Goal: Task Accomplishment & Management: Manage account settings

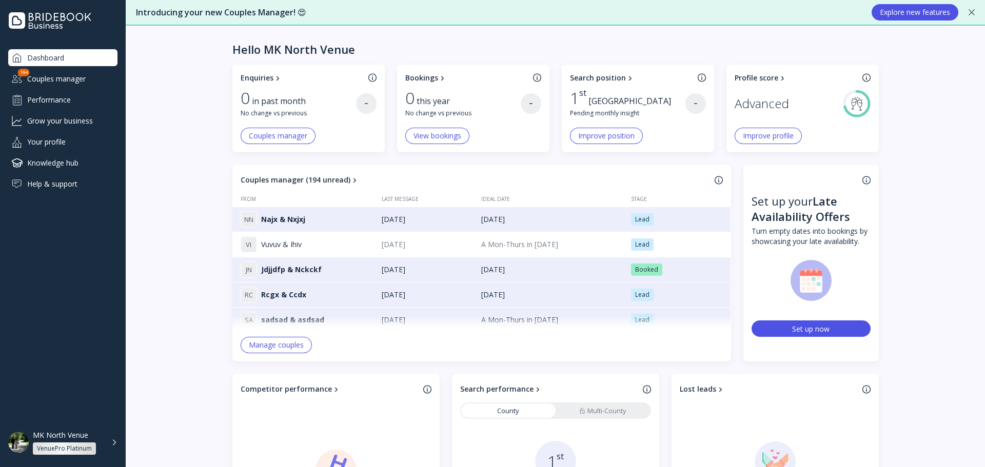
click at [467, 131] on div "View bookings" at bounding box center [473, 136] width 136 height 16
click at [462, 131] on button "View bookings" at bounding box center [437, 136] width 64 height 16
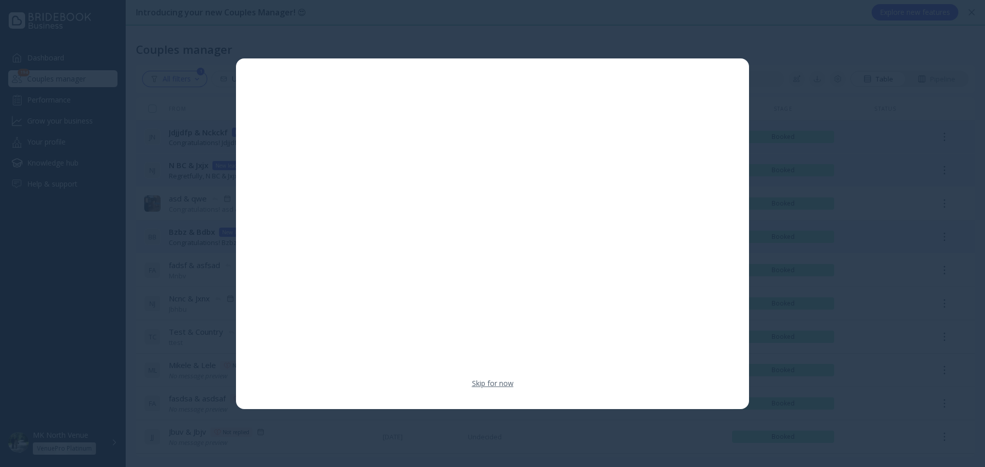
click at [483, 381] on link "Skip for now" at bounding box center [493, 384] width 42 height 10
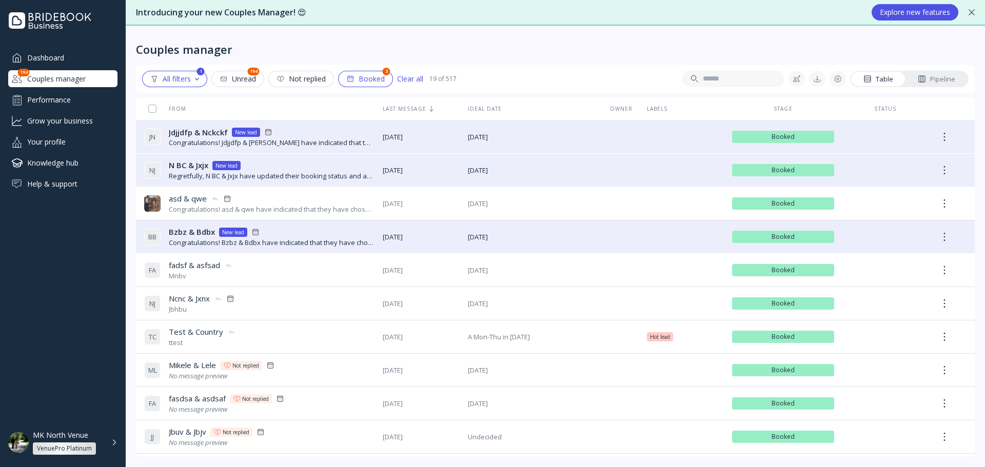
click at [478, 47] on div "Couples manager" at bounding box center [555, 41] width 839 height 31
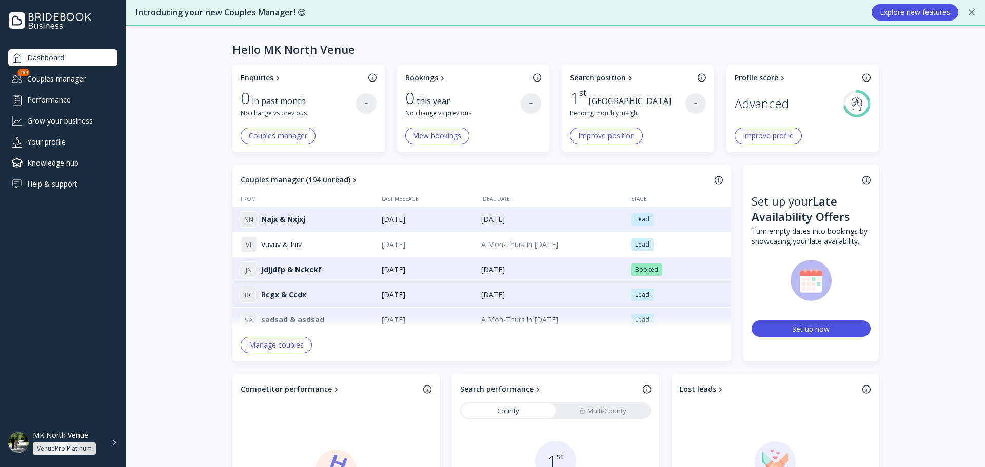
click at [602, 132] on div "Improve position" at bounding box center [606, 136] width 56 height 8
click at [749, 125] on div "Profile score Advanced Improve profile" at bounding box center [803, 109] width 152 height 88
click at [756, 130] on button "Improve profile" at bounding box center [768, 136] width 67 height 16
click at [637, 248] on div "Lead" at bounding box center [642, 245] width 14 height 8
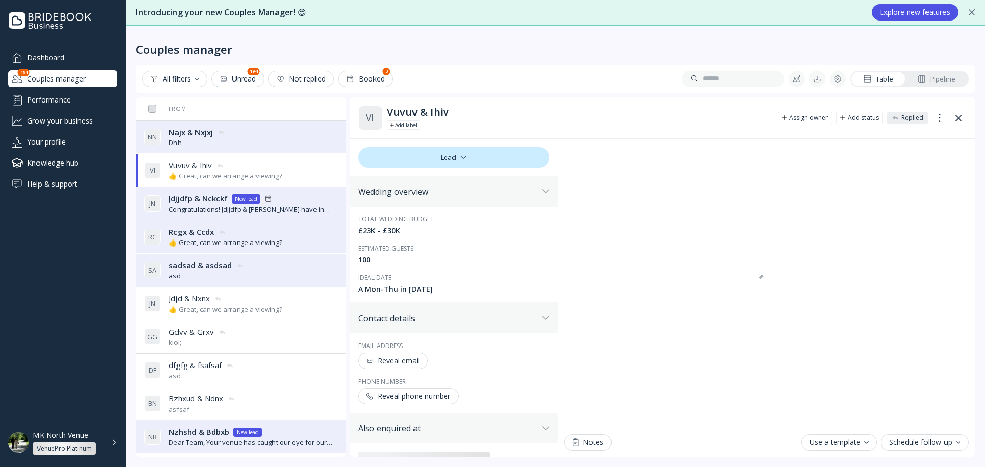
drag, startPoint x: 442, startPoint y: 203, endPoint x: 440, endPoint y: 195, distance: 7.6
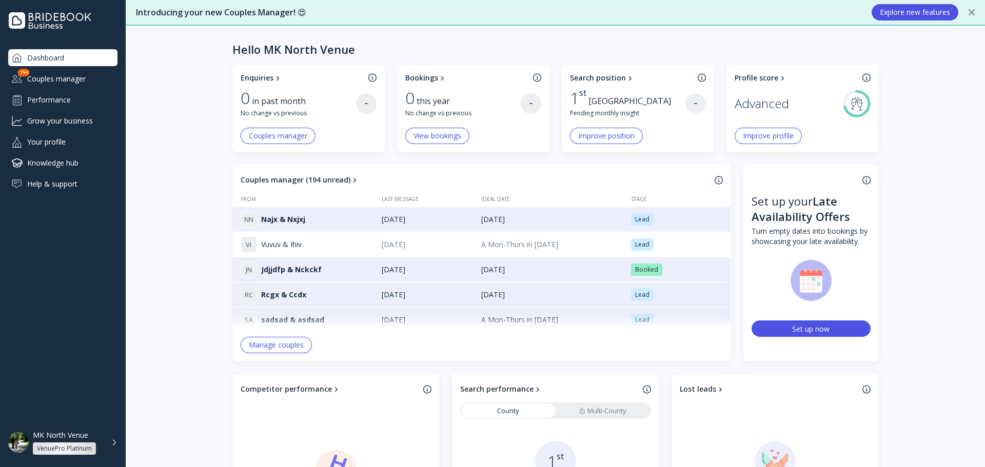
click at [867, 179] on div at bounding box center [867, 180] width 8 height 9
click at [807, 331] on div "Set up now" at bounding box center [810, 329] width 37 height 10
click at [921, 240] on div "Enquiries 0 in past month No change vs previous Couples manager Bookings 0 this…" at bounding box center [555, 445] width 859 height 761
click at [935, 162] on div "Enquiries 0 in past month No change vs previous Couples manager Bookings 0 this…" at bounding box center [555, 445] width 859 height 761
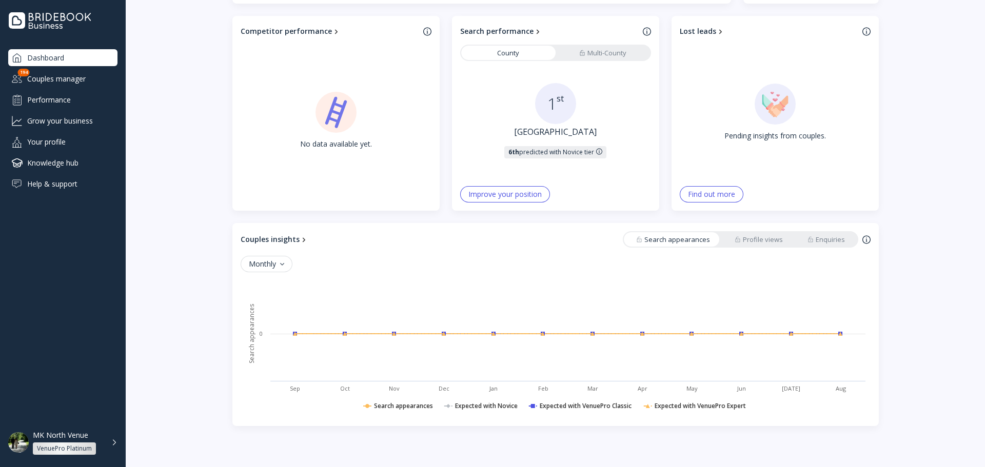
click at [430, 31] on div "Competitor performance No data available yet." at bounding box center [335, 113] width 207 height 195
click at [426, 31] on div at bounding box center [427, 31] width 8 height 9
click at [561, 48] on link "Multi-County" at bounding box center [603, 53] width 94 height 14
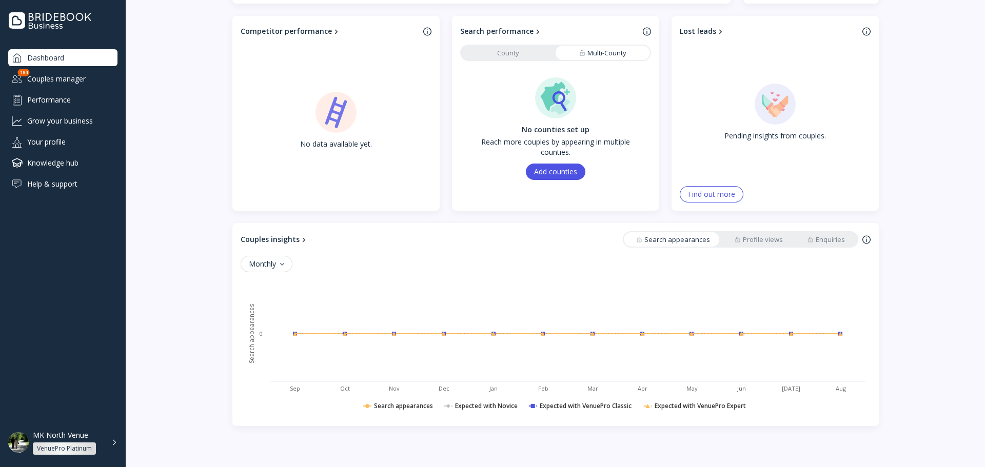
click at [549, 52] on link "County" at bounding box center [508, 53] width 94 height 14
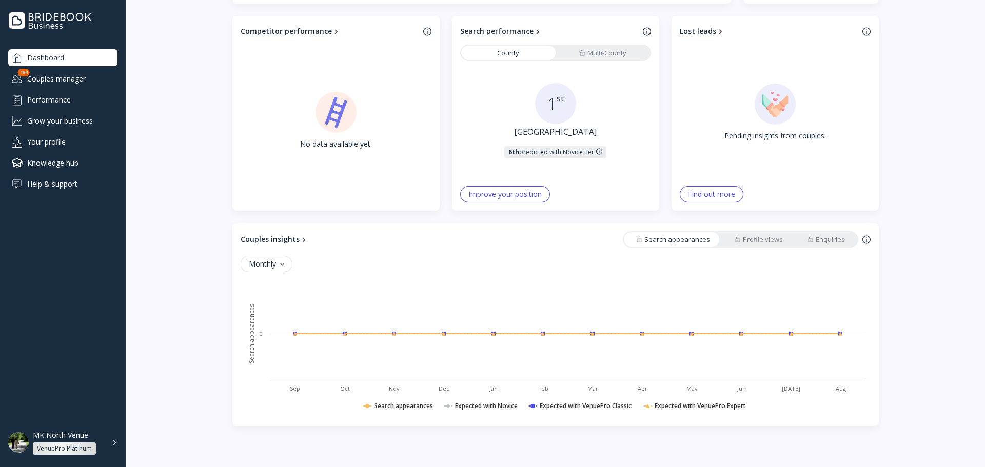
click at [494, 195] on div "Improve your position" at bounding box center [504, 194] width 73 height 8
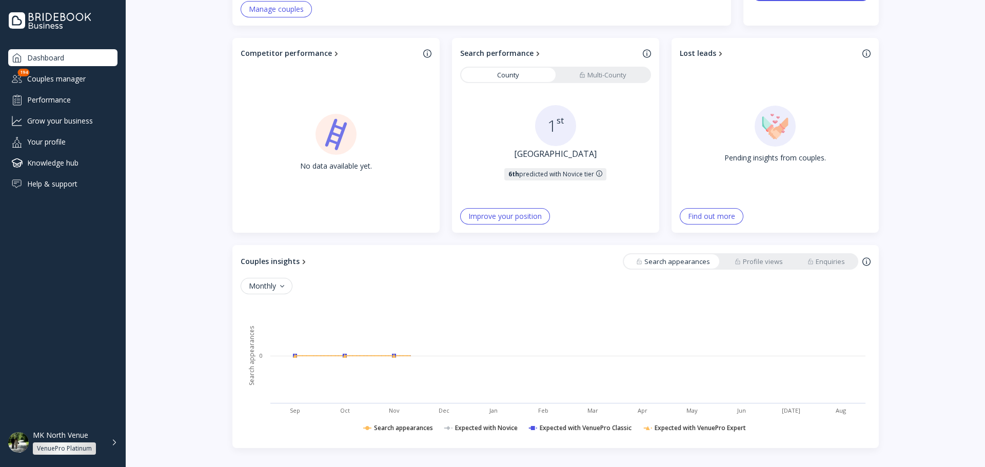
scroll to position [358, 0]
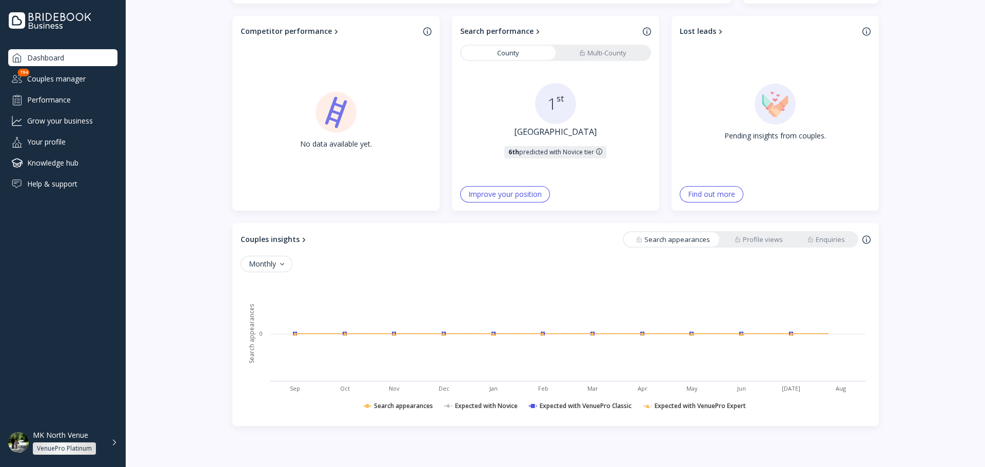
click at [707, 197] on div "Find out more" at bounding box center [711, 194] width 47 height 8
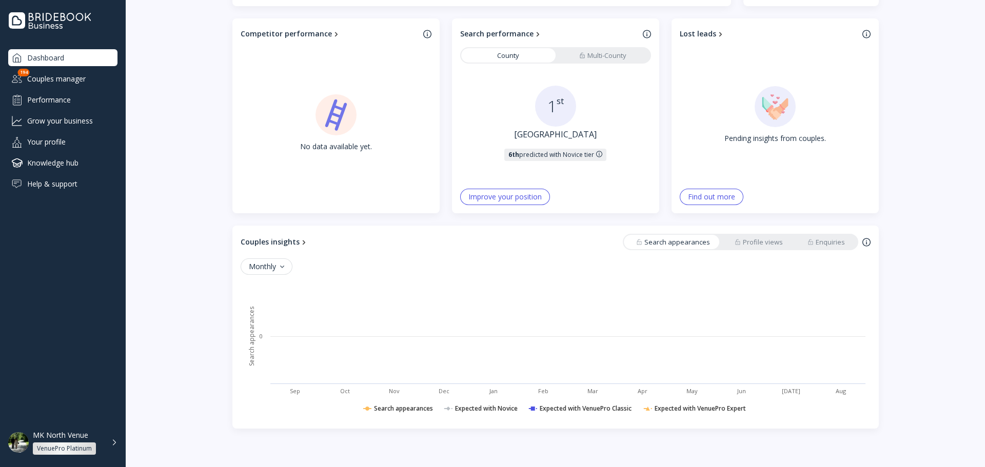
scroll to position [358, 0]
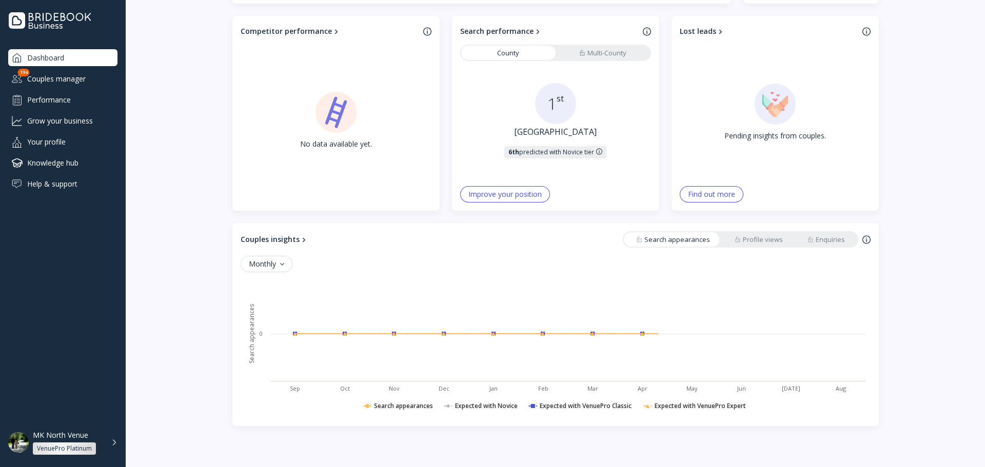
click at [850, 239] on link "Enquiries" at bounding box center [826, 239] width 62 height 14
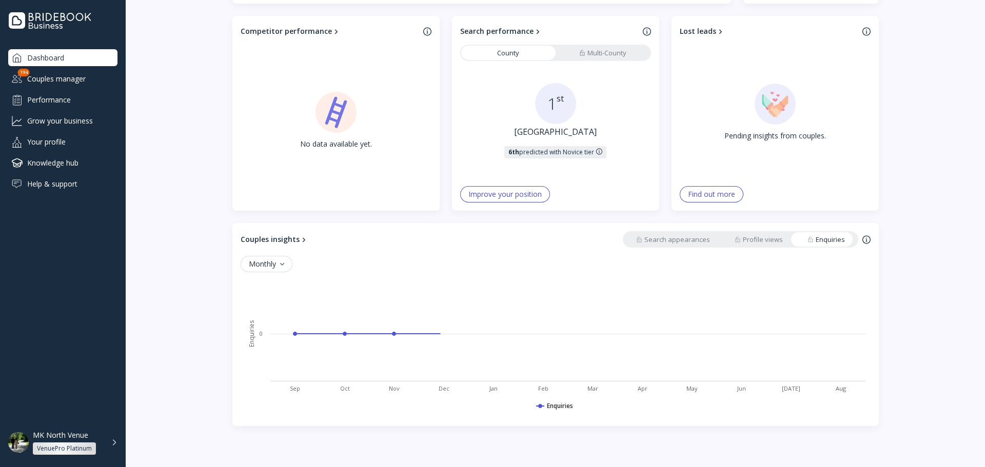
click at [766, 233] on link "Profile views" at bounding box center [758, 239] width 73 height 14
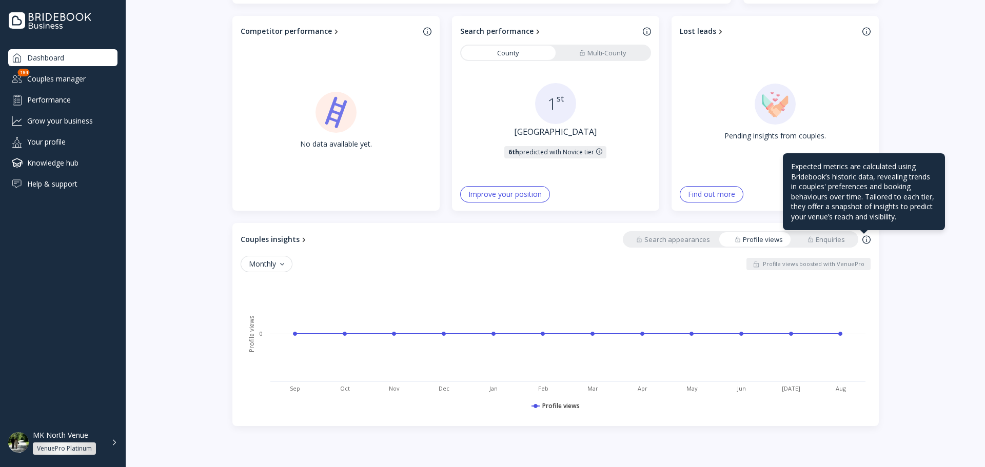
click at [848, 239] on link "Enquiries" at bounding box center [826, 239] width 62 height 14
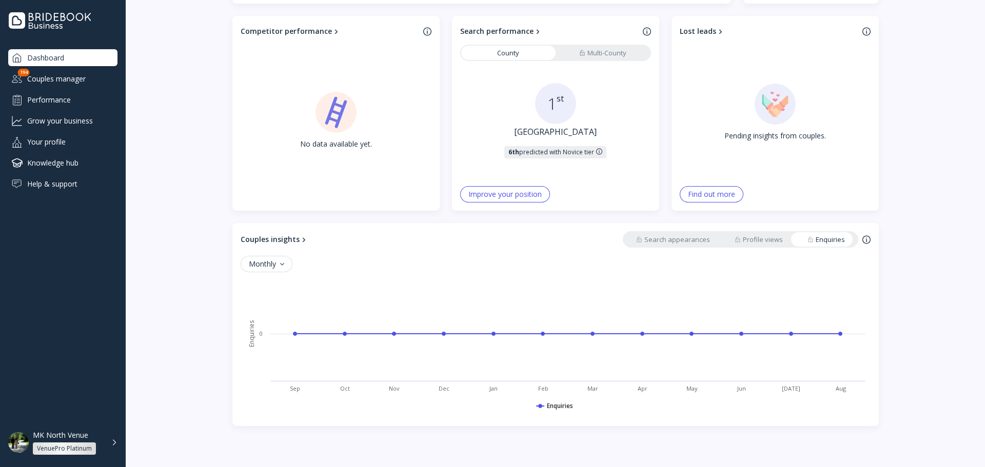
click at [263, 267] on div "Monthly" at bounding box center [266, 264] width 35 height 8
click at [272, 308] on div "Weekly" at bounding box center [281, 316] width 77 height 22
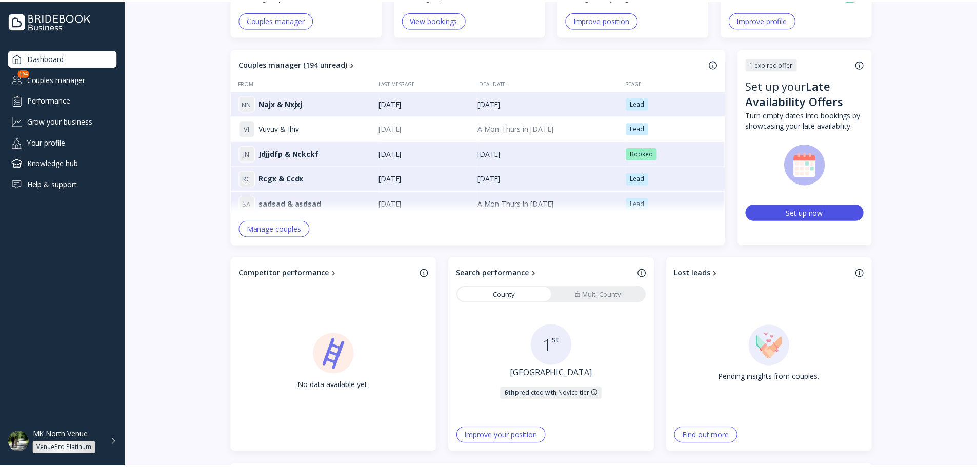
scroll to position [0, 0]
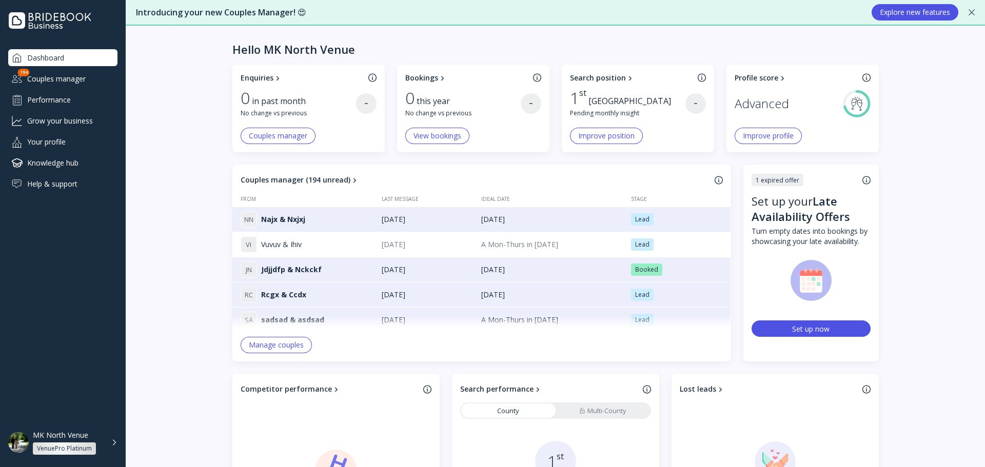
click at [62, 76] on div "Couples manager" at bounding box center [62, 78] width 109 height 17
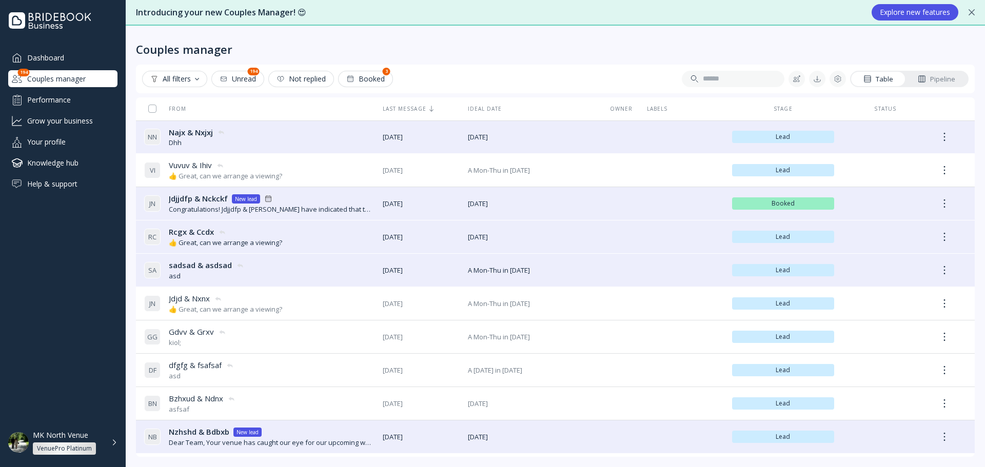
click at [182, 77] on div "All filters" at bounding box center [174, 79] width 49 height 8
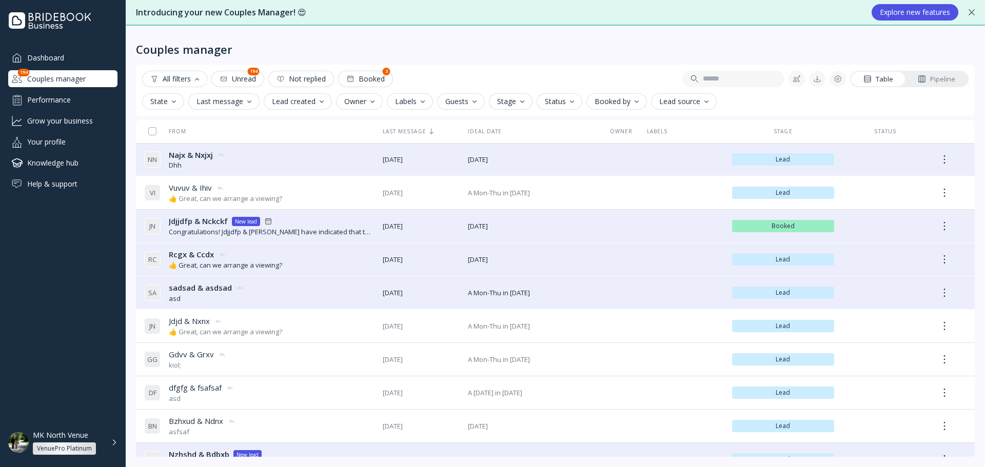
click at [211, 97] on div "Last message" at bounding box center [224, 101] width 55 height 8
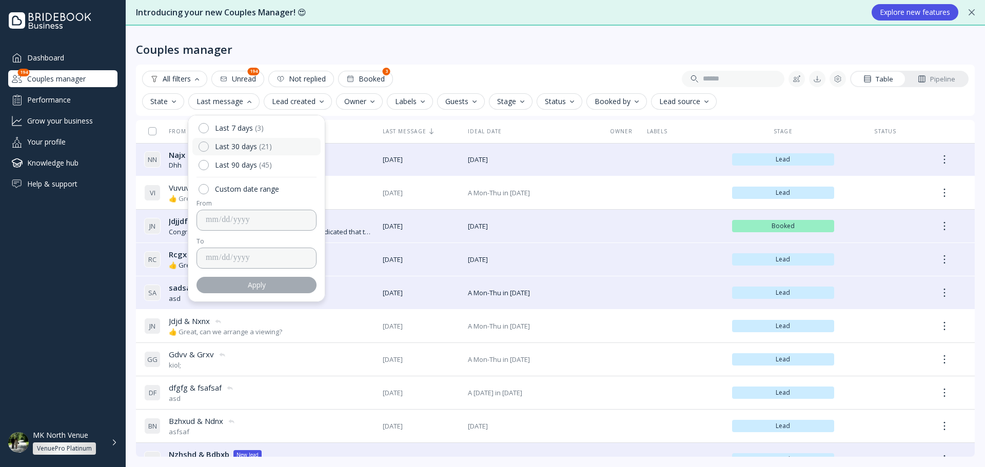
click at [231, 139] on div "Last 30 days ( 21 )" at bounding box center [256, 146] width 128 height 17
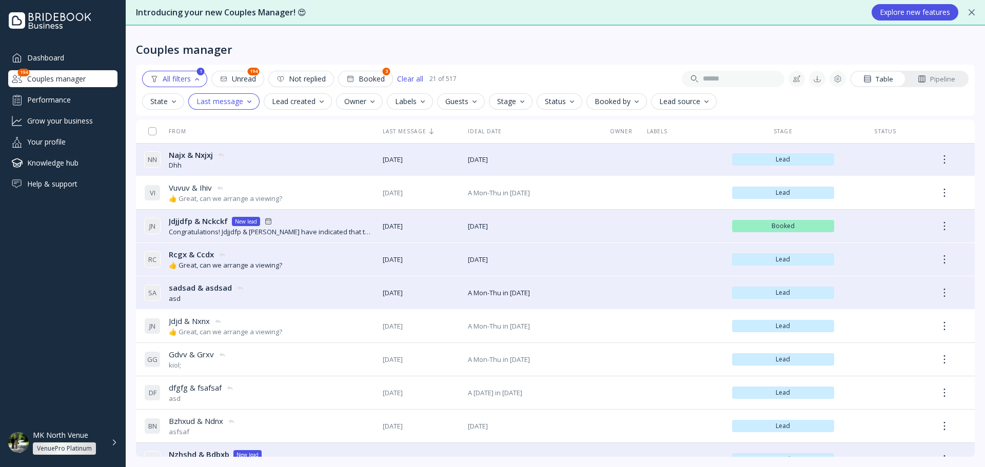
click at [169, 101] on div "State" at bounding box center [163, 101] width 26 height 8
click at [180, 142] on div "Unread" at bounding box center [179, 146] width 24 height 9
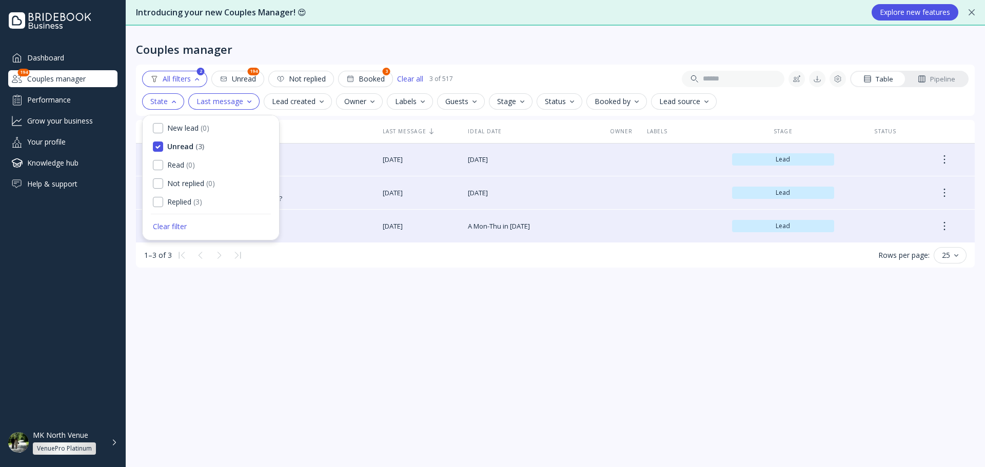
click at [259, 30] on div "Couples manager" at bounding box center [555, 41] width 839 height 31
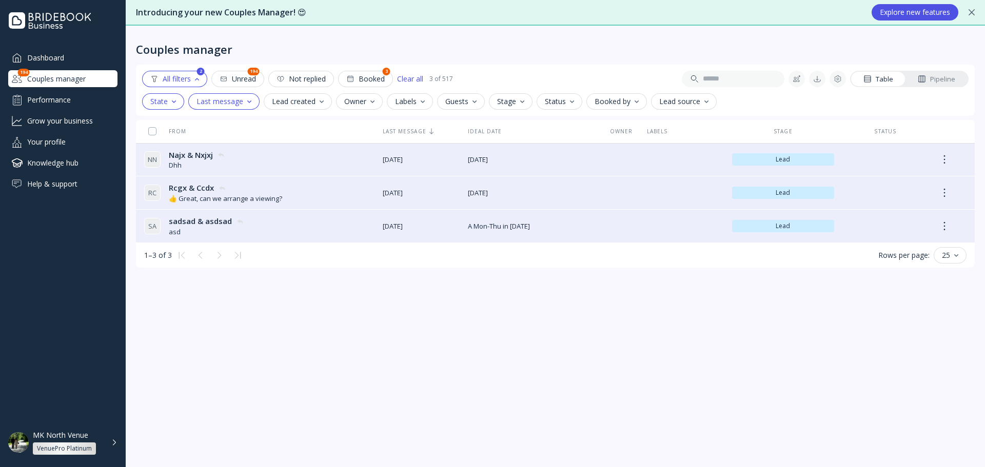
click at [299, 93] on div "All filters 2 Unread 194 Not replied Booked 3 Clear all 3 of 517 Table Pipeline…" at bounding box center [555, 90] width 839 height 51
click at [307, 109] on button "Lead created" at bounding box center [298, 101] width 68 height 16
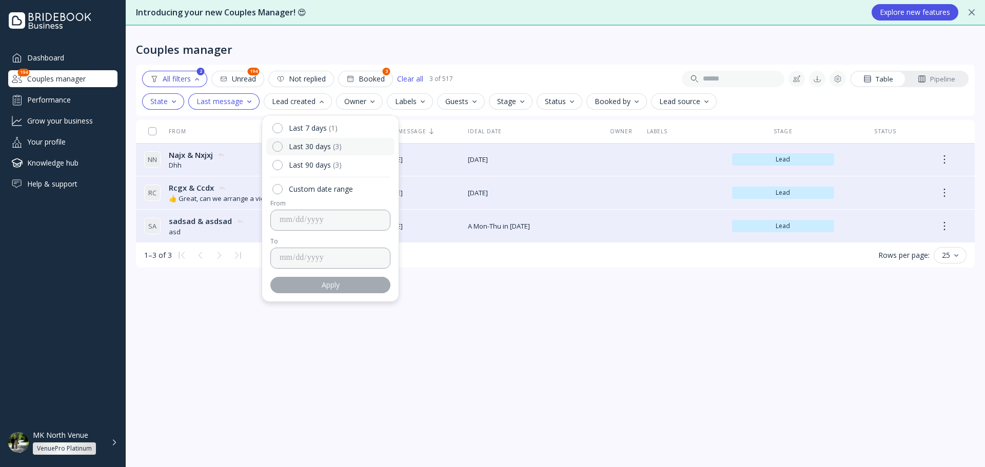
click at [313, 143] on div "Last 30 days" at bounding box center [310, 146] width 42 height 9
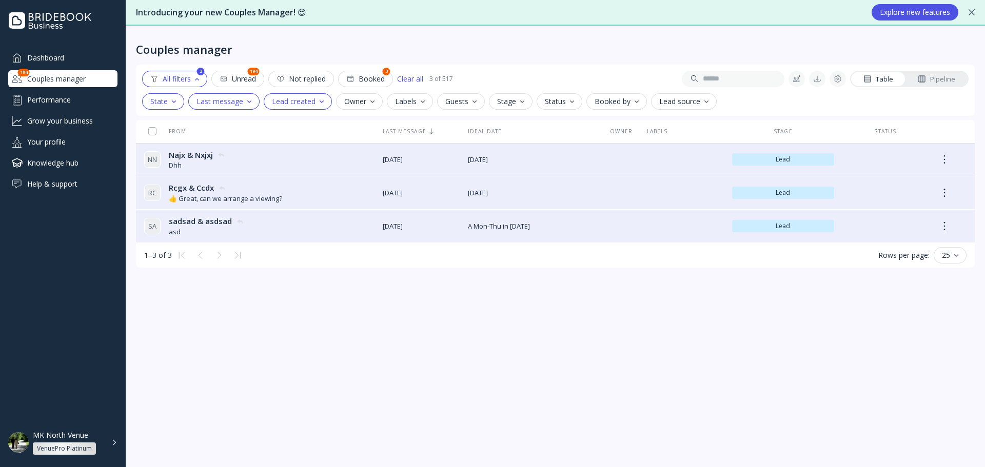
click at [370, 109] on button "Owner" at bounding box center [359, 101] width 47 height 16
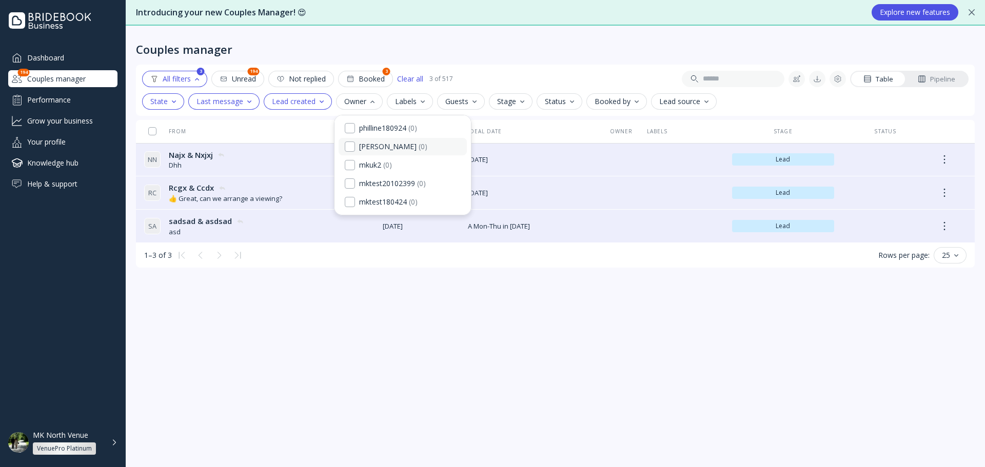
click at [364, 147] on div "[PERSON_NAME]" at bounding box center [387, 146] width 57 height 9
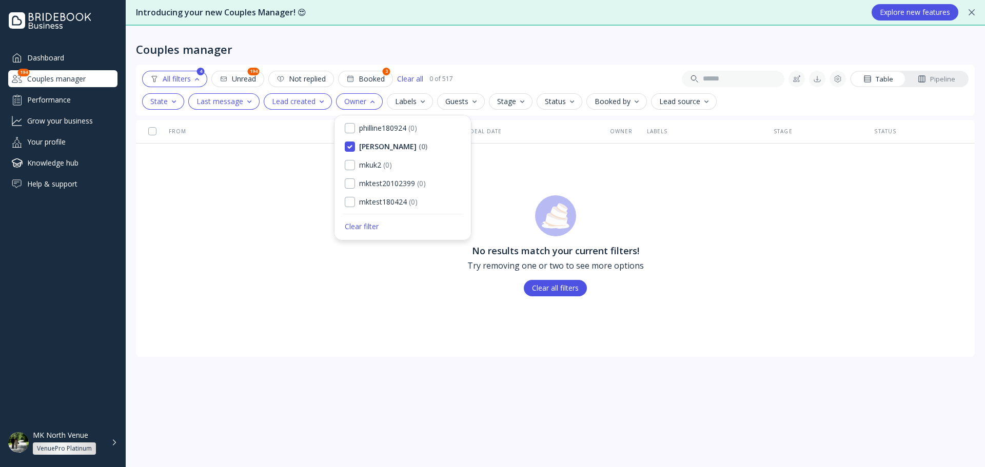
click at [442, 100] on button "Guests" at bounding box center [461, 101] width 48 height 16
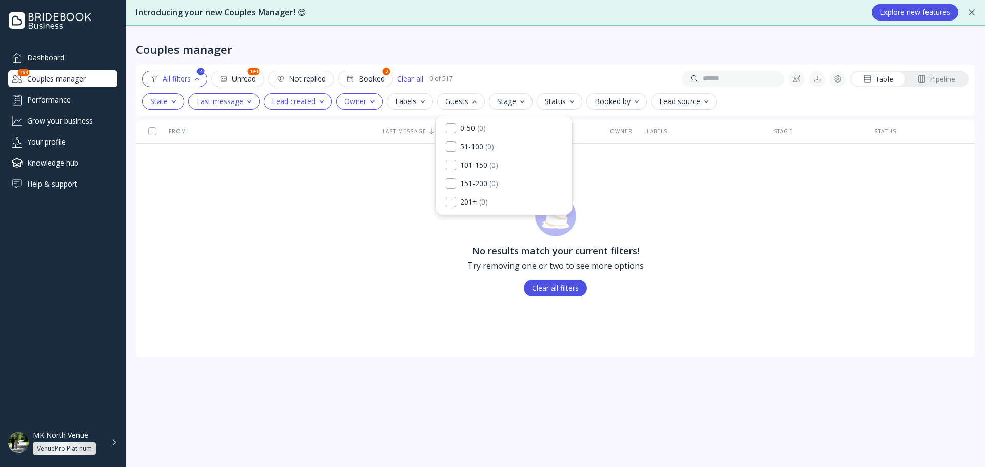
click at [429, 99] on button "Labels" at bounding box center [410, 101] width 46 height 16
click at [437, 133] on div "Hot lead ( 0 )" at bounding box center [454, 128] width 128 height 17
drag, startPoint x: 593, startPoint y: 52, endPoint x: 652, endPoint y: 52, distance: 59.0
click at [594, 52] on div "Couples manager" at bounding box center [555, 41] width 839 height 31
click at [410, 77] on div "Clear all" at bounding box center [410, 79] width 26 height 8
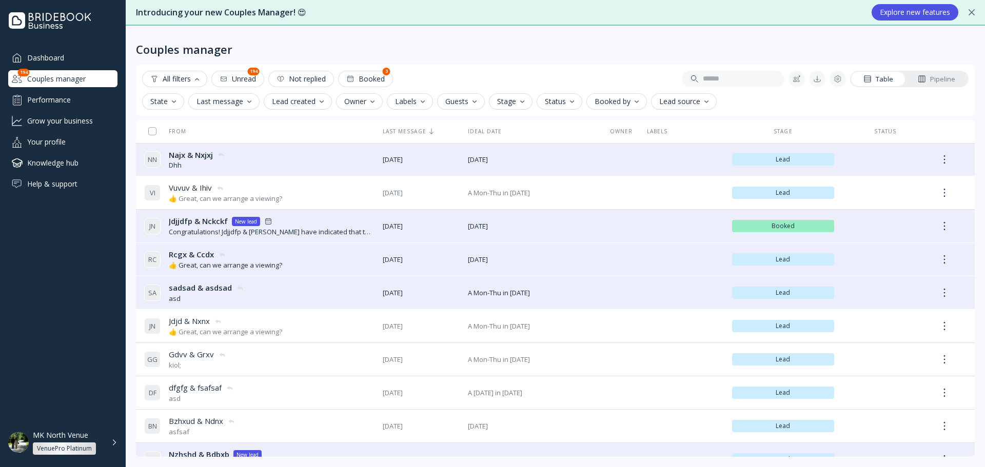
click at [500, 103] on div "Stage" at bounding box center [510, 101] width 27 height 8
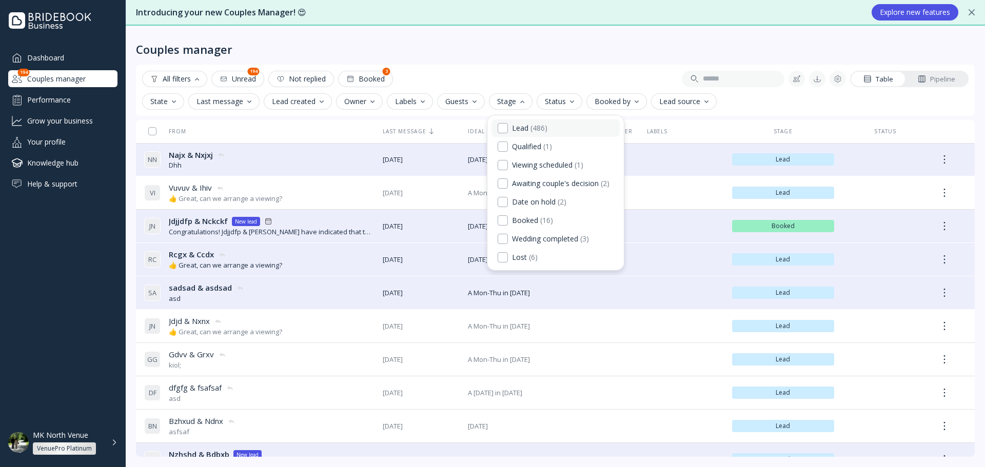
click at [540, 125] on div "( 486 )" at bounding box center [539, 128] width 17 height 9
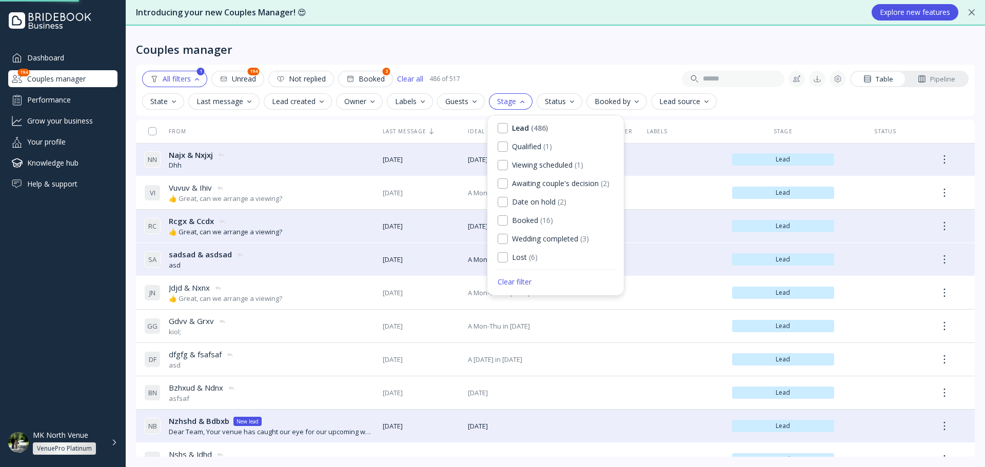
click at [577, 70] on div "All filters 1 Unread 194 Not replied Booked 3 Clear all 486 of 517 Table Pipeli…" at bounding box center [555, 90] width 839 height 51
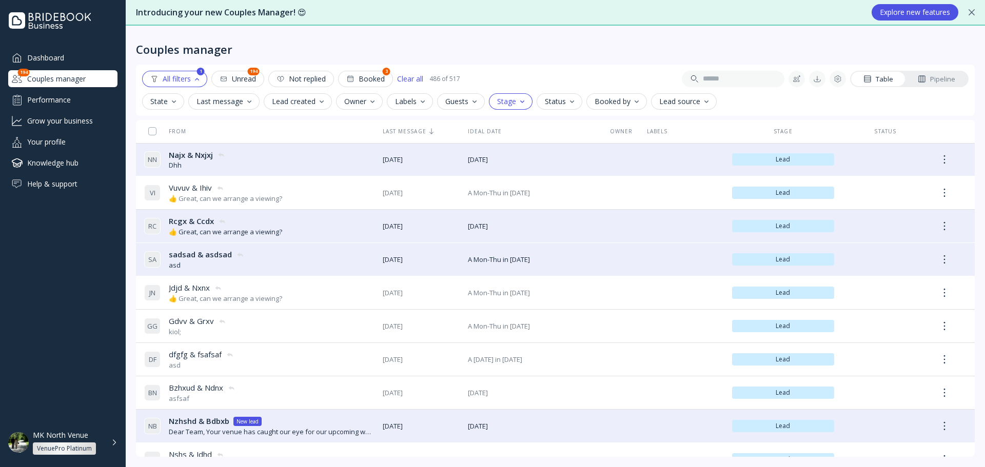
click at [567, 95] on button "Status" at bounding box center [560, 101] width 46 height 16
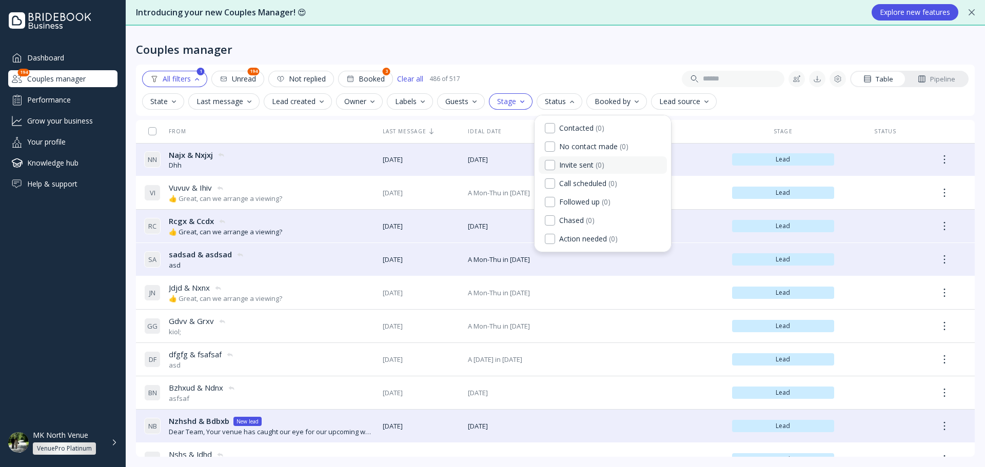
click at [578, 165] on div "Invite sent" at bounding box center [576, 165] width 34 height 9
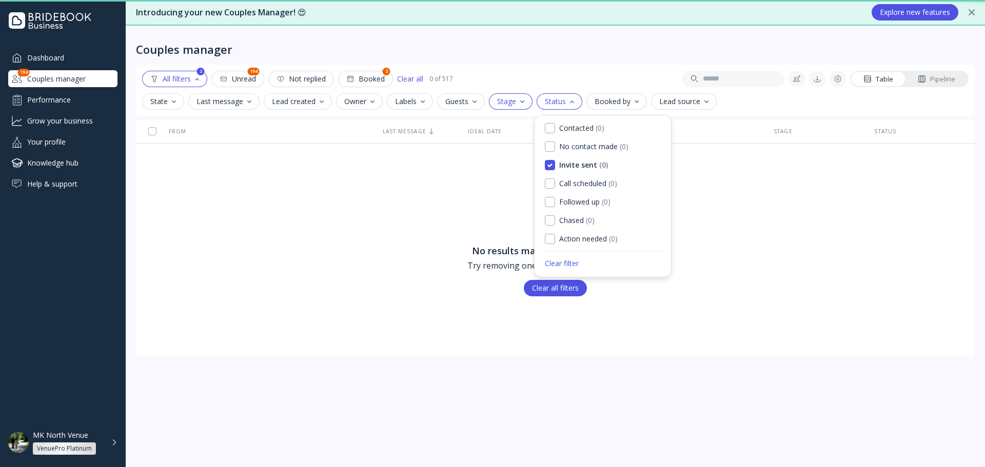
click at [614, 101] on div "Booked by" at bounding box center [617, 101] width 44 height 8
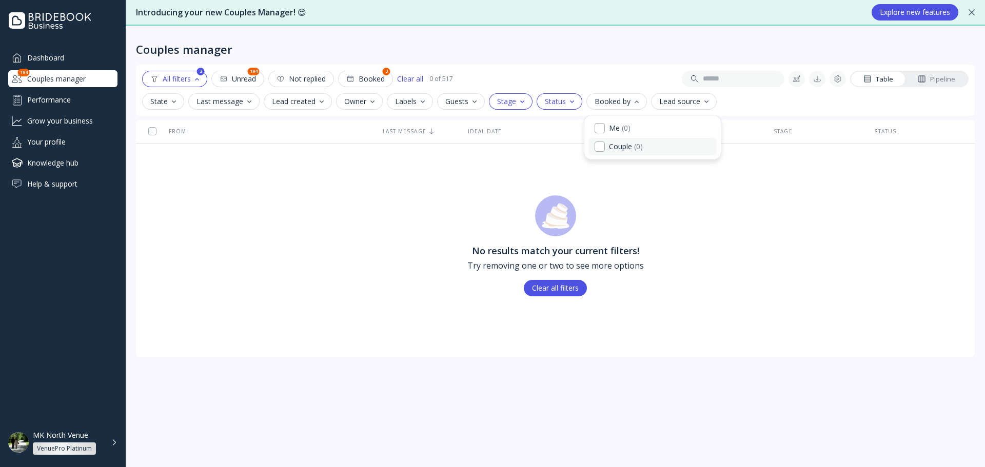
click at [615, 151] on div "Couple" at bounding box center [620, 146] width 23 height 9
click at [683, 96] on button "Lead source" at bounding box center [684, 101] width 66 height 16
click at [679, 148] on div "Widget Enquiry" at bounding box center [697, 146] width 49 height 9
click at [556, 69] on div "All filters 4 Unread 194 Not replied Booked 3 Clear all 0 of 517 Table Pipeline…" at bounding box center [555, 90] width 839 height 51
click at [418, 79] on div "Clear all" at bounding box center [410, 79] width 26 height 8
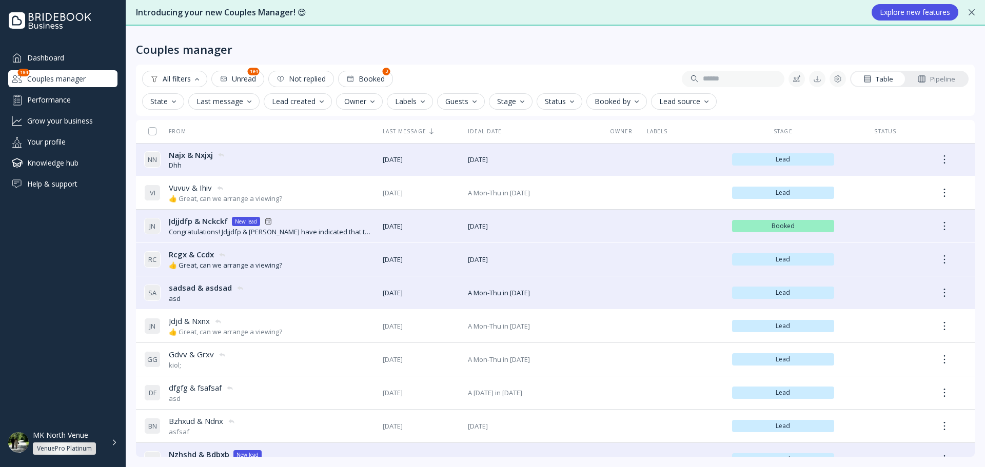
click at [290, 73] on button "Not replied" at bounding box center [301, 79] width 66 height 16
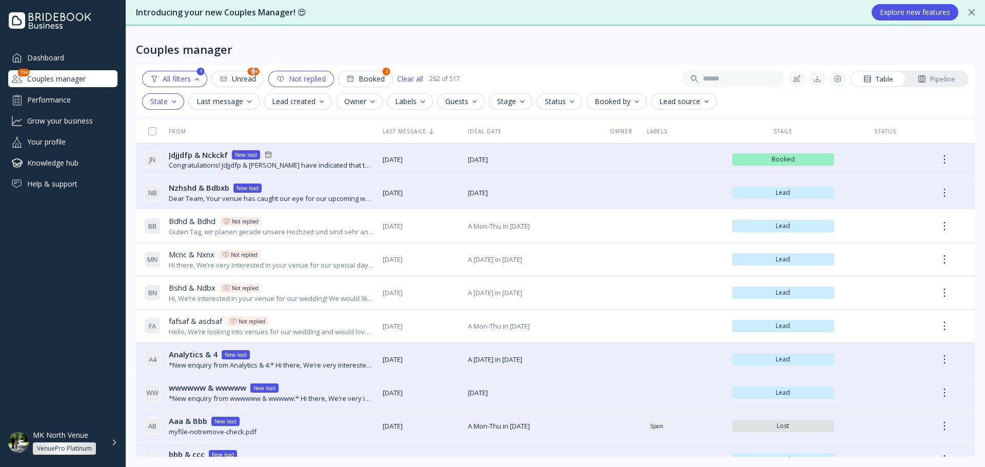
click at [253, 70] on div "194" at bounding box center [254, 72] width 12 height 8
click at [248, 75] on div "Unread" at bounding box center [238, 79] width 36 height 8
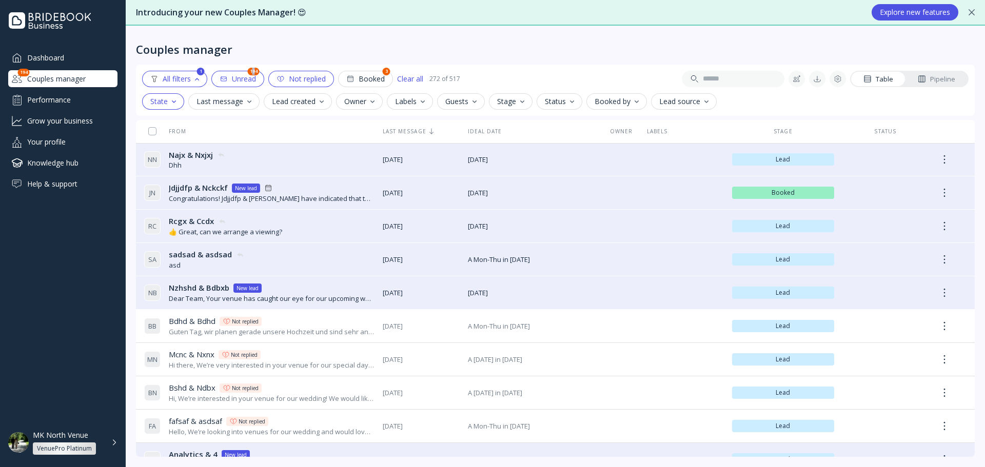
click at [411, 76] on div "Clear all" at bounding box center [410, 79] width 26 height 8
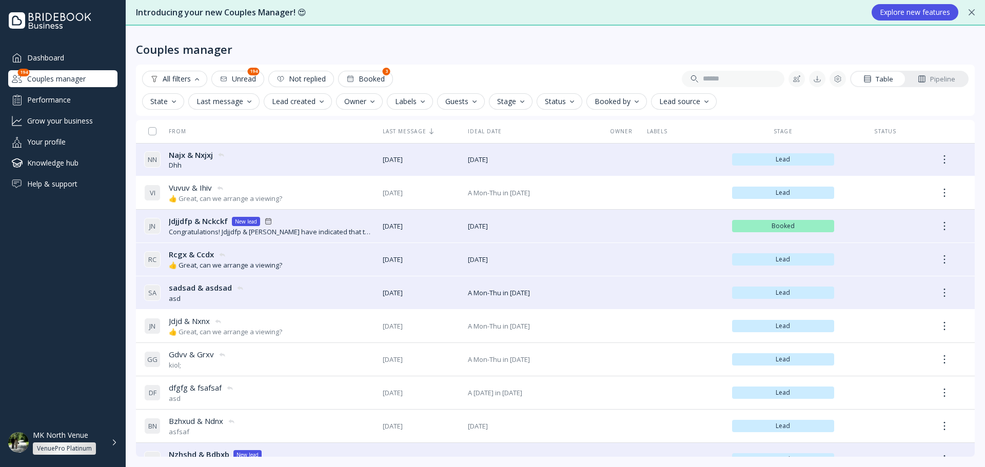
click at [939, 80] on div "Pipeline" at bounding box center [936, 79] width 37 height 10
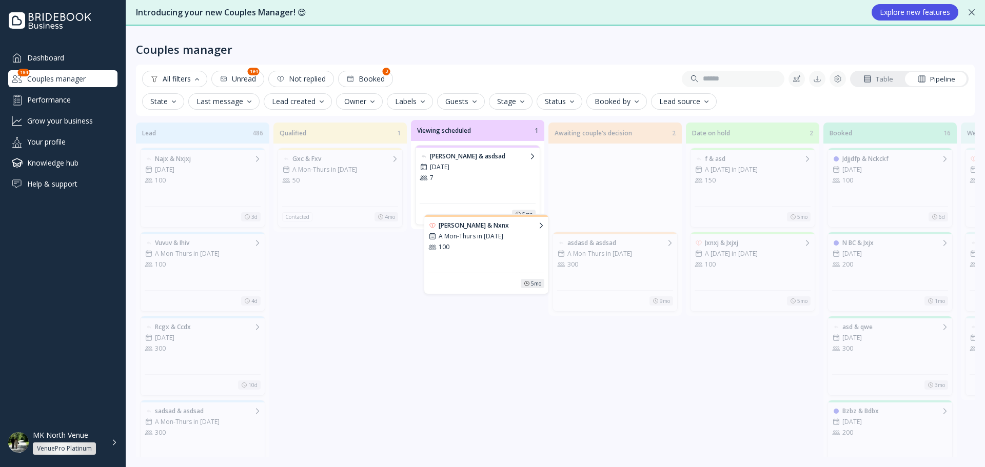
drag, startPoint x: 631, startPoint y: 167, endPoint x: 487, endPoint y: 238, distance: 160.2
click at [493, 239] on div "Lead 486 Najx & Nxjxj [DATE] 100 3d Vuvuv & Ihiv A Mon-Thurs in [DATE] 100 4d R…" at bounding box center [555, 288] width 839 height 337
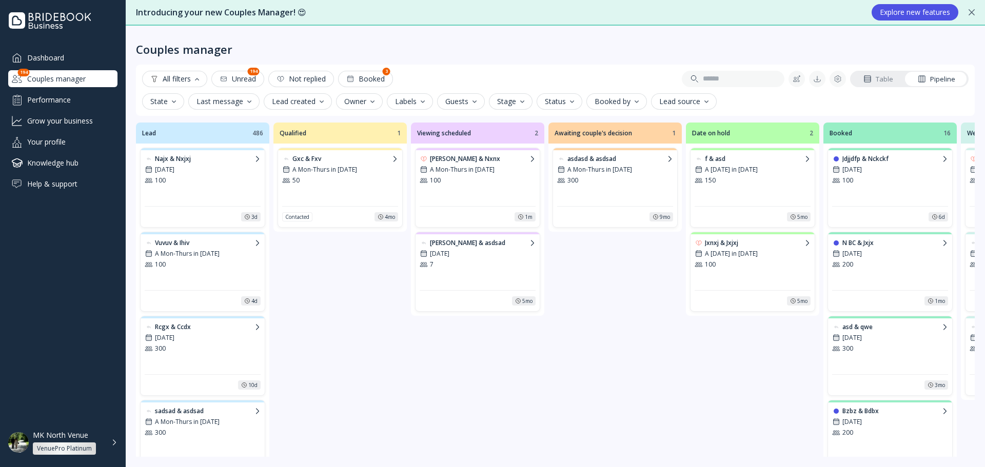
click at [168, 82] on div "All filters" at bounding box center [174, 79] width 49 height 8
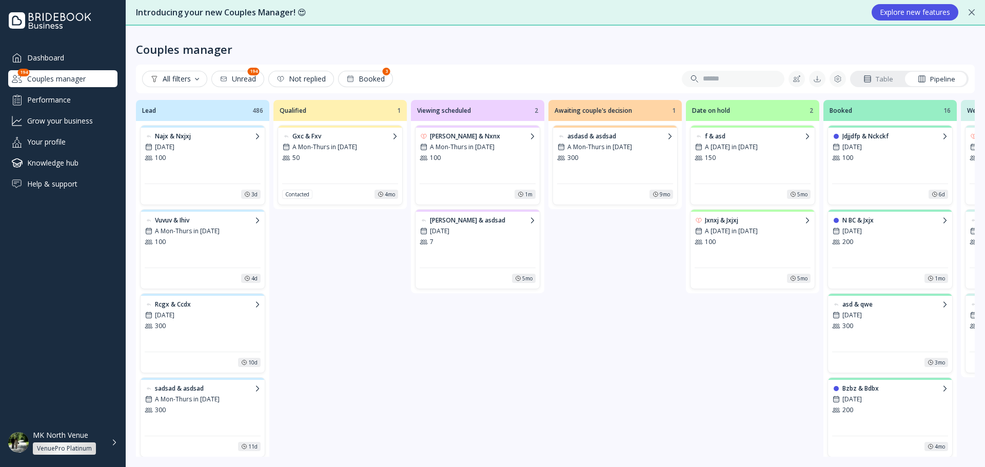
click at [228, 81] on icon at bounding box center [224, 79] width 8 height 8
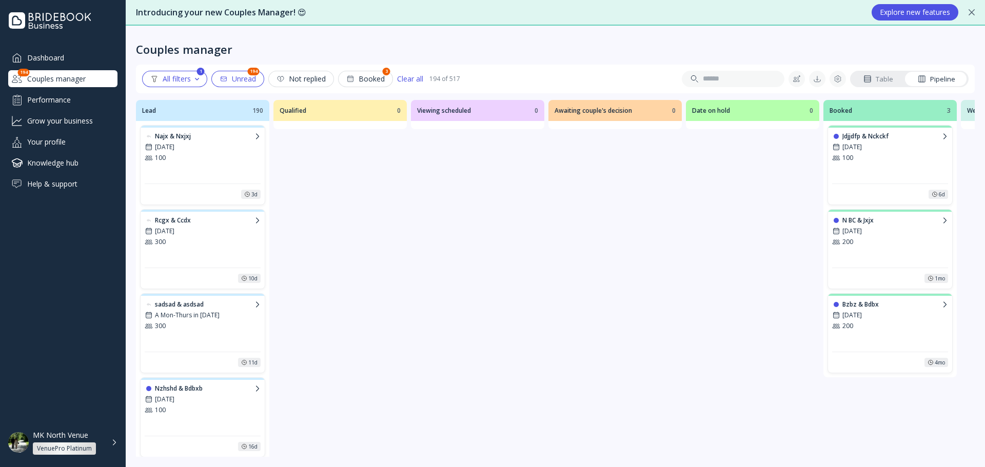
click at [307, 81] on div "Not replied" at bounding box center [301, 79] width 49 height 8
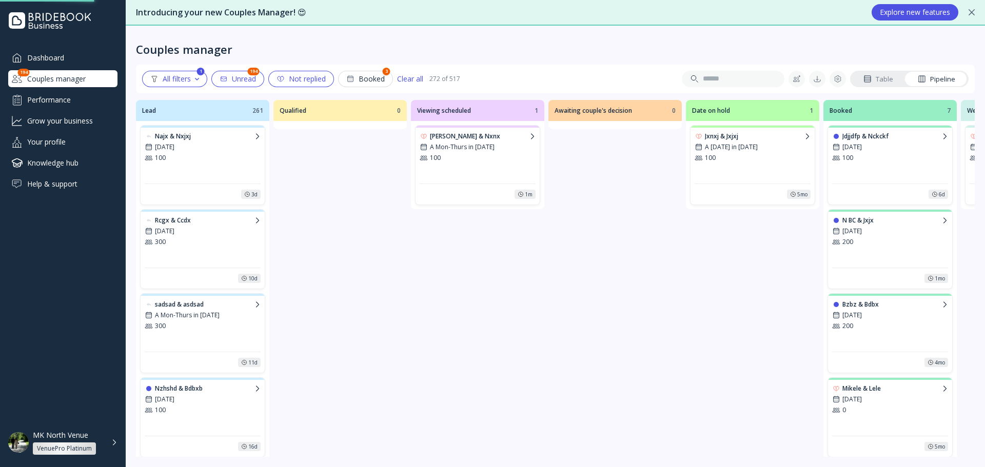
click at [805, 79] on button at bounding box center [797, 79] width 16 height 16
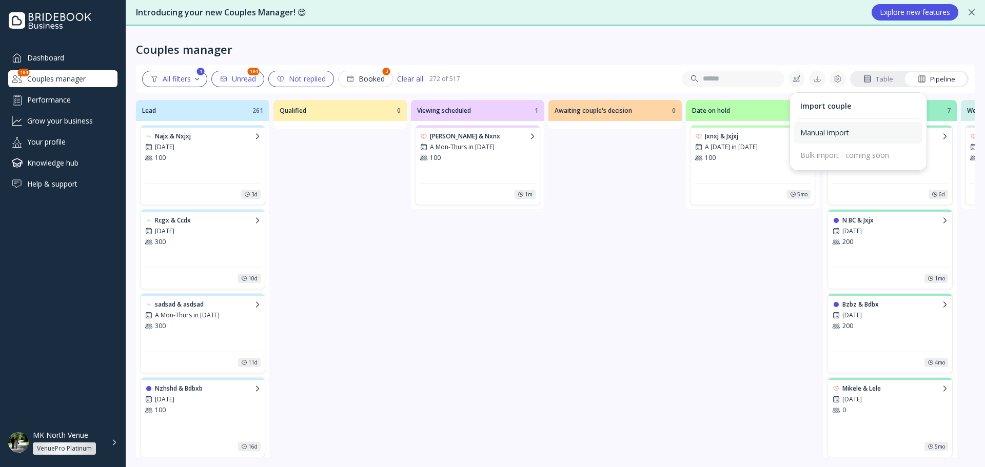
click at [832, 136] on div "Manual import" at bounding box center [858, 132] width 116 height 9
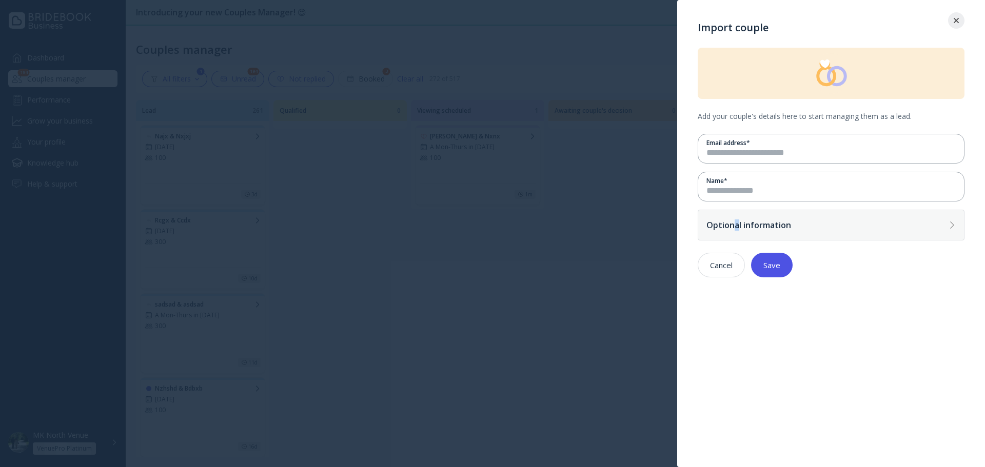
click at [736, 225] on div "Optional information" at bounding box center [826, 225] width 238 height 10
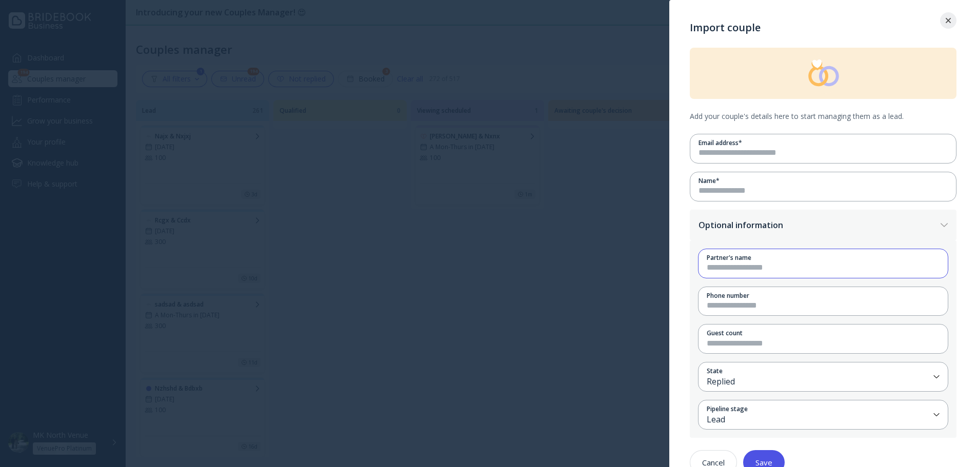
click at [717, 273] on input at bounding box center [823, 268] width 233 height 12
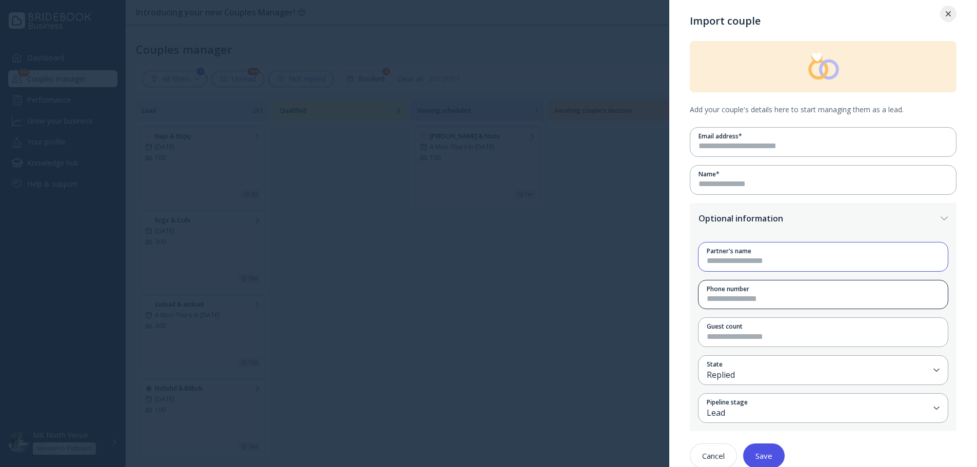
scroll to position [28, 0]
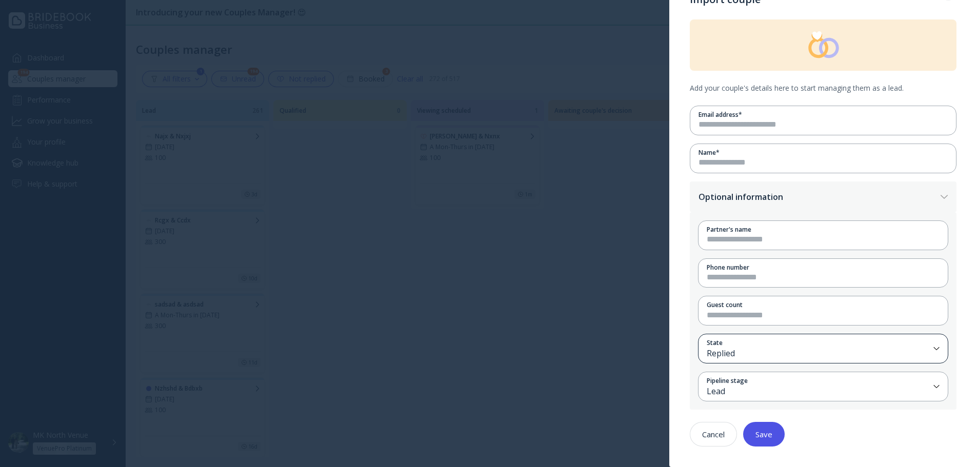
click at [741, 362] on div "State Replied" at bounding box center [823, 349] width 250 height 30
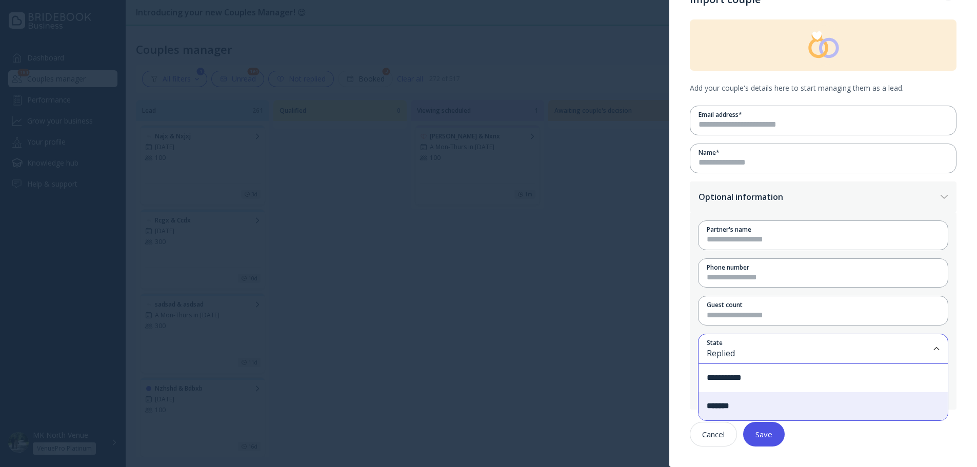
click at [720, 380] on div "**********" at bounding box center [823, 378] width 249 height 28
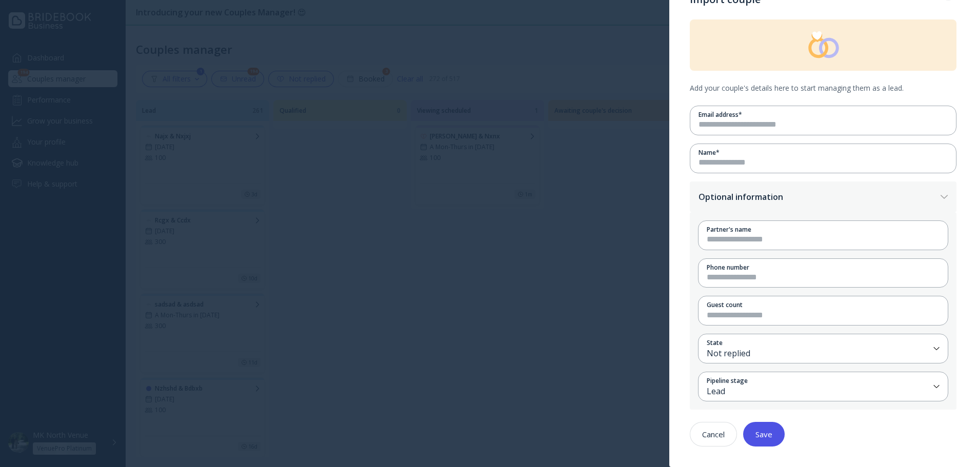
click at [717, 428] on button "Cancel" at bounding box center [713, 434] width 47 height 25
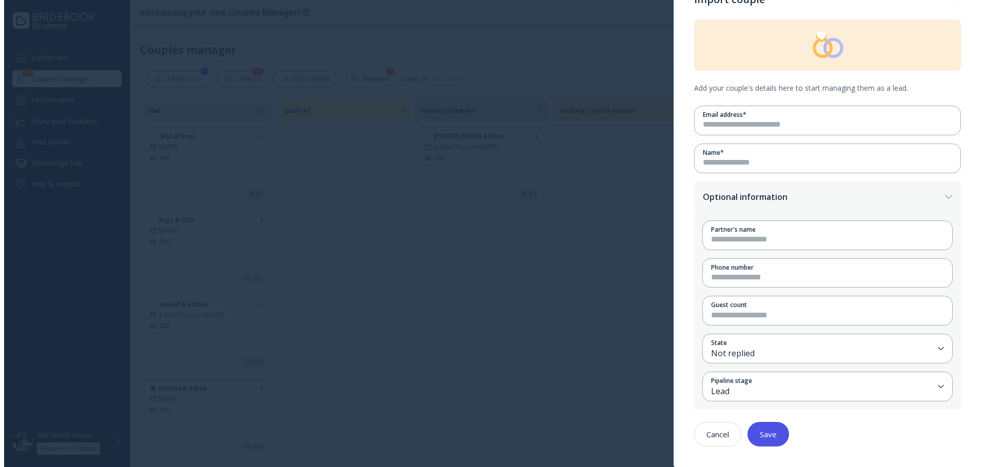
scroll to position [0, 0]
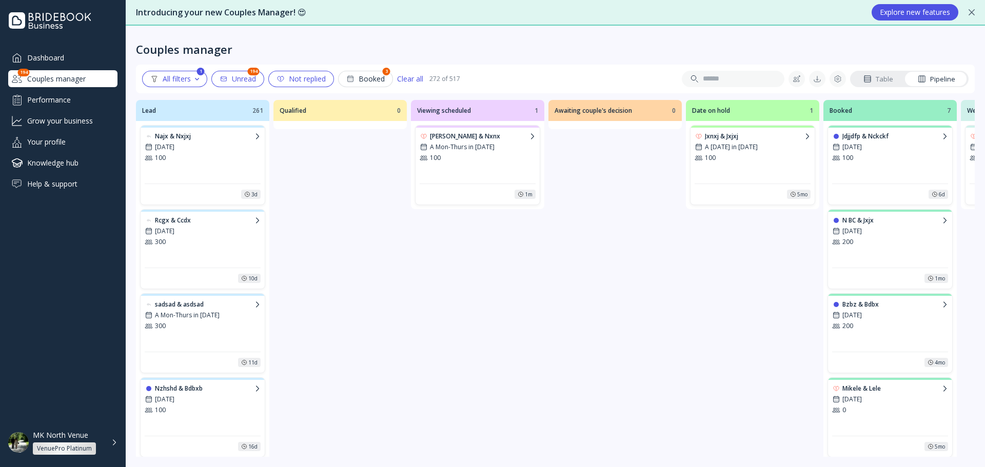
click at [815, 77] on div at bounding box center [817, 79] width 8 height 8
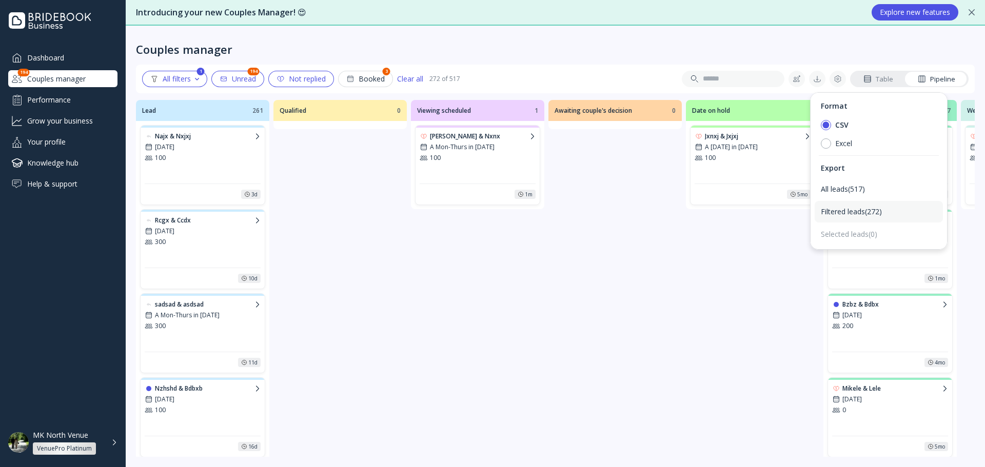
click at [846, 210] on div "Filtered leads ( 272 )" at bounding box center [879, 211] width 116 height 9
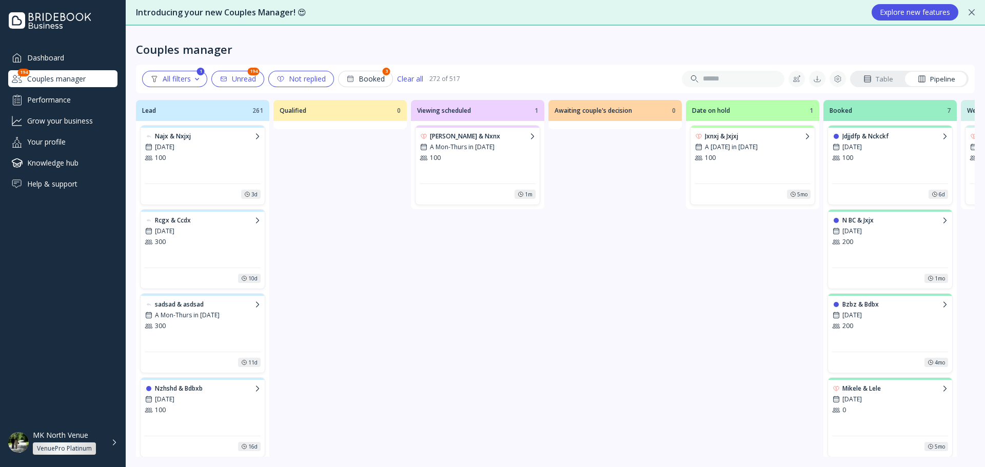
click at [380, 79] on div "Booked" at bounding box center [365, 79] width 38 height 8
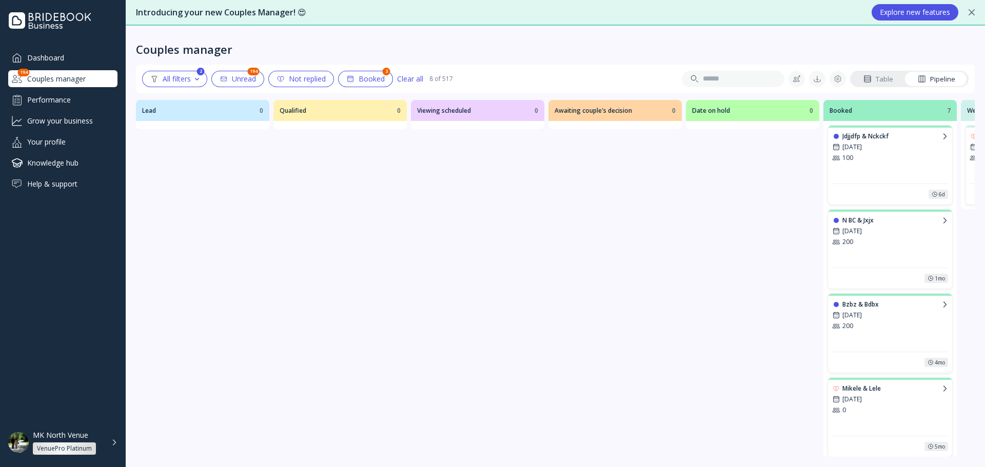
click at [416, 77] on div "Clear all" at bounding box center [410, 79] width 26 height 8
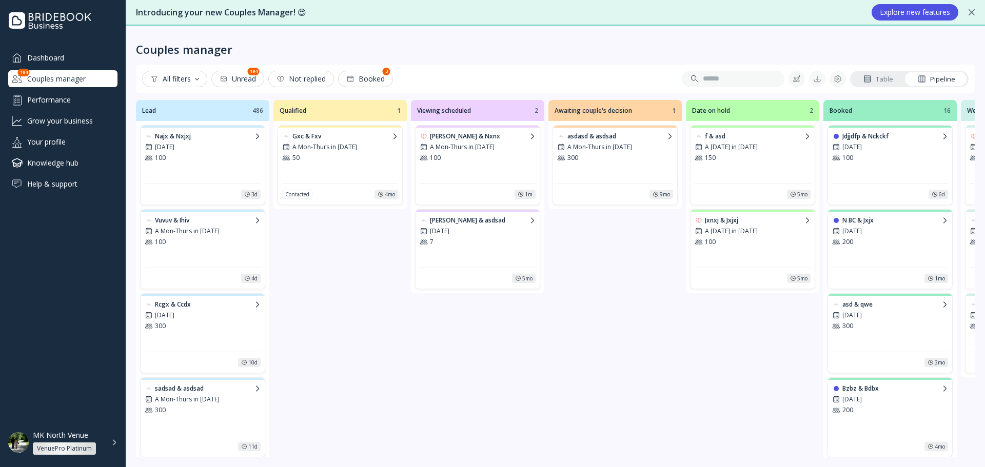
click at [829, 73] on div "Table Pipeline" at bounding box center [681, 79] width 576 height 16
click at [838, 80] on div at bounding box center [838, 79] width 8 height 8
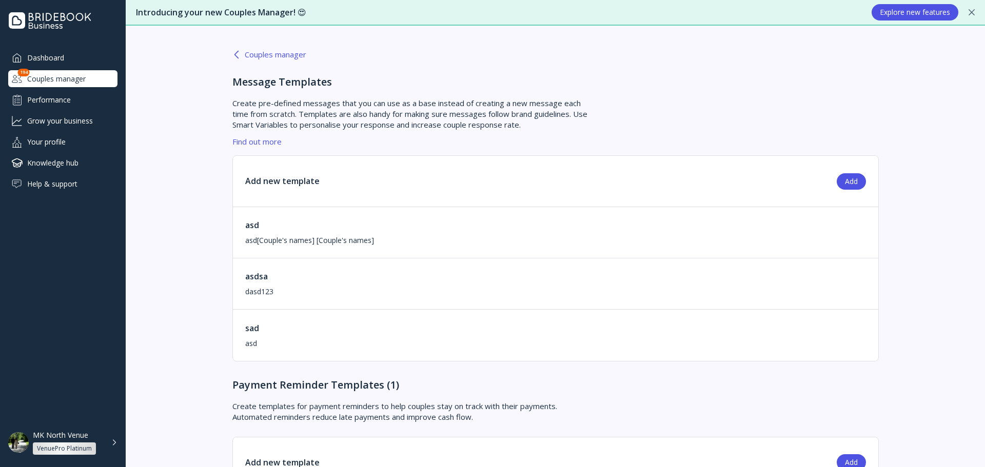
click at [97, 104] on div "Performance" at bounding box center [62, 99] width 109 height 17
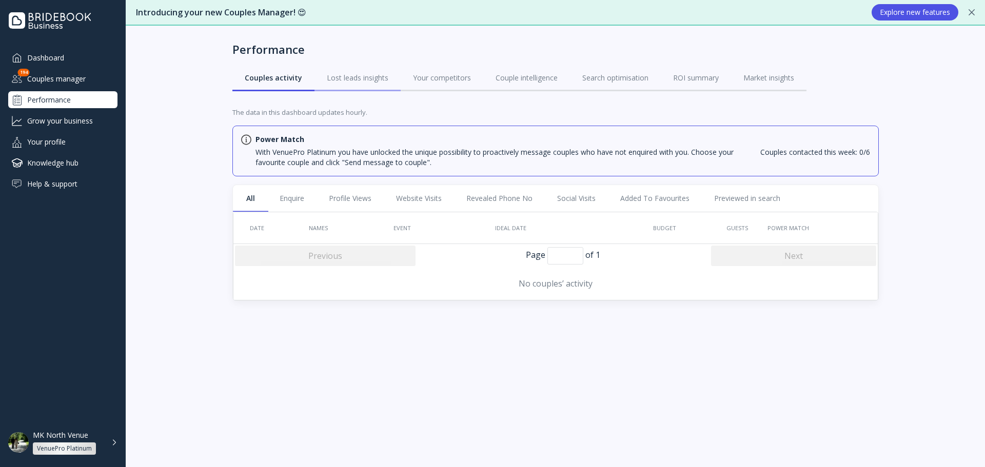
click at [357, 85] on link "Lost leads insights" at bounding box center [358, 78] width 86 height 27
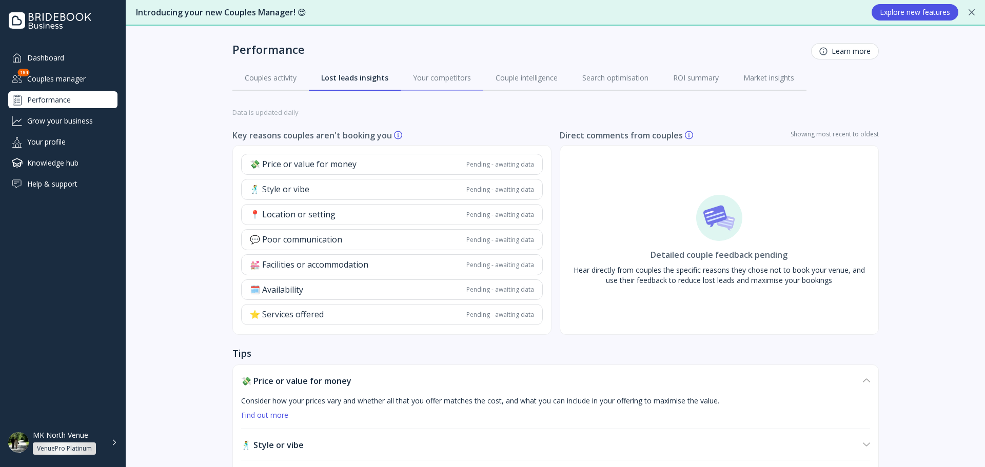
click at [424, 82] on div "Your competitors" at bounding box center [442, 78] width 58 height 10
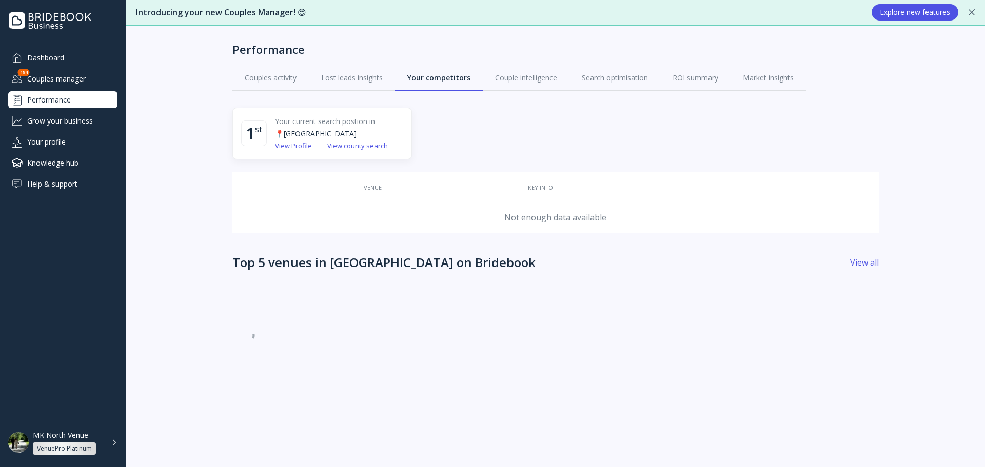
click at [292, 149] on div "View Profile" at bounding box center [293, 146] width 37 height 10
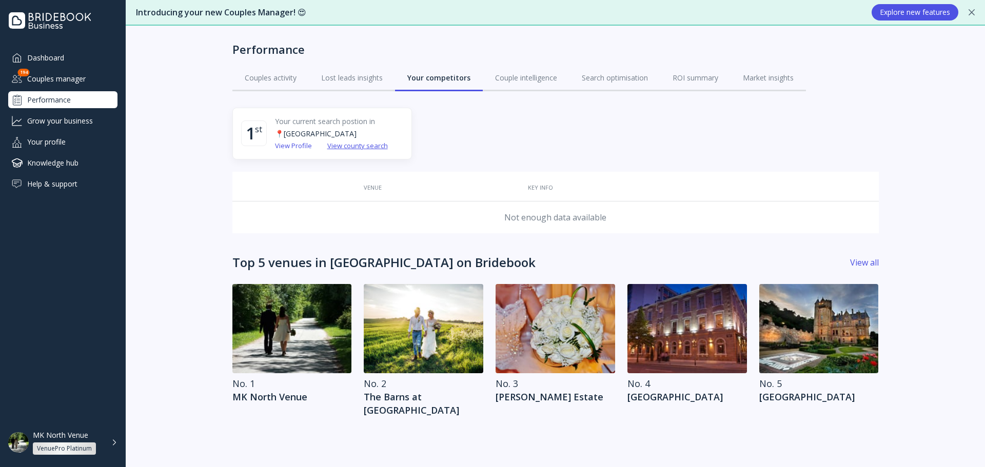
click at [373, 146] on div "View county search" at bounding box center [357, 146] width 61 height 10
click at [495, 83] on link "Couple intelligence" at bounding box center [526, 78] width 87 height 27
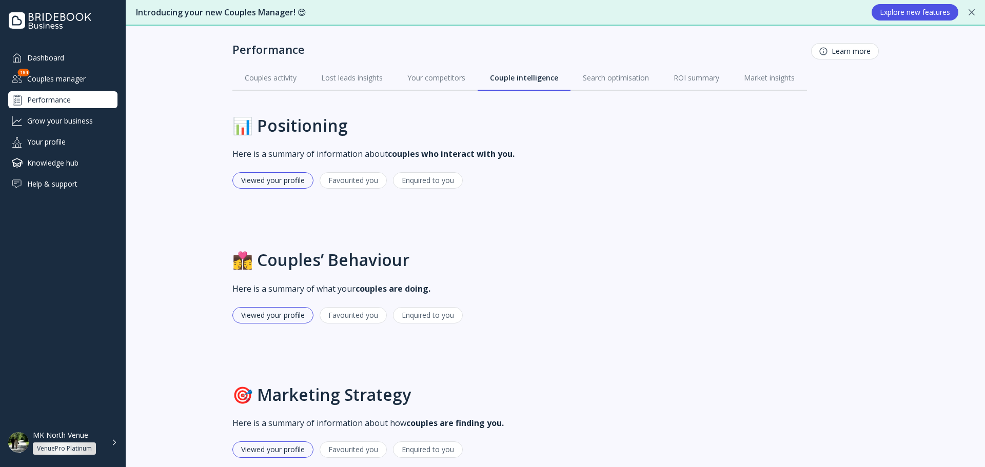
click at [821, 55] on div at bounding box center [823, 51] width 8 height 8
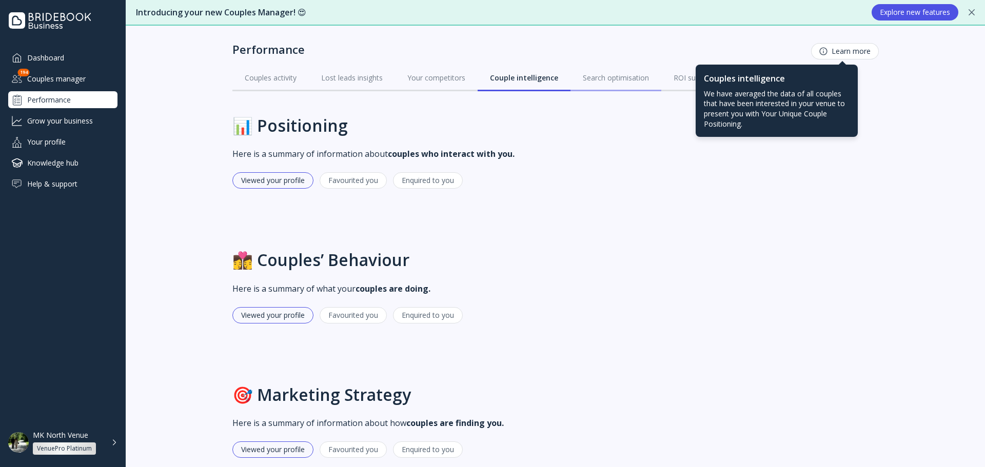
click at [641, 74] on div "Search optimisation" at bounding box center [616, 78] width 66 height 10
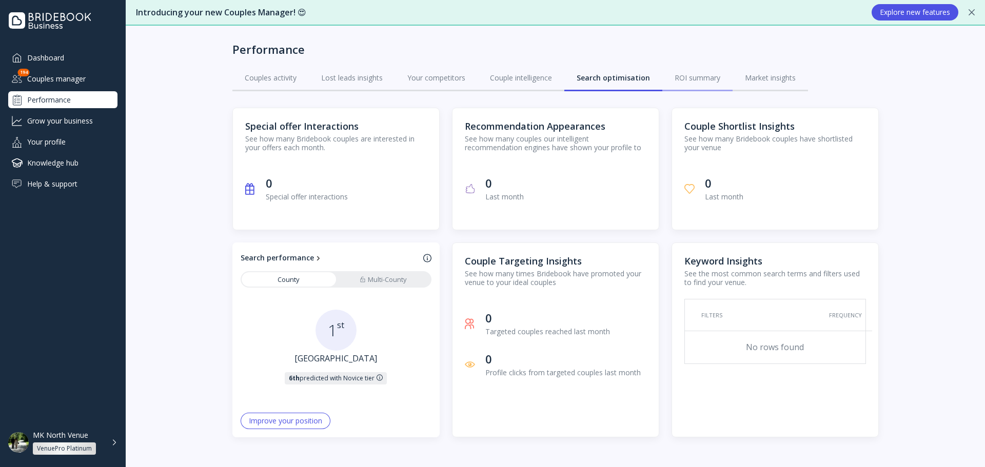
click at [677, 73] on div "ROI summary" at bounding box center [698, 78] width 46 height 10
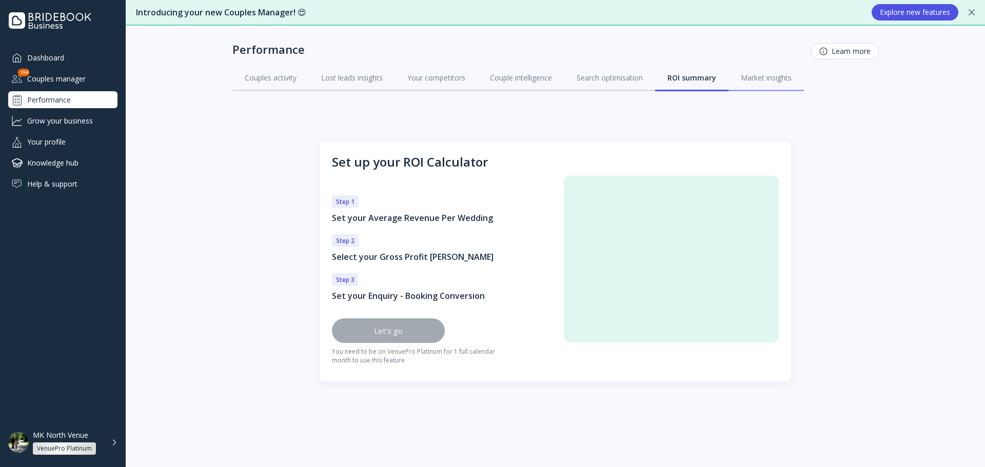
click at [749, 82] on div "Market insights" at bounding box center [766, 78] width 51 height 10
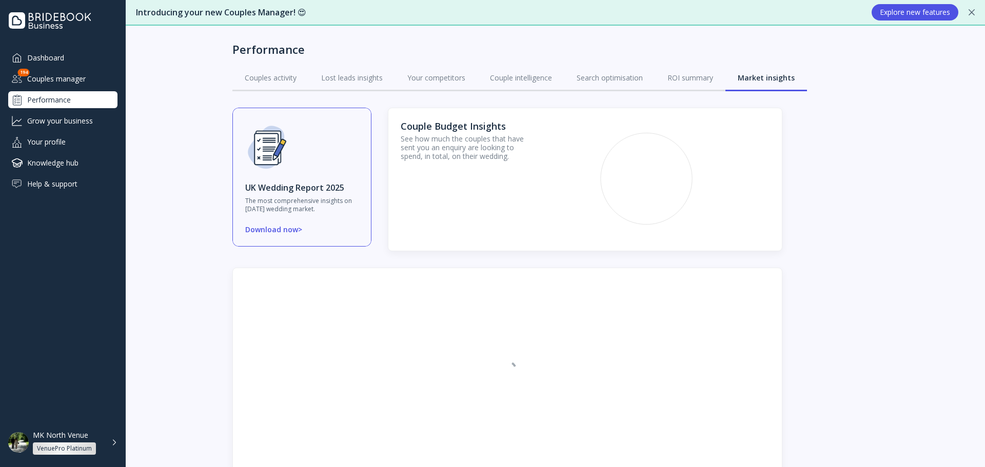
click at [48, 128] on div "Grow your business" at bounding box center [62, 120] width 109 height 17
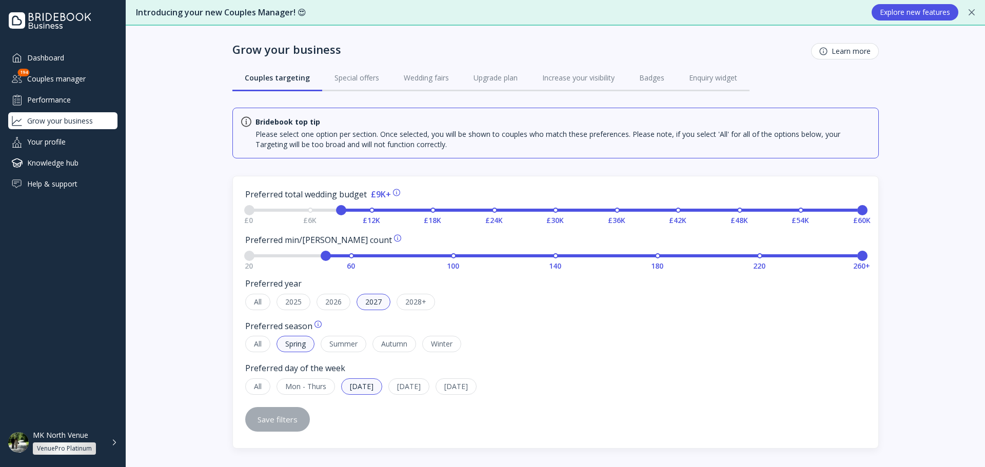
click at [360, 210] on div "£0 £6K £12K £18K £24K £30K £36K £42K £48K £54K £60K" at bounding box center [555, 210] width 613 height 3
click at [287, 416] on div "Save filters" at bounding box center [278, 420] width 40 height 8
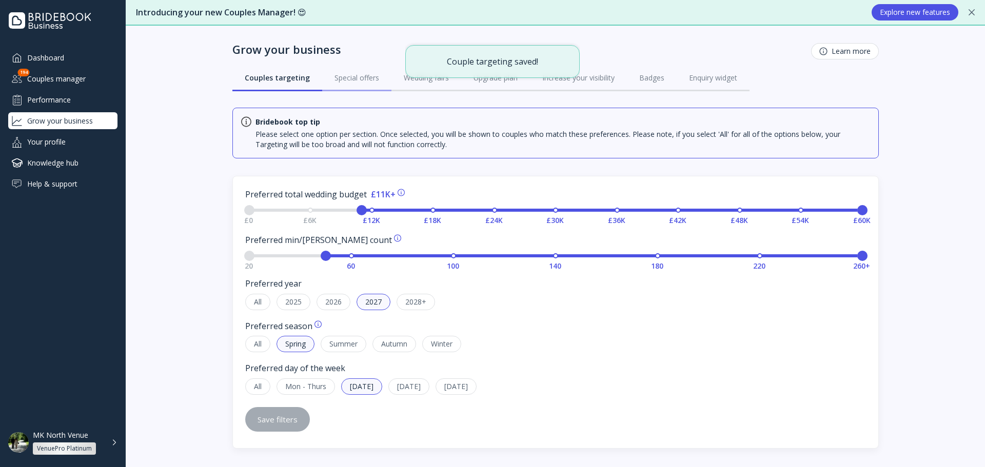
click at [349, 80] on div "Special offers" at bounding box center [357, 78] width 45 height 10
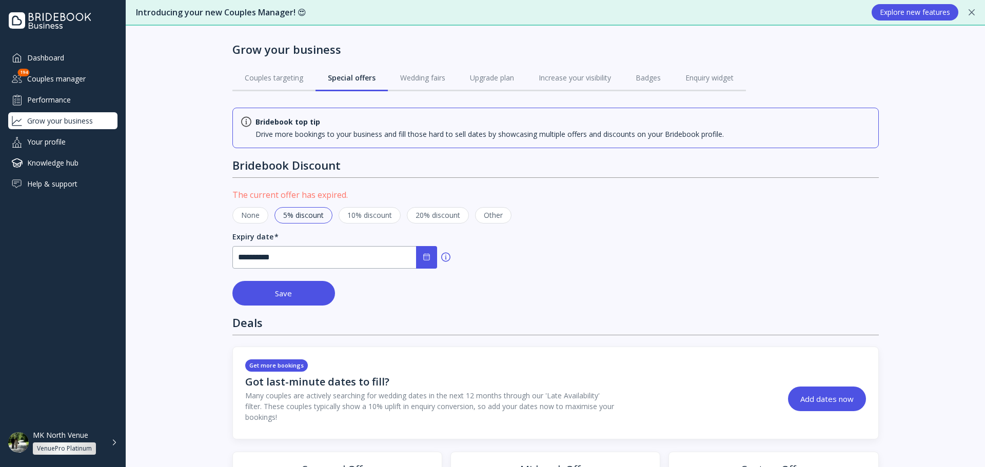
click at [248, 216] on div "None" at bounding box center [250, 215] width 36 height 16
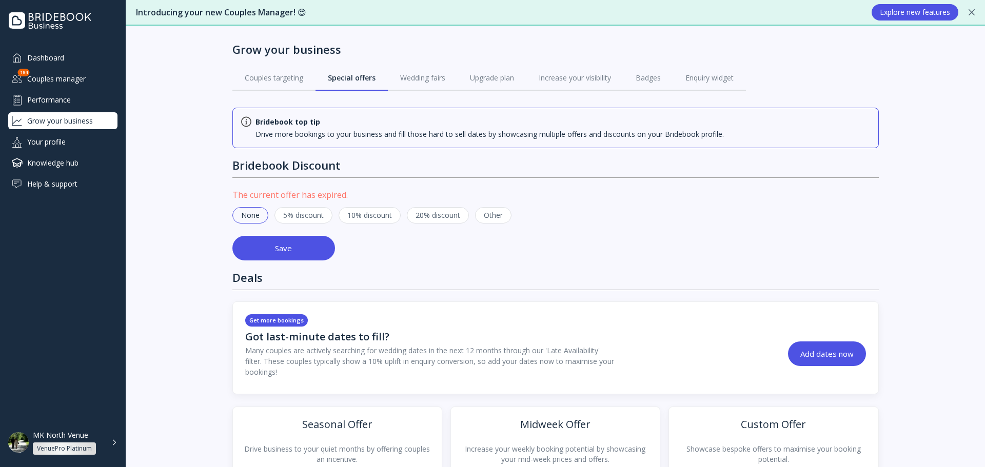
click at [275, 251] on div "Save" at bounding box center [283, 248] width 17 height 8
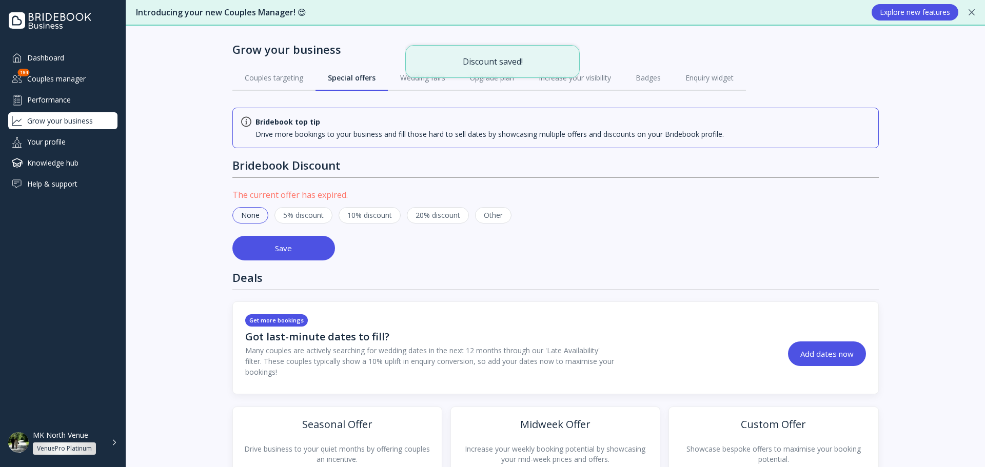
click at [324, 213] on div "5% discount" at bounding box center [304, 215] width 58 height 16
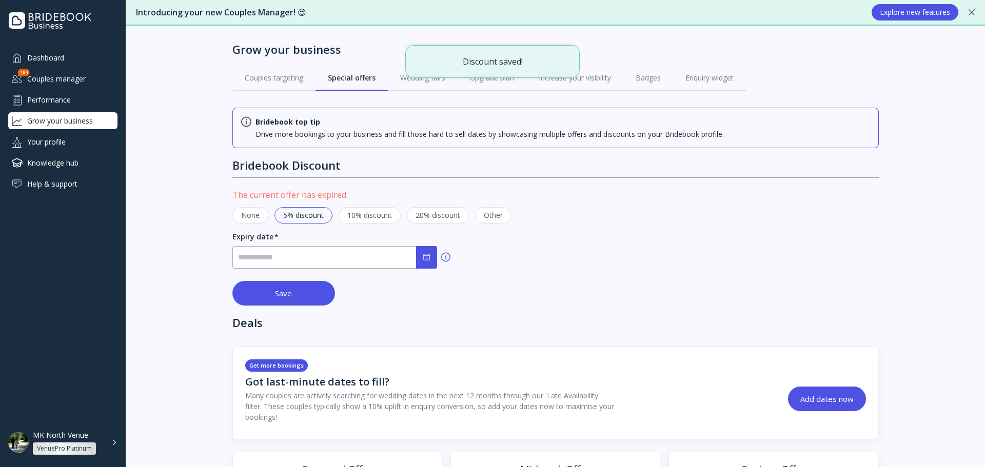
click at [362, 216] on div "10% discount" at bounding box center [370, 215] width 62 height 16
click at [321, 258] on input "none" at bounding box center [334, 257] width 205 height 23
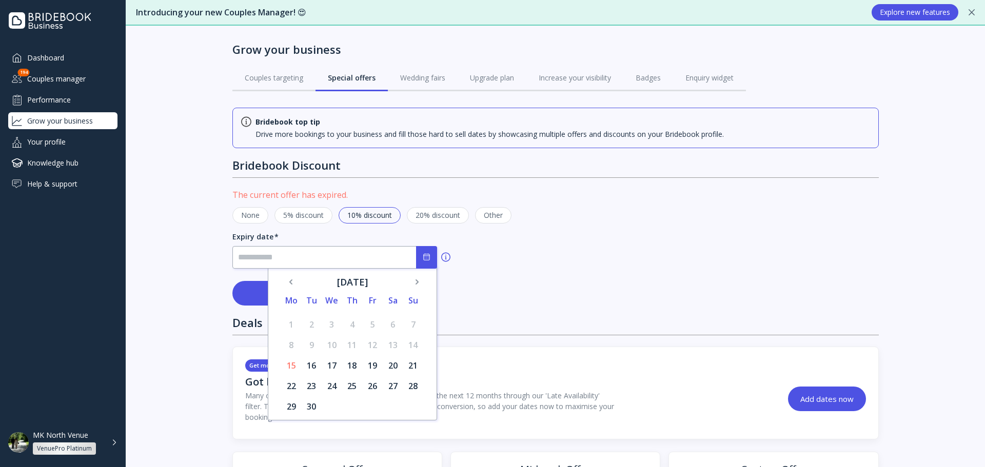
click at [370, 361] on div "19" at bounding box center [372, 366] width 14 height 14
type input "**********"
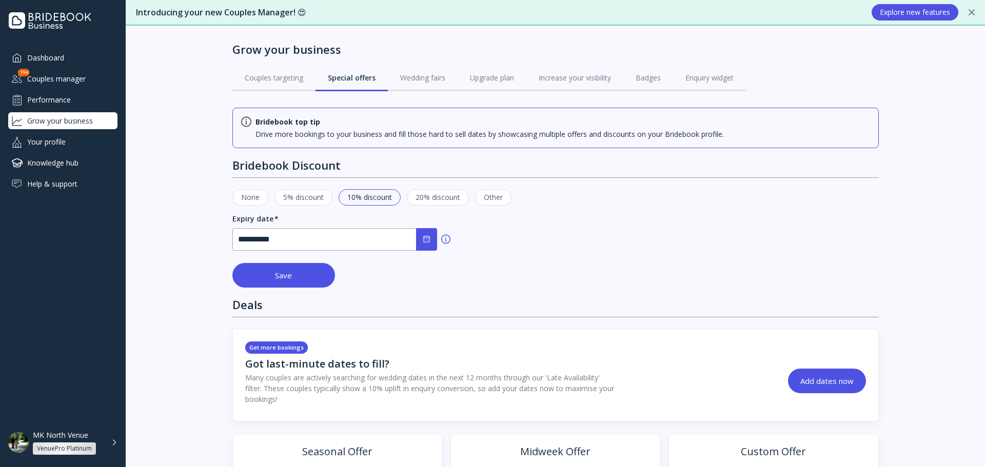
drag, startPoint x: 370, startPoint y: 361, endPoint x: 285, endPoint y: 264, distance: 129.0
click at [285, 264] on button "Save" at bounding box center [283, 275] width 103 height 25
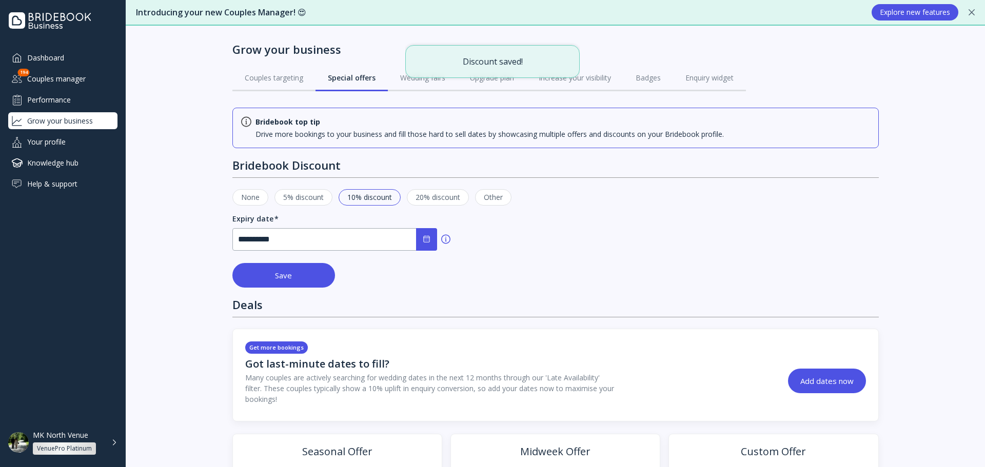
click at [289, 271] on button "Save" at bounding box center [283, 275] width 103 height 25
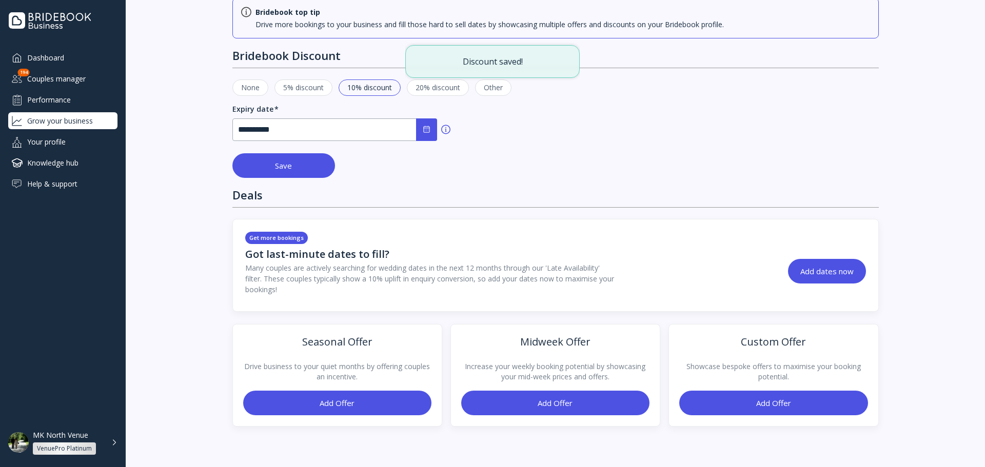
scroll to position [110, 0]
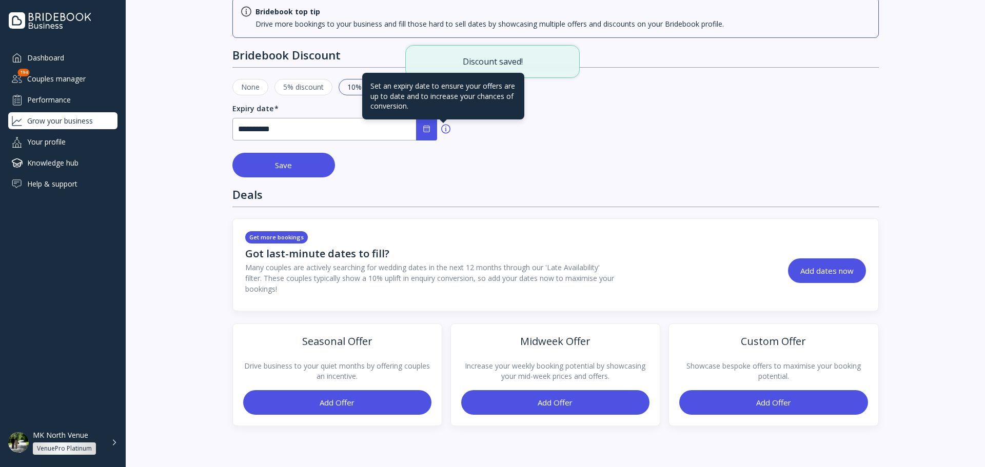
click at [442, 125] on div at bounding box center [445, 129] width 9 height 10
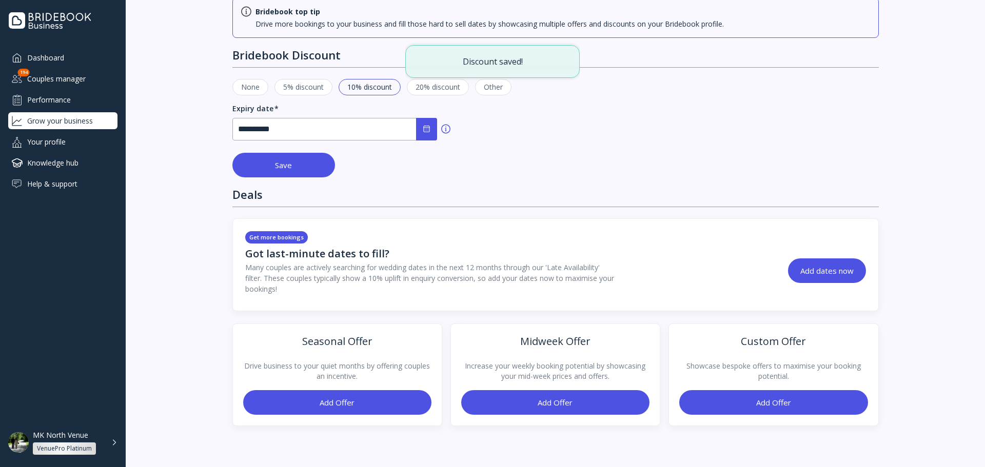
click at [811, 264] on button "Add dates now" at bounding box center [827, 271] width 78 height 25
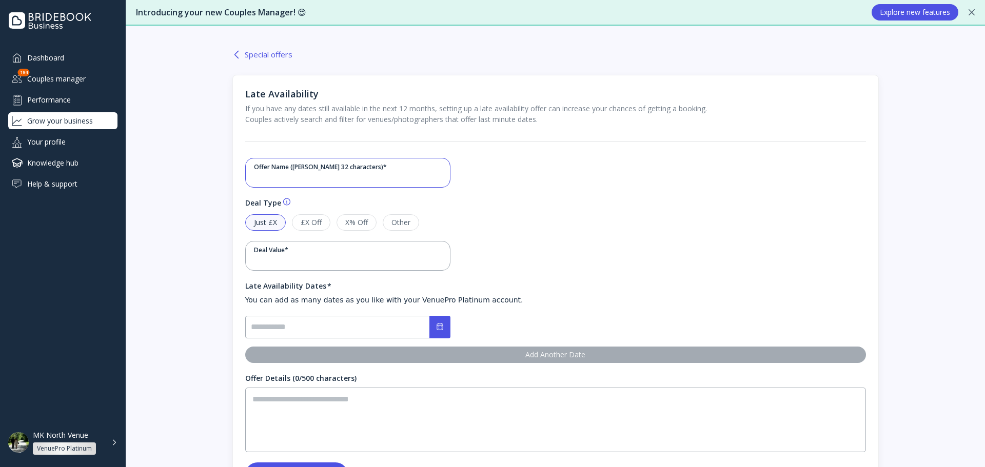
click at [319, 177] on input "text" at bounding box center [348, 177] width 188 height 12
type input "****"
click at [331, 256] on input "number" at bounding box center [348, 260] width 188 height 12
type input "**"
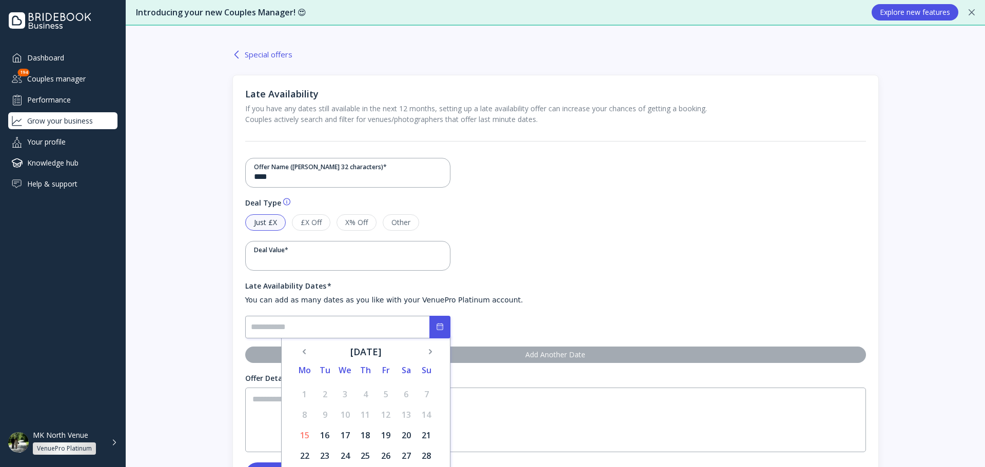
click at [315, 320] on input "none" at bounding box center [347, 327] width 205 height 23
click at [389, 432] on div "19" at bounding box center [386, 435] width 14 height 14
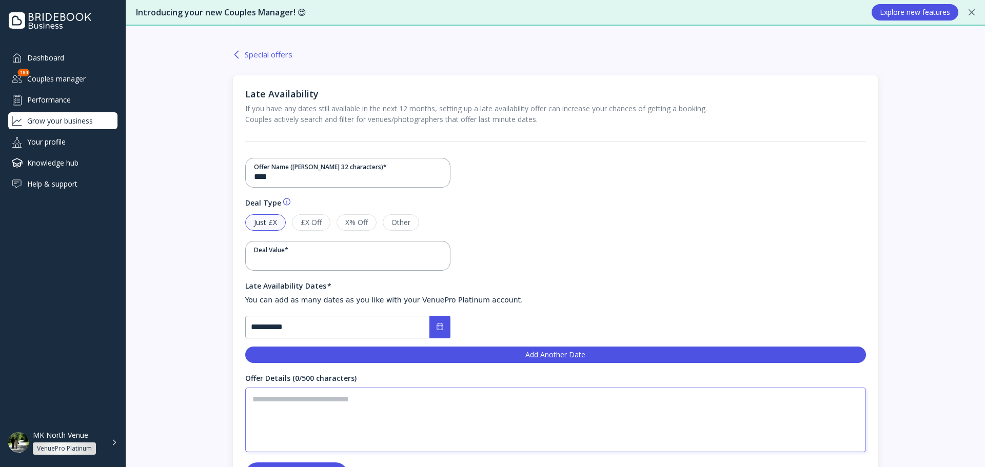
click at [373, 419] on textarea at bounding box center [555, 420] width 621 height 65
type textarea "***"
click at [459, 344] on div "[DATE] Mo Tu We Th Fr Sa Su 1 2 3 4 5 6 7 8 9 10 11 12 13 14 15 16 17 18 19 20 …" at bounding box center [496, 331] width 503 height 31
click at [459, 360] on button "Add Another Date" at bounding box center [555, 355] width 621 height 16
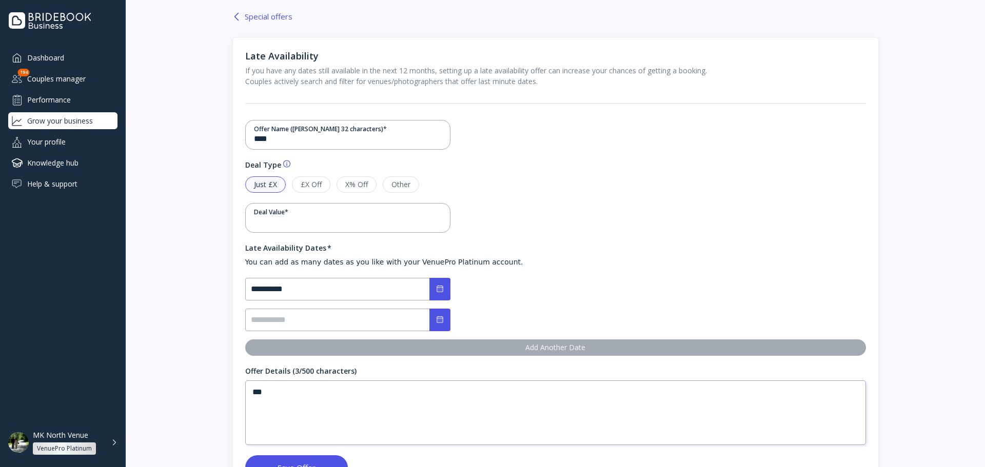
scroll to position [103, 0]
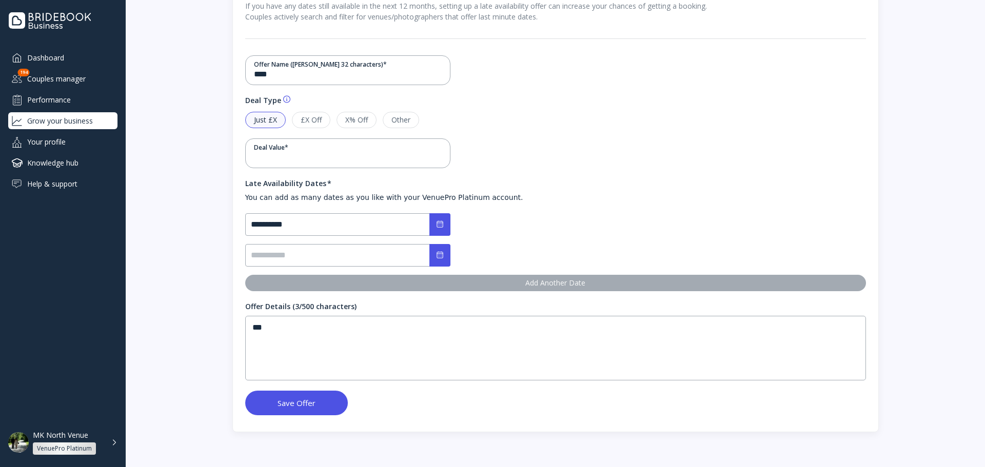
click at [290, 405] on div "Save Offer" at bounding box center [297, 403] width 38 height 8
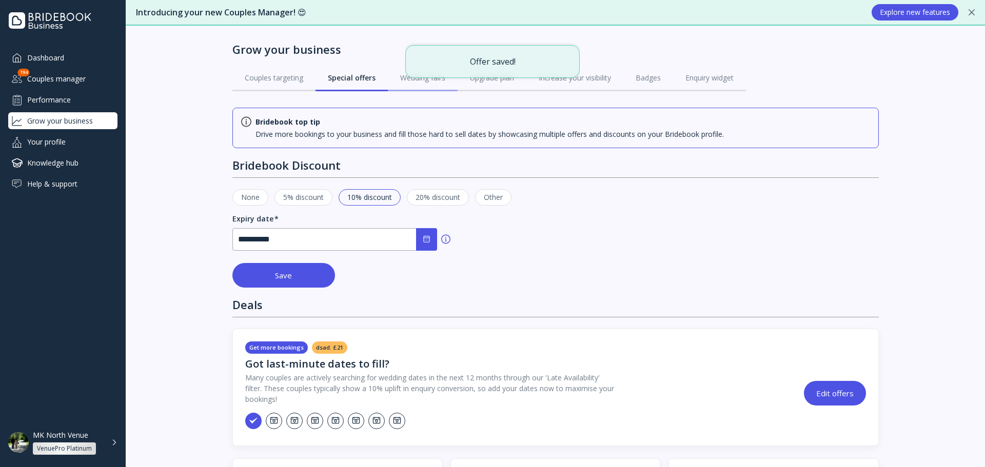
click at [401, 82] on div "Wedding fairs" at bounding box center [422, 78] width 45 height 10
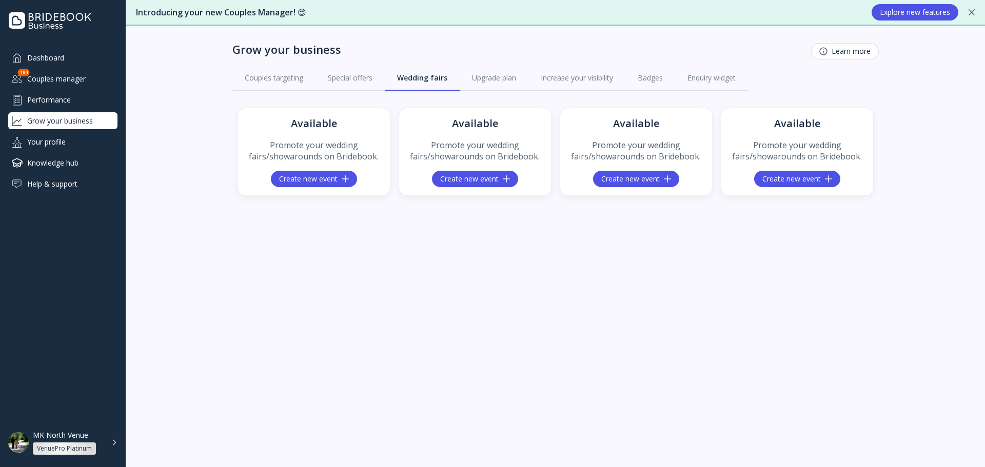
click at [301, 175] on div "Create new event" at bounding box center [314, 179] width 70 height 8
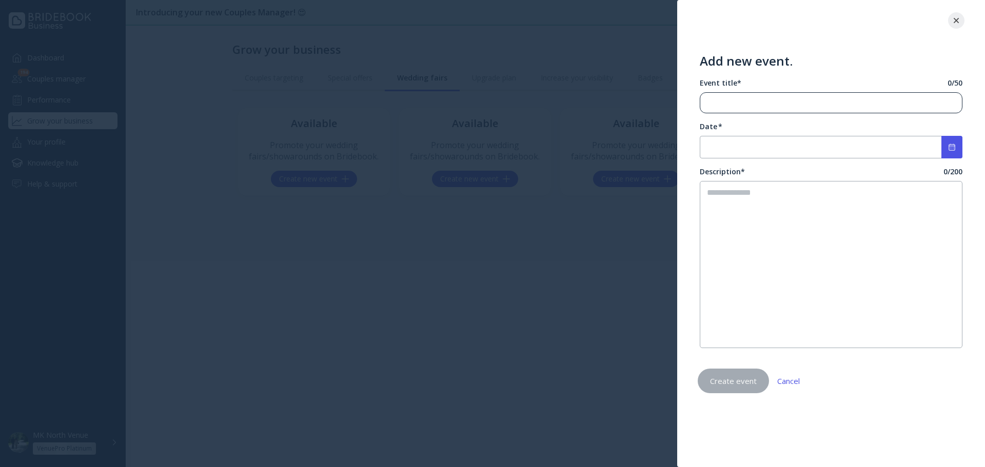
click at [715, 110] on div at bounding box center [826, 103] width 253 height 20
type input "***"
click at [739, 141] on input "none" at bounding box center [831, 147] width 263 height 23
click at [866, 277] on div "22 23 24 25 26 27 28" at bounding box center [878, 276] width 136 height 14
click at [860, 271] on div "24" at bounding box center [857, 276] width 14 height 14
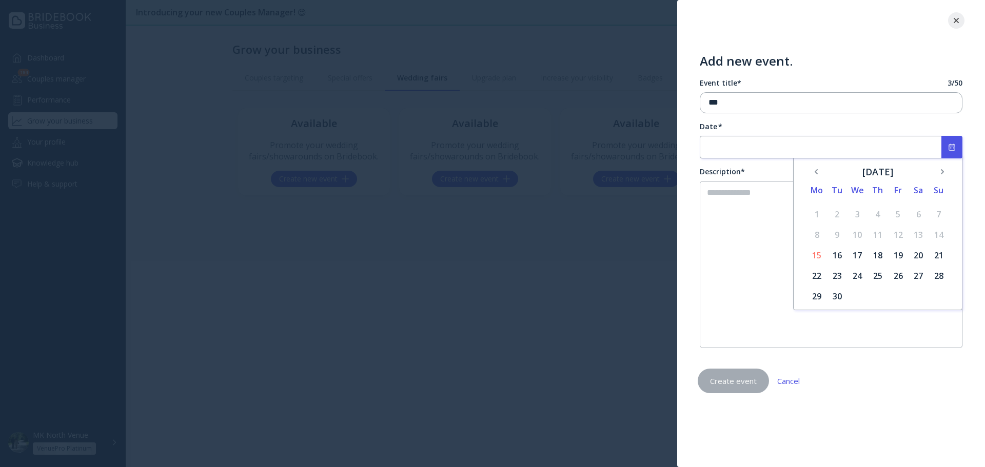
type input "**********"
click at [831, 271] on textarea at bounding box center [831, 264] width 263 height 167
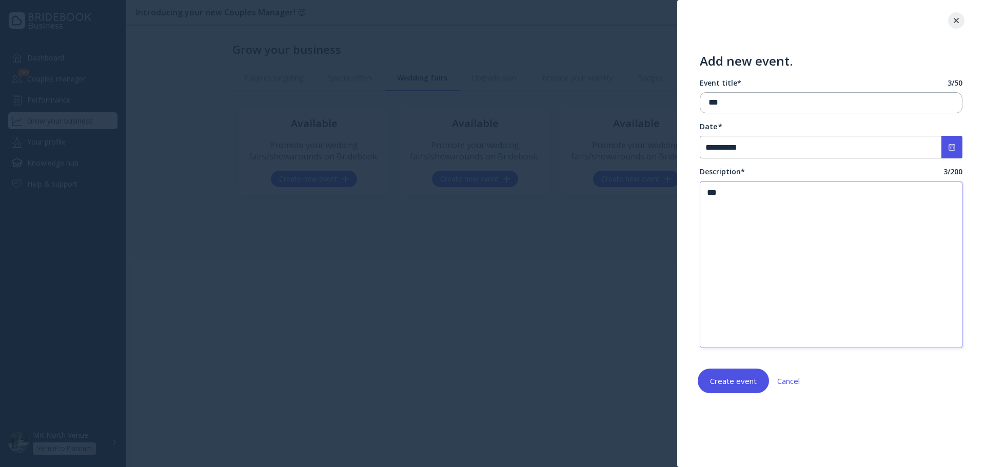
type textarea "***"
click at [741, 376] on button "Create event" at bounding box center [733, 381] width 71 height 25
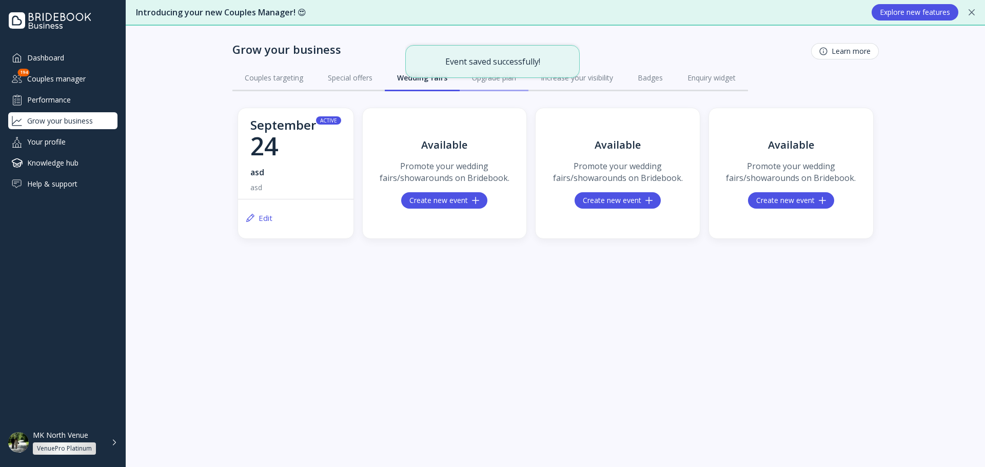
click at [485, 88] on link "Upgrade plan" at bounding box center [494, 78] width 69 height 27
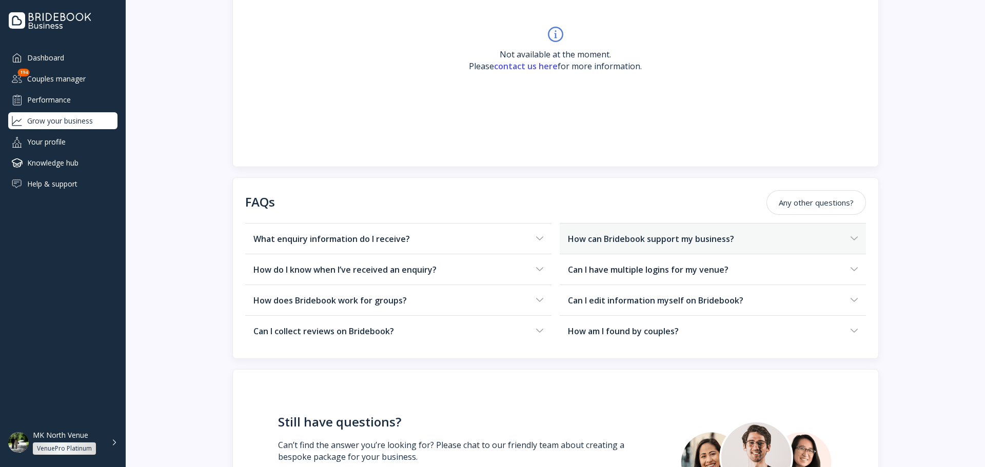
scroll to position [353, 0]
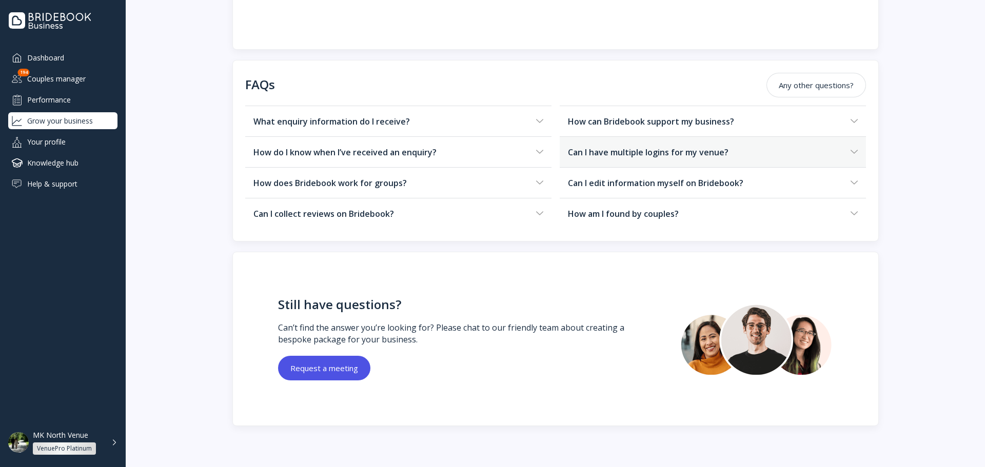
click at [656, 154] on div "Can I have multiple logins for my venue?" at bounding box center [707, 152] width 279 height 10
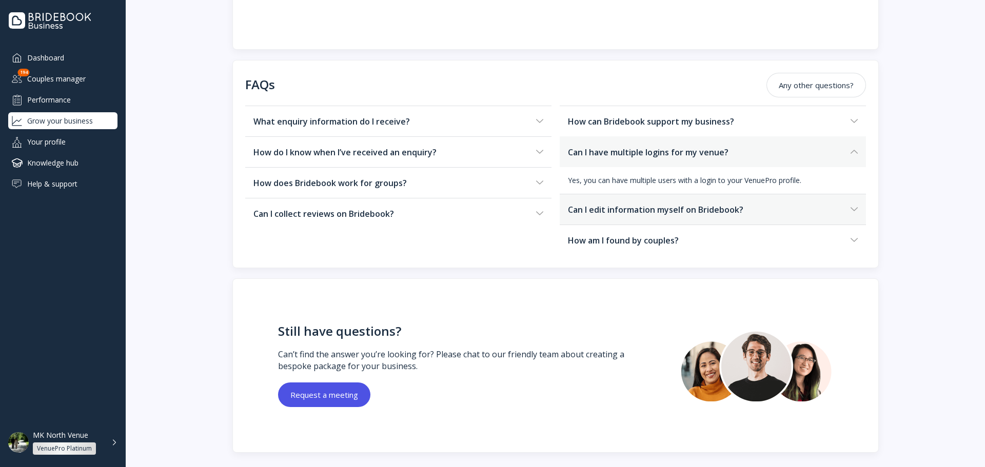
click at [644, 206] on div "Can I edit information myself on Bridebook?" at bounding box center [707, 210] width 279 height 10
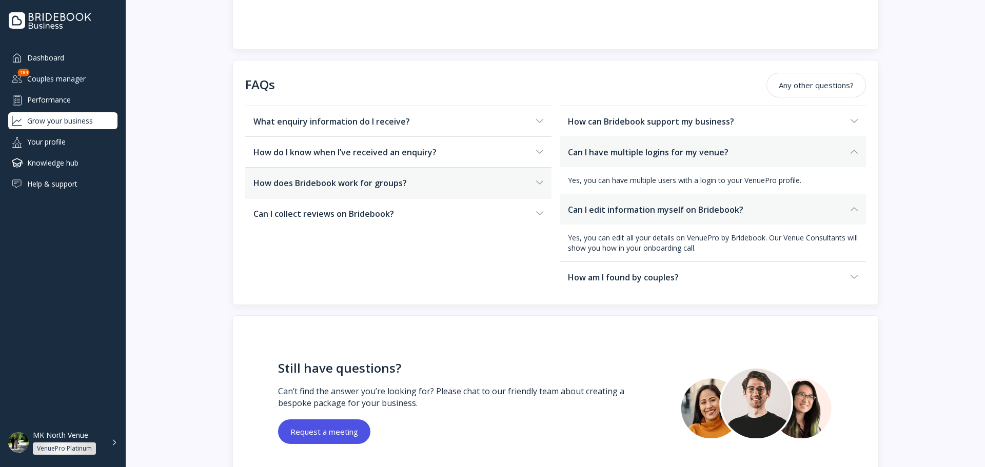
click at [501, 179] on div "How does Bridebook work for groups?" at bounding box center [392, 183] width 279 height 10
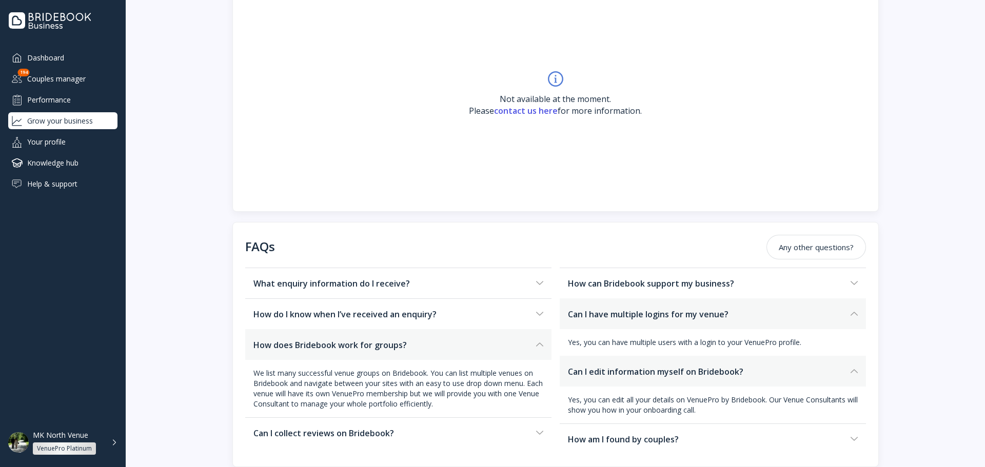
scroll to position [0, 0]
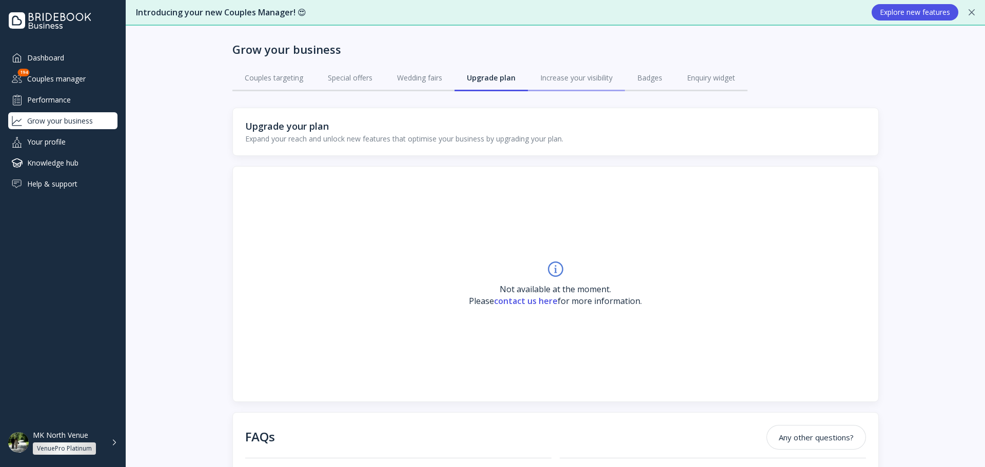
click at [554, 83] on link "Increase your visibility" at bounding box center [576, 78] width 97 height 27
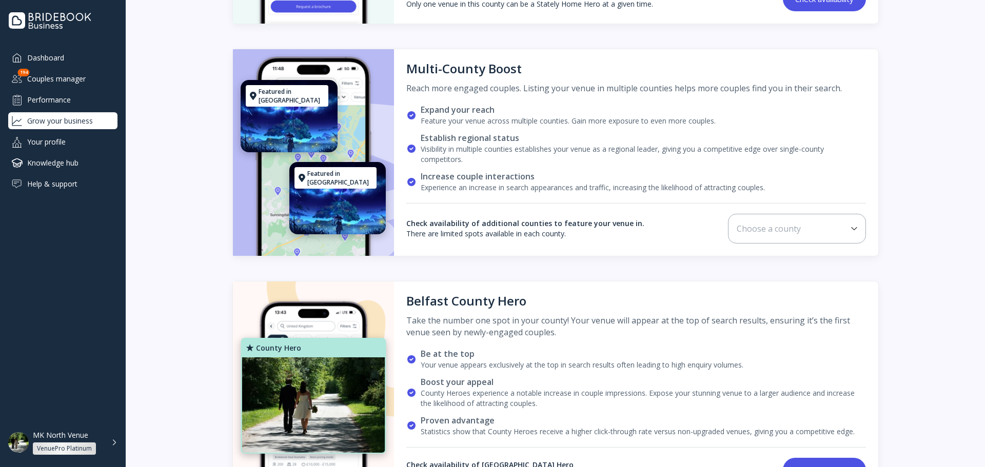
scroll to position [369, 0]
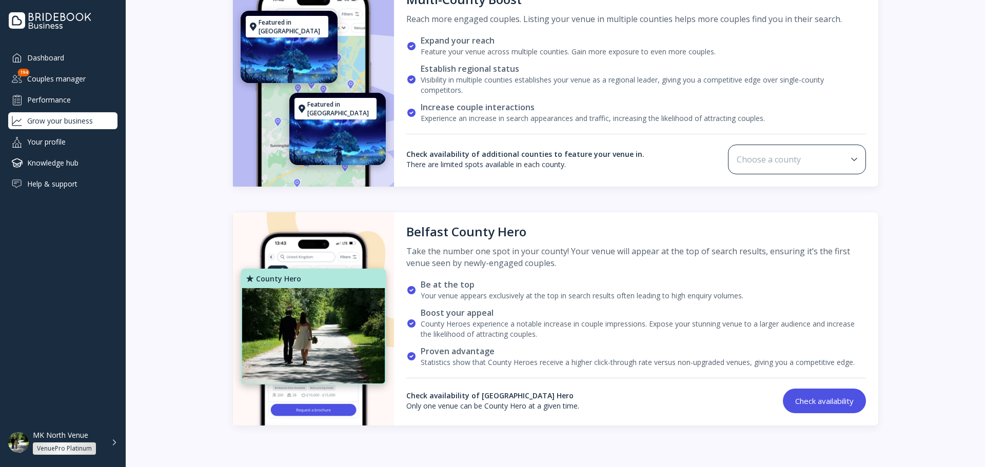
click at [780, 172] on div "Choose a county" at bounding box center [797, 160] width 138 height 30
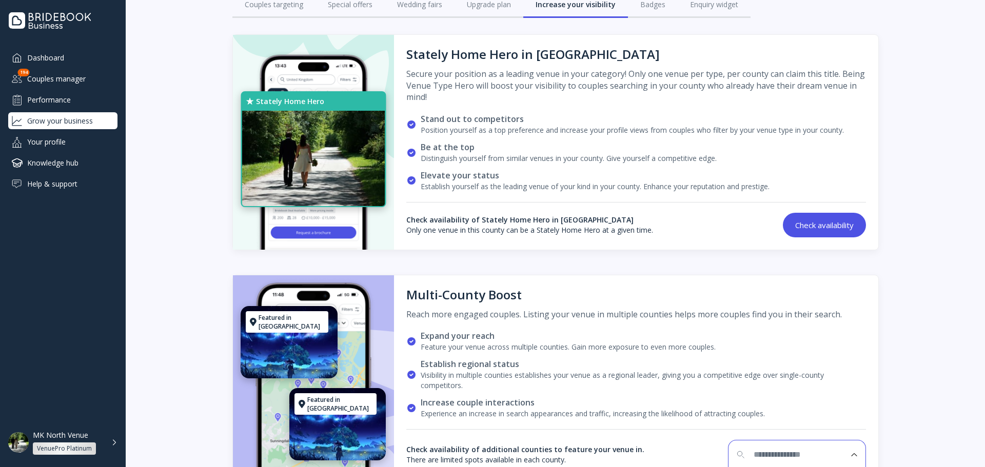
scroll to position [0, 0]
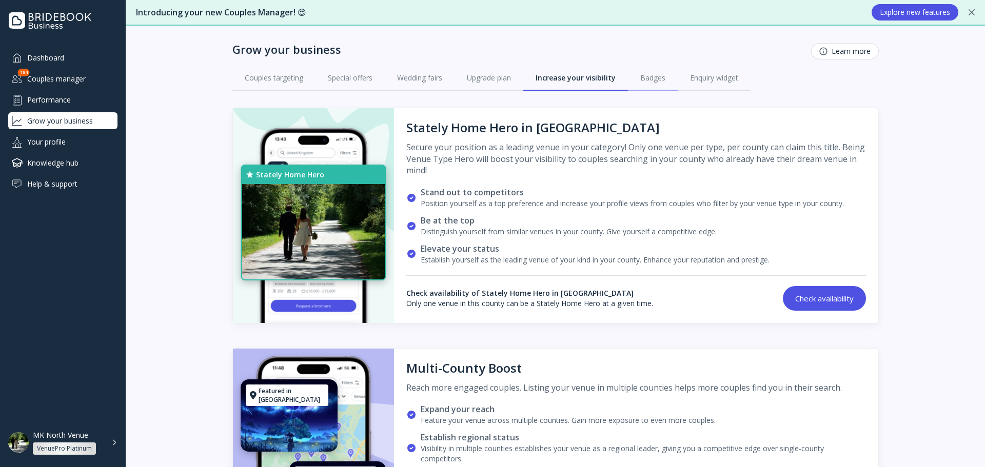
click at [644, 79] on div "Badges" at bounding box center [652, 78] width 25 height 10
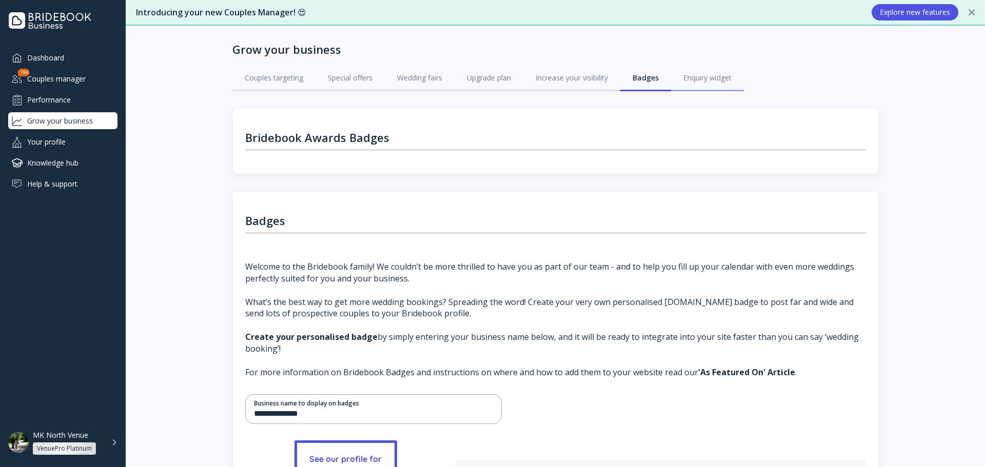
click at [674, 74] on link "Enquiry widget" at bounding box center [707, 78] width 73 height 27
click at [701, 81] on div "Enquiry widget" at bounding box center [707, 78] width 48 height 10
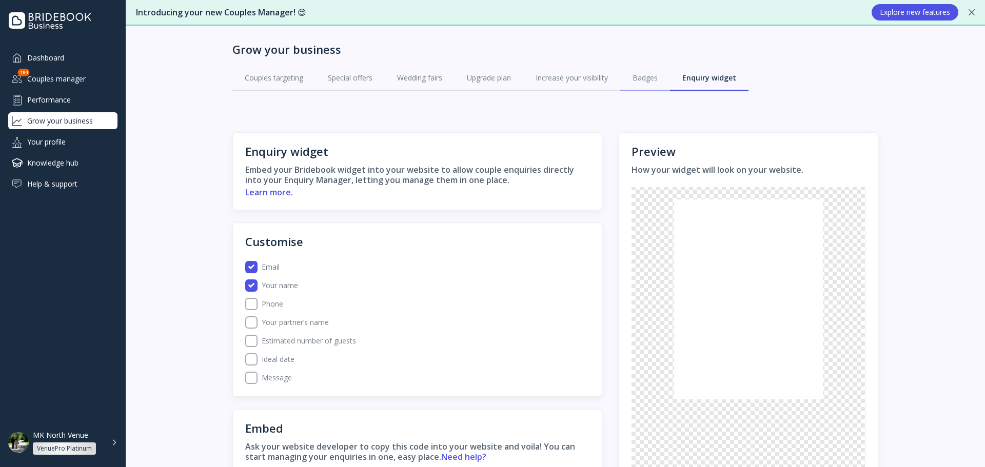
click at [634, 75] on div "Badges" at bounding box center [645, 78] width 25 height 10
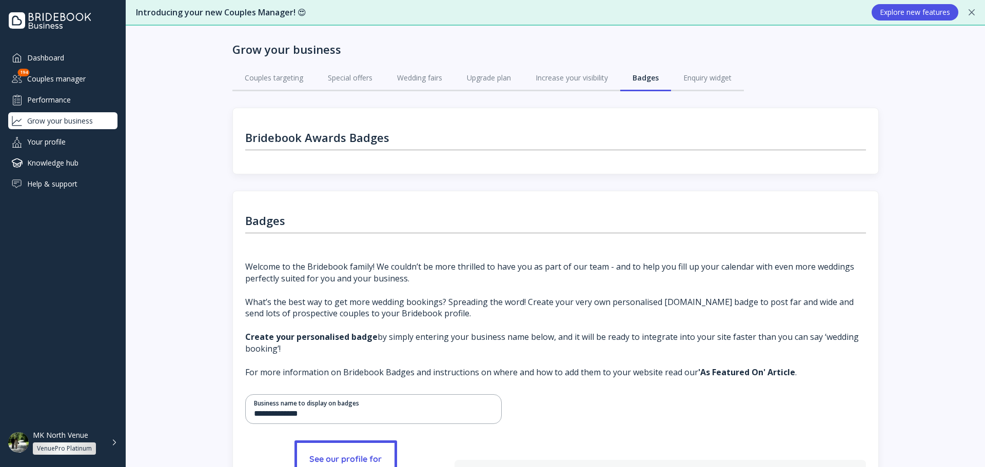
click at [104, 140] on div "Your profile" at bounding box center [62, 141] width 109 height 17
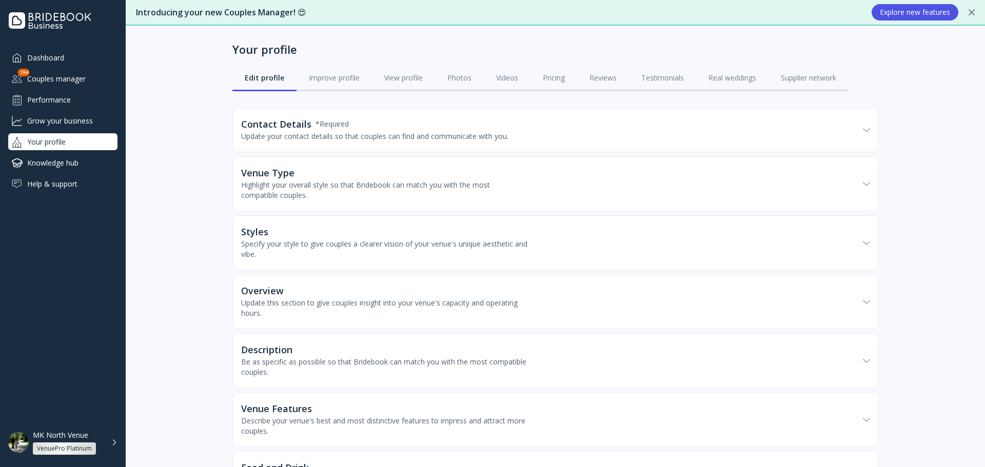
click at [85, 135] on div "Your profile" at bounding box center [62, 141] width 109 height 17
click at [82, 124] on div "Grow your business" at bounding box center [62, 120] width 109 height 17
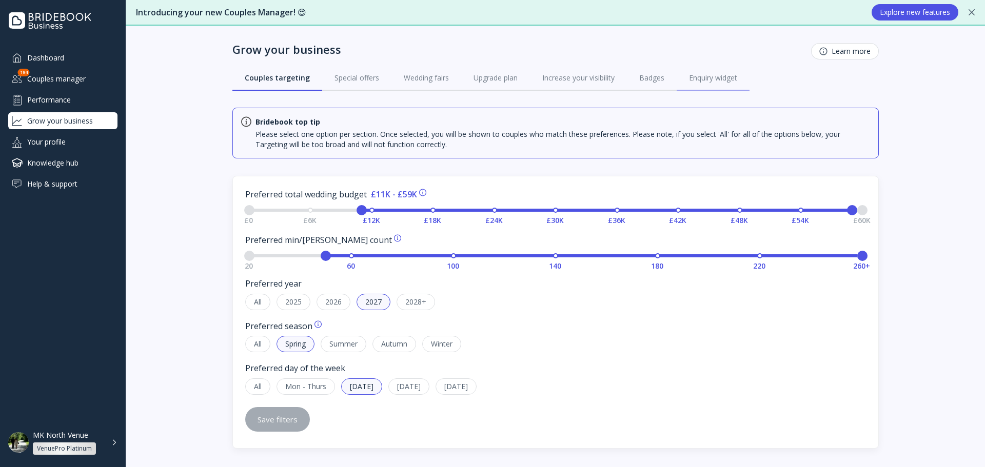
click at [729, 84] on link "Enquiry widget" at bounding box center [713, 78] width 73 height 27
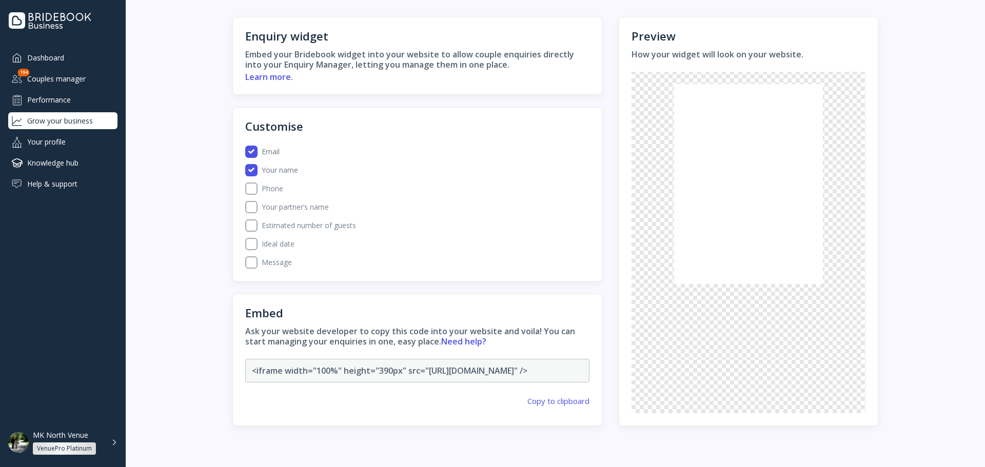
scroll to position [150, 0]
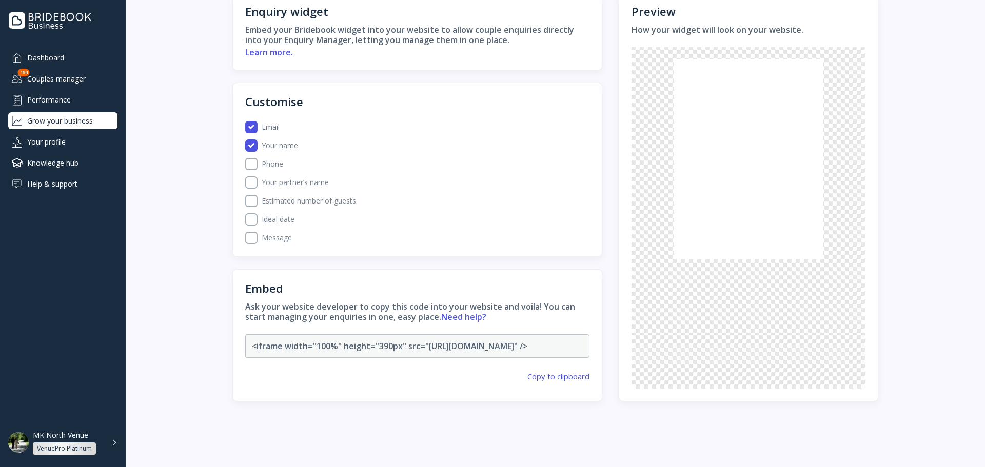
click at [64, 109] on div "Dashboard Couples manager 194 Performance Grow your business Your profile Knowl…" at bounding box center [62, 120] width 109 height 143
click at [267, 165] on div "Email Your name Phone Your partner’s name Estimated number of guests Ideal date…" at bounding box center [417, 182] width 345 height 123
click at [259, 177] on label "Your partner’s name" at bounding box center [424, 183] width 332 height 12
click at [69, 140] on div "Your profile" at bounding box center [62, 141] width 109 height 17
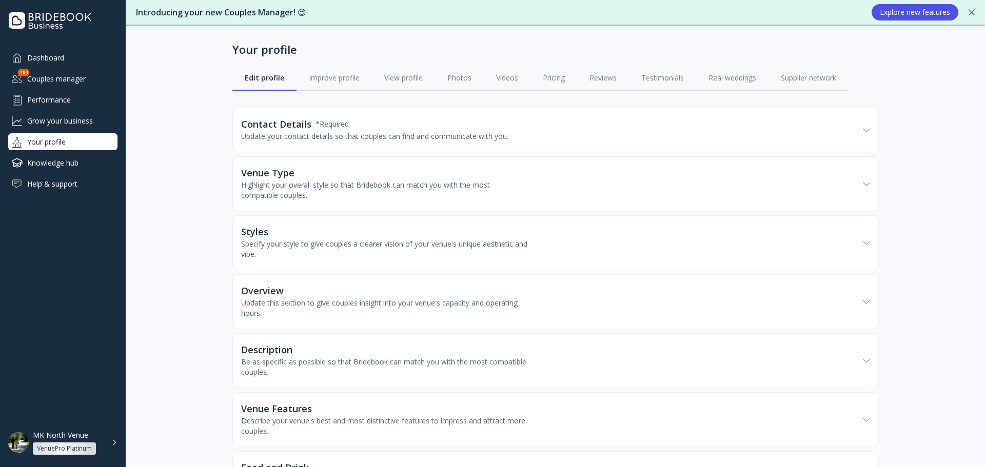
click at [65, 107] on div "Performance" at bounding box center [62, 99] width 109 height 17
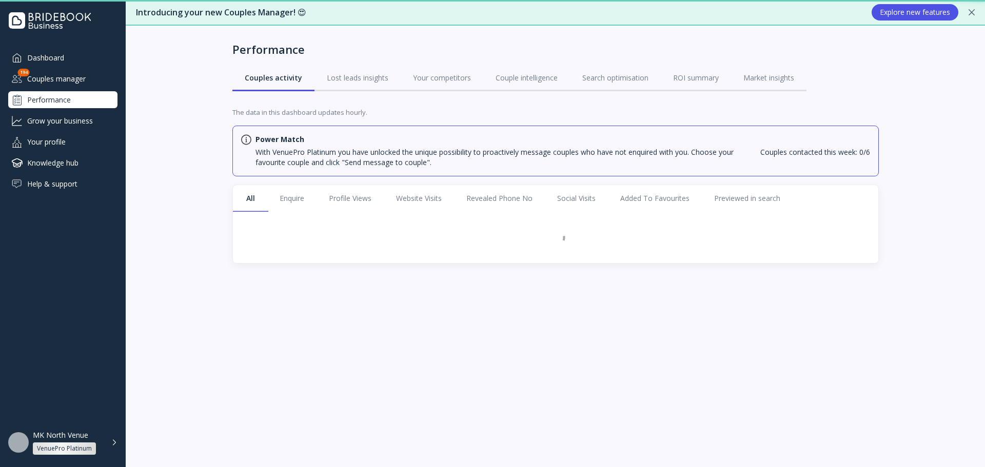
click at [76, 124] on div "Grow your business" at bounding box center [62, 120] width 109 height 17
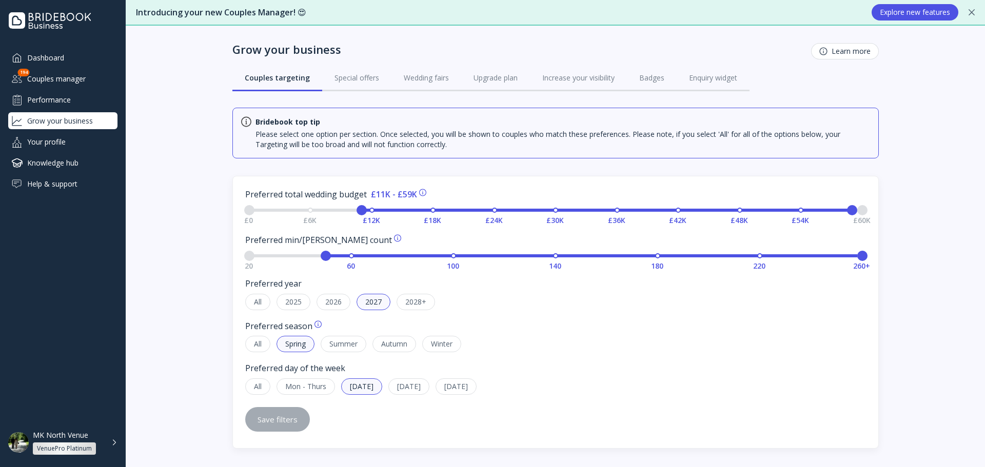
click at [846, 54] on div "Learn more" at bounding box center [844, 51] width 51 height 8
click at [49, 139] on div "Your profile" at bounding box center [62, 141] width 109 height 17
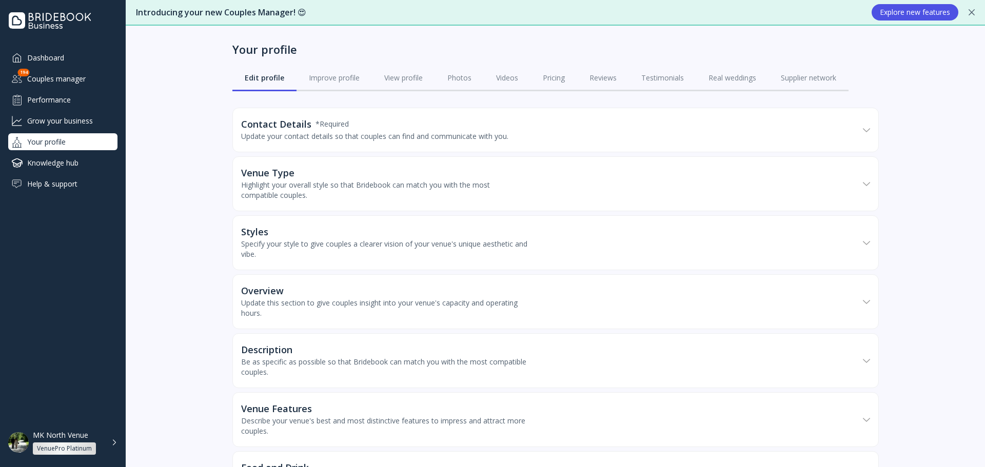
click at [330, 114] on div "Contact Details * Required Update your contact details so that couples can find…" at bounding box center [550, 130] width 618 height 43
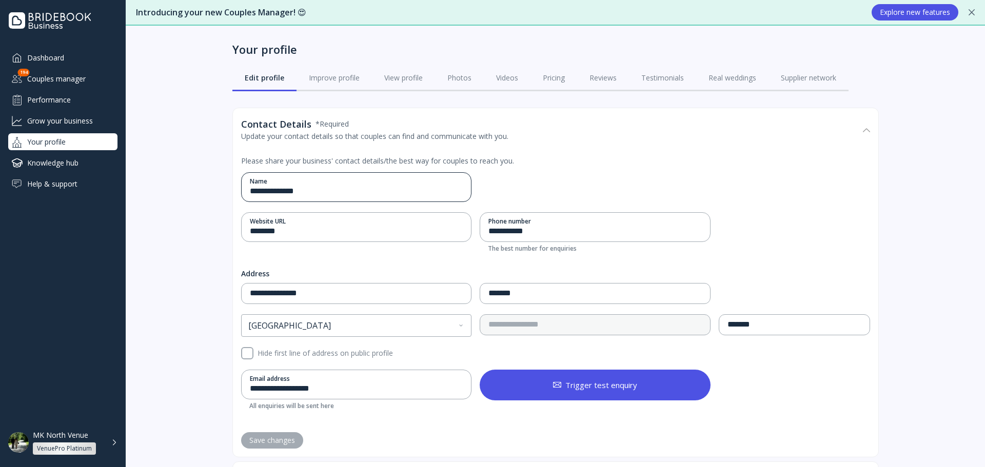
click at [346, 198] on div "**********" at bounding box center [353, 187] width 222 height 29
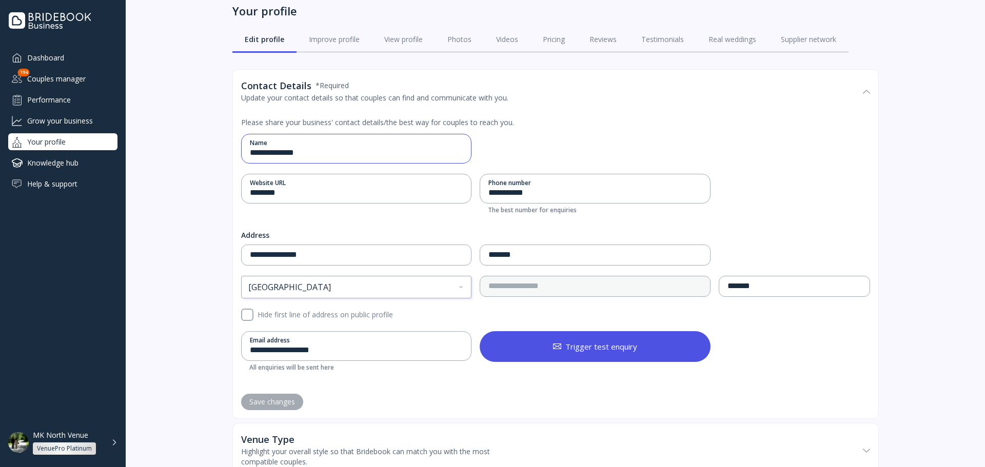
scroll to position [103, 0]
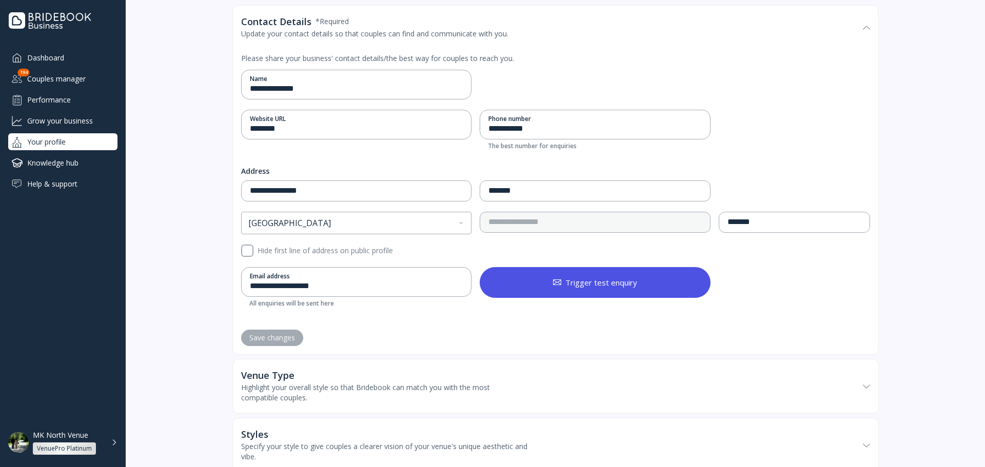
click at [521, 288] on button "Trigger test enquiry" at bounding box center [595, 282] width 231 height 31
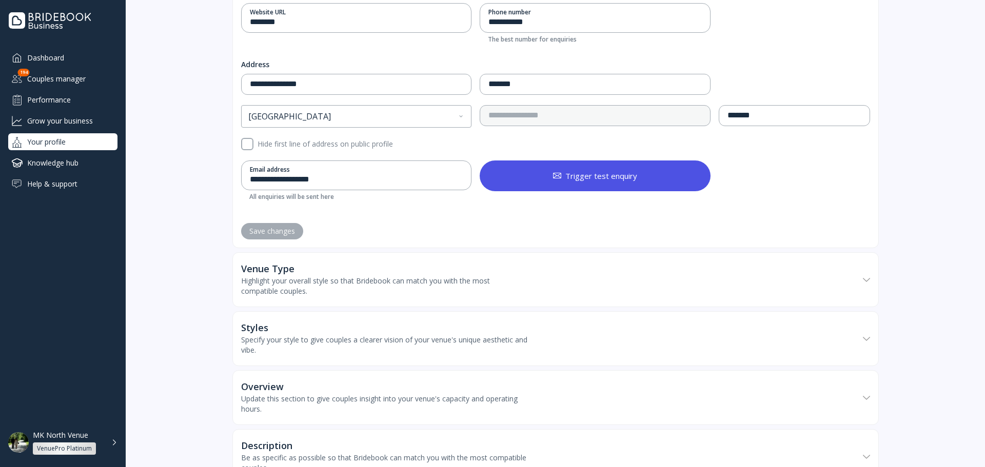
scroll to position [308, 0]
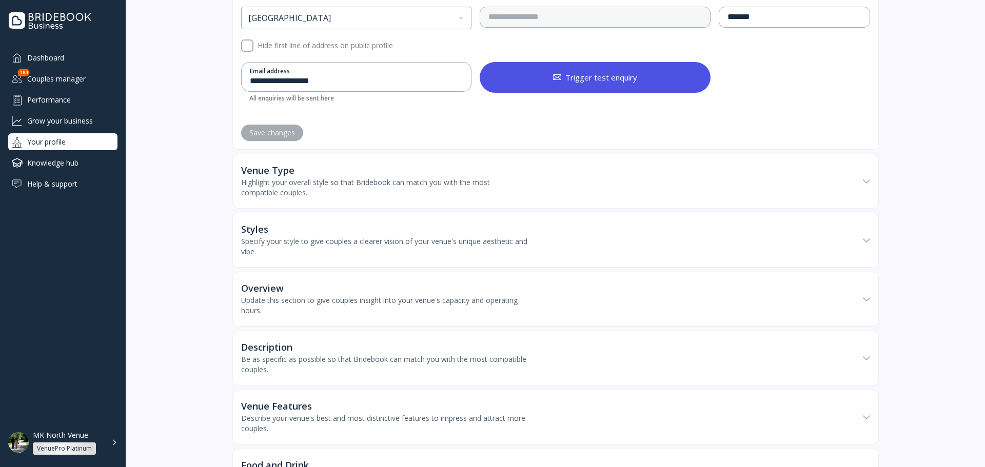
click at [310, 187] on div "Highlight your overall style so that Bridebook can match you with the most comp…" at bounding box center [384, 188] width 287 height 21
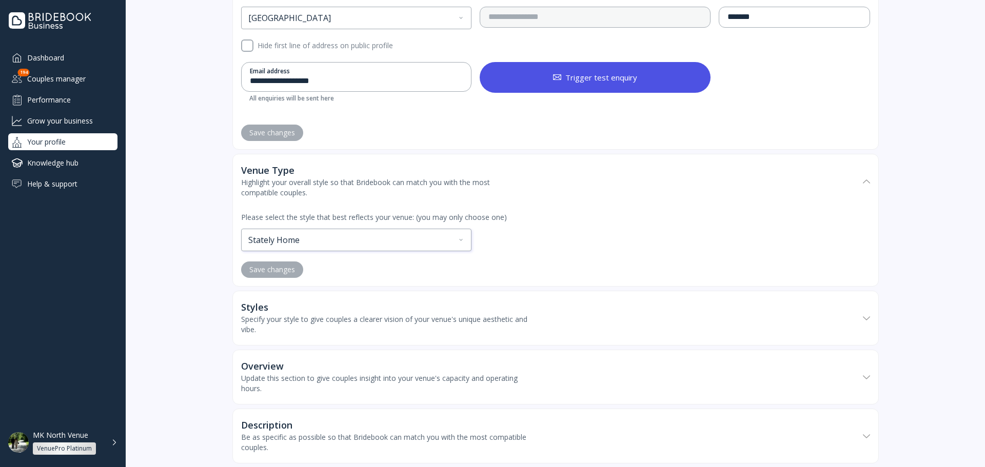
click at [338, 244] on div "Stately Home" at bounding box center [357, 240] width 230 height 22
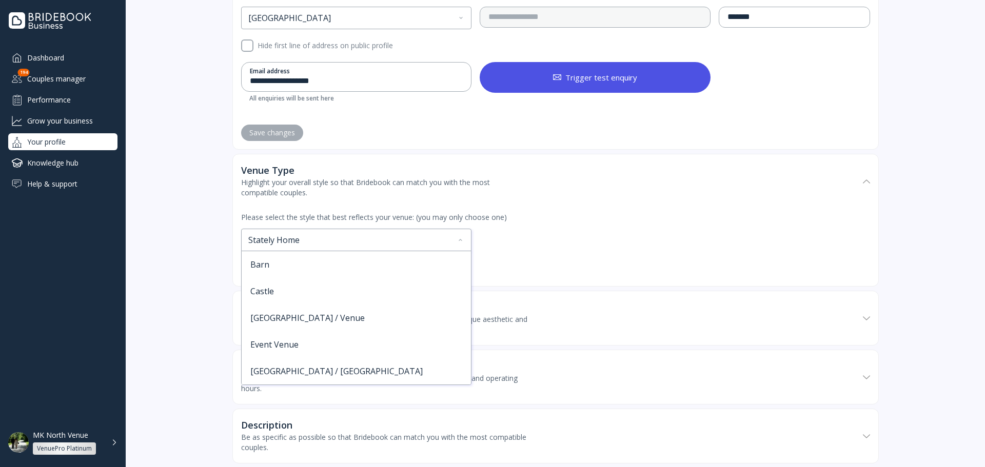
scroll to position [320, 0]
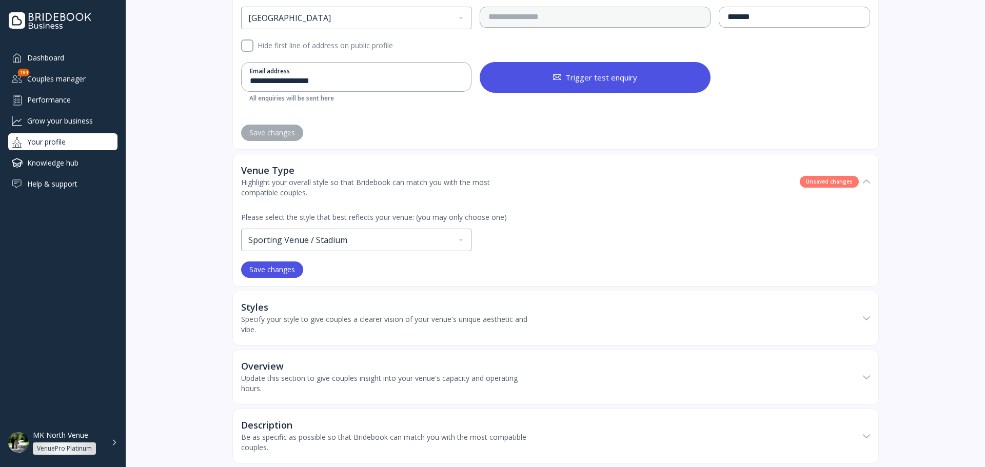
click at [282, 267] on div "Save changes" at bounding box center [272, 270] width 46 height 8
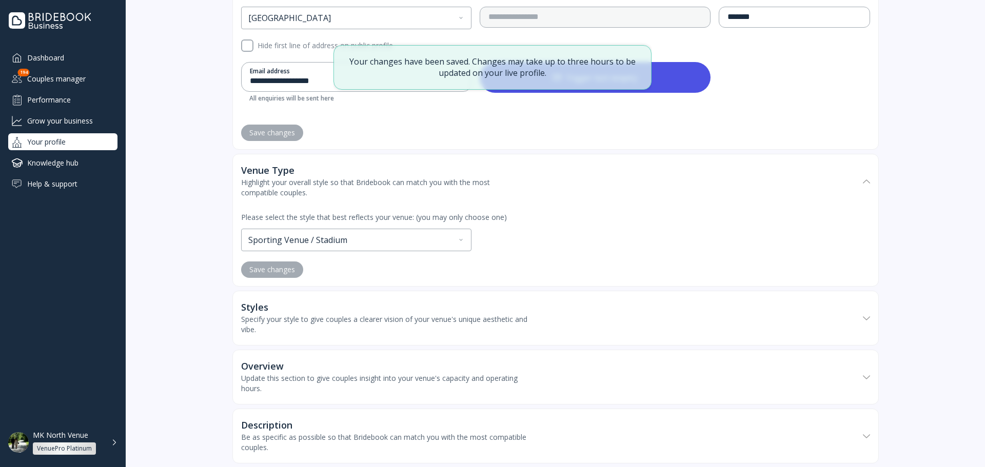
click at [386, 315] on div "Styles Specify your style to give couples a clearer vision of your venue's uniq…" at bounding box center [384, 318] width 287 height 33
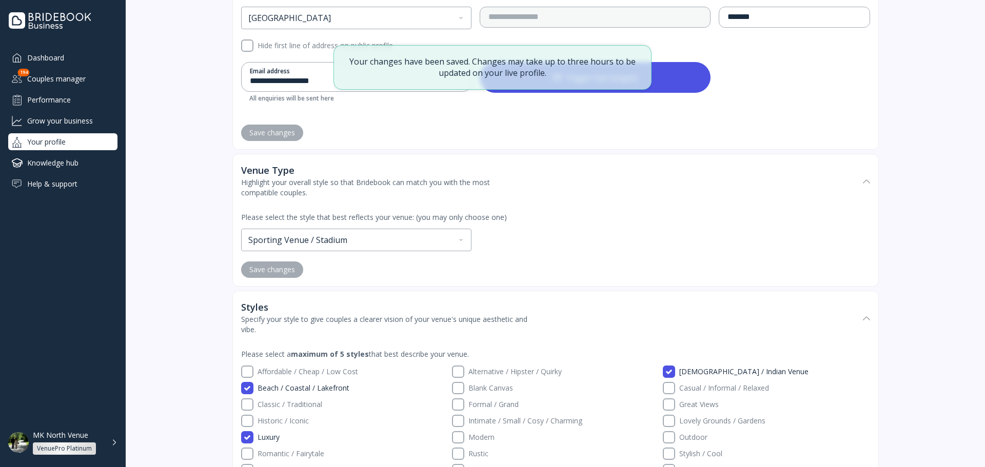
click at [305, 367] on label "Affordable / Cheap / Low Cost" at bounding box center [350, 372] width 194 height 12
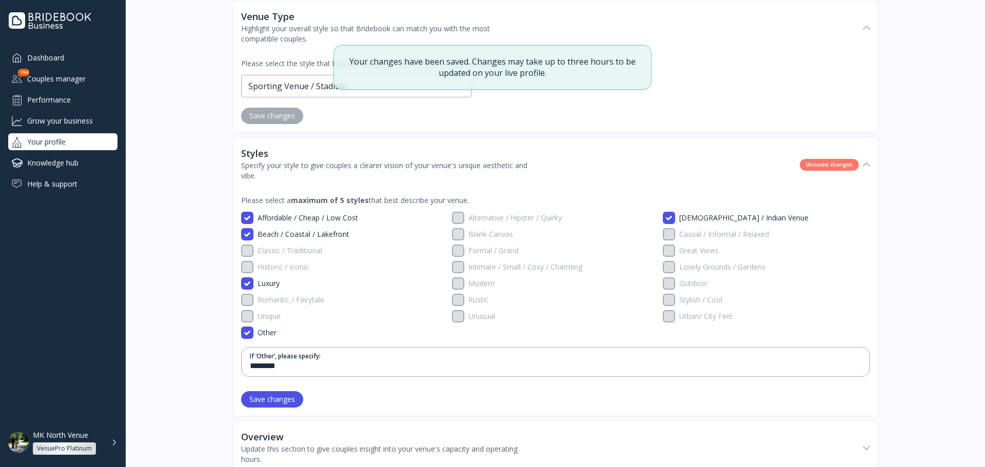
click at [279, 411] on div "Please select a maximum of 5 styles that best describe your venue. Affordable /…" at bounding box center [555, 303] width 629 height 225
click at [280, 404] on button "Save changes" at bounding box center [272, 399] width 62 height 16
click at [296, 364] on input "********" at bounding box center [556, 367] width 612 height 12
type input "*********"
click at [287, 408] on div "Please select a maximum of 5 styles that best describe your venue. Affordable /…" at bounding box center [555, 303] width 629 height 225
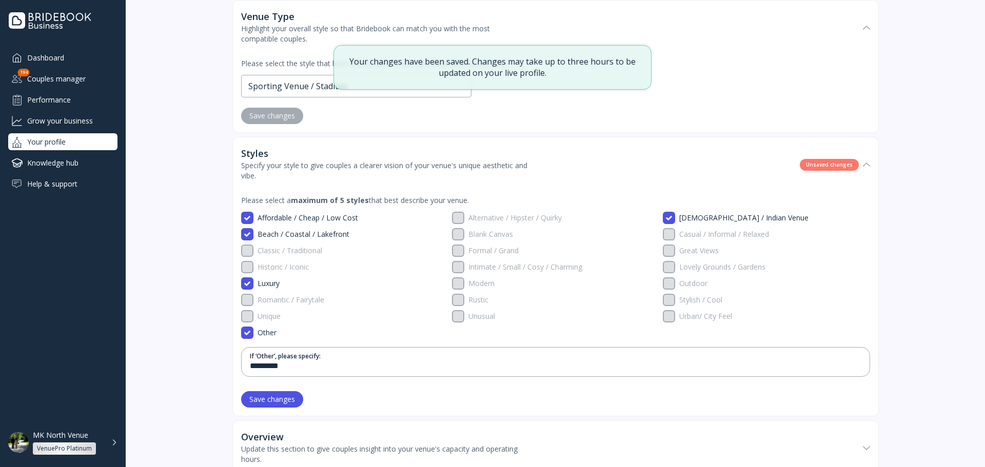
click at [286, 401] on div "Save changes" at bounding box center [272, 400] width 46 height 8
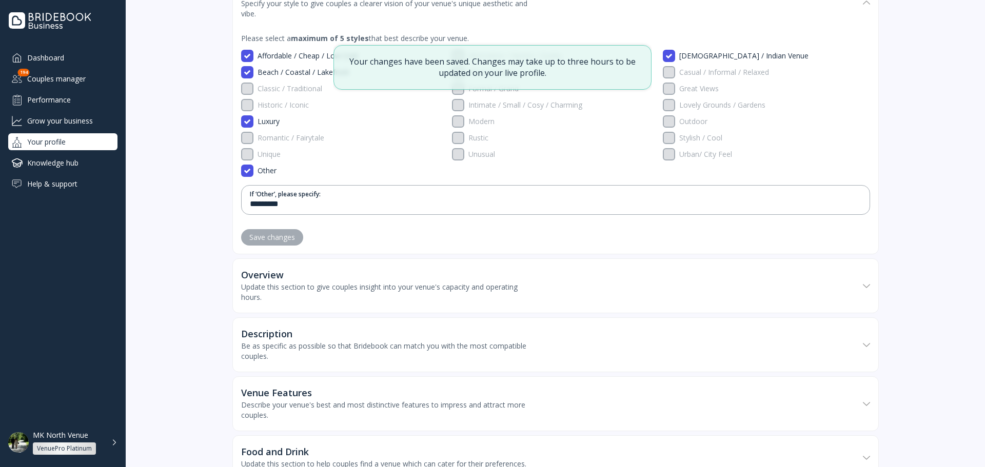
scroll to position [667, 0]
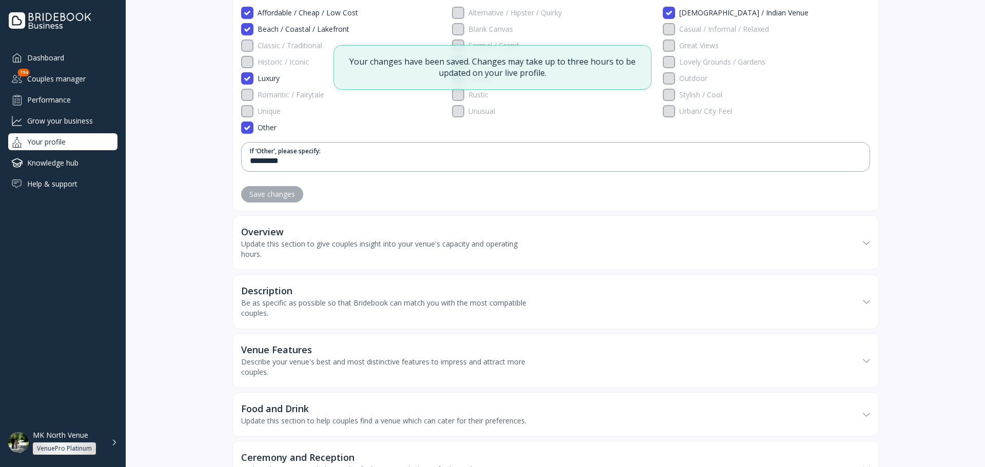
click at [309, 217] on div "Overview Update this section to give couples insight into your venue's capacity…" at bounding box center [550, 243] width 618 height 53
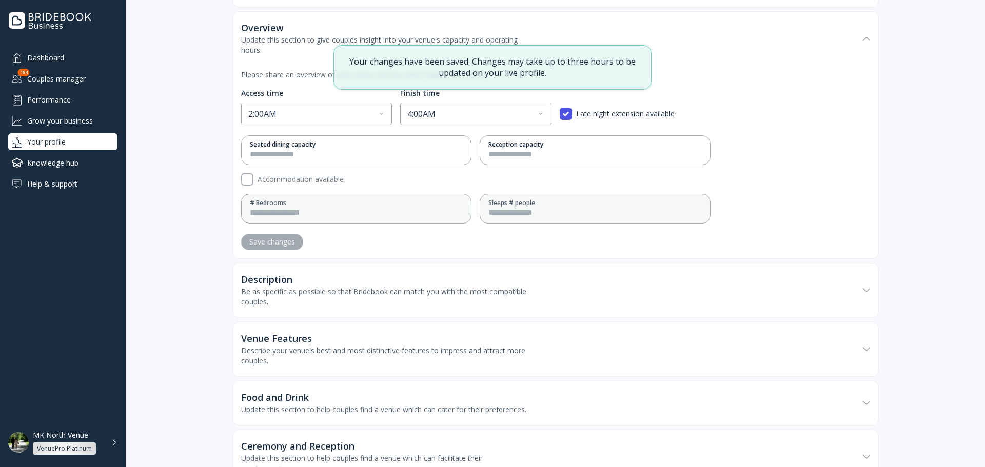
scroll to position [872, 0]
drag, startPoint x: 278, startPoint y: 158, endPoint x: 281, endPoint y: 168, distance: 10.7
click at [278, 157] on input "*" at bounding box center [356, 154] width 213 height 12
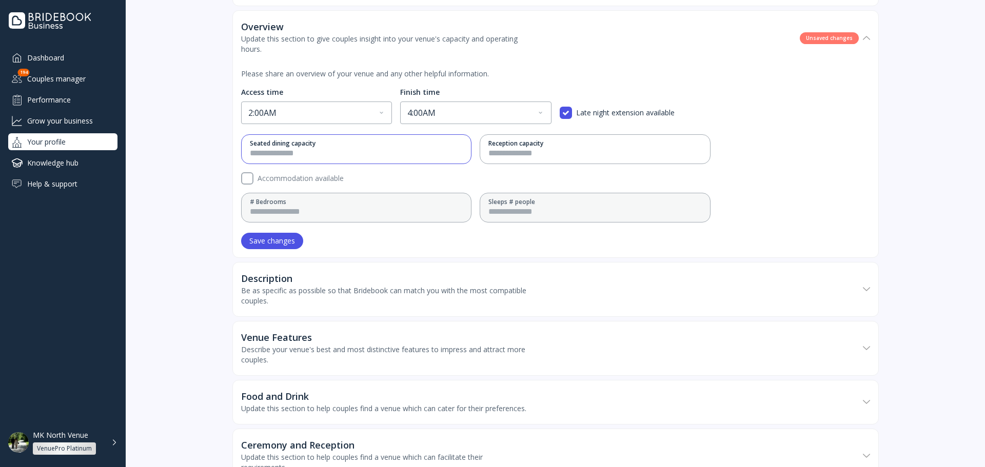
type input "**"
click at [283, 237] on div "Save changes" at bounding box center [272, 241] width 46 height 8
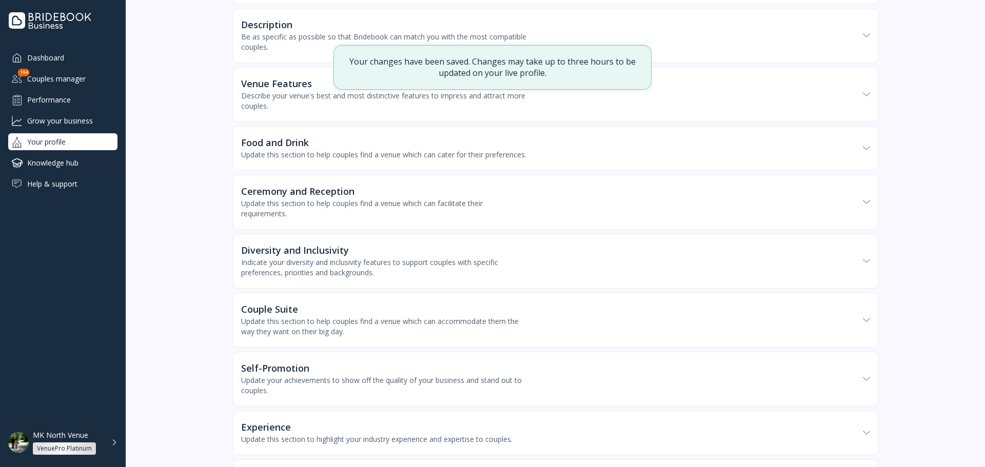
scroll to position [1129, 0]
click at [282, 74] on div "Venue Features Describe your venue's best and most distinctive features to impr…" at bounding box center [550, 92] width 618 height 53
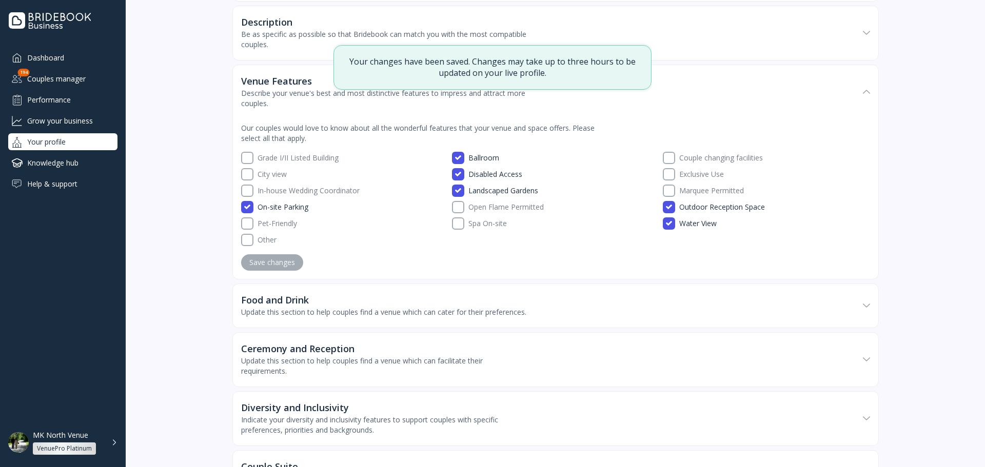
click at [281, 55] on div "Description Be as specific as possible so that Bridebook can match you with the…" at bounding box center [550, 33] width 618 height 53
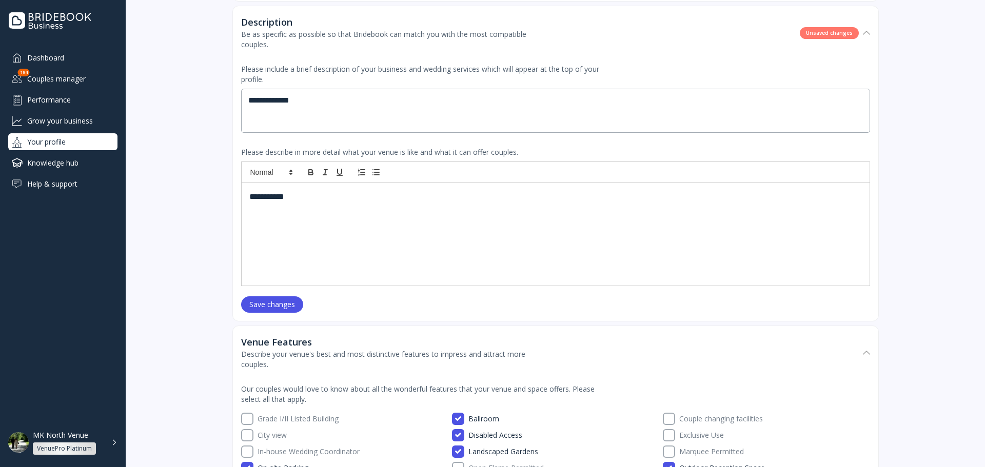
click at [326, 223] on div "**********" at bounding box center [556, 234] width 628 height 103
click at [273, 308] on div "Save changes" at bounding box center [272, 305] width 46 height 8
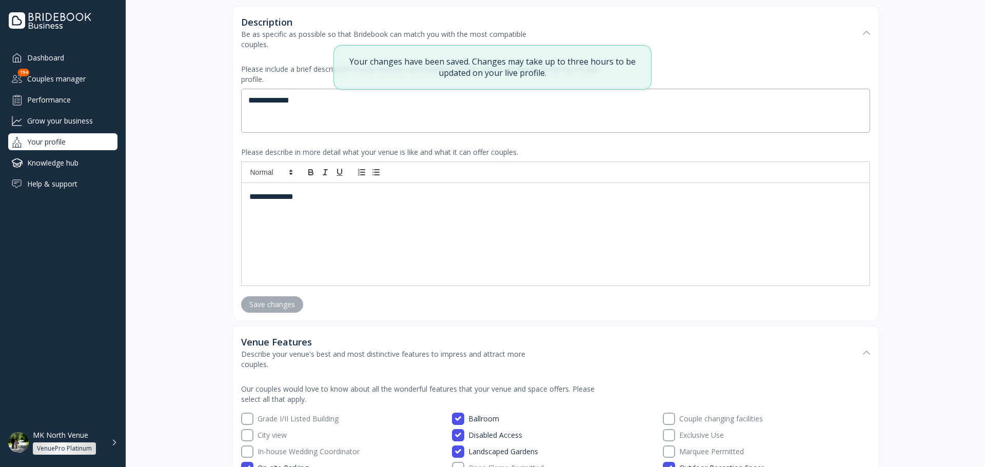
scroll to position [1283, 0]
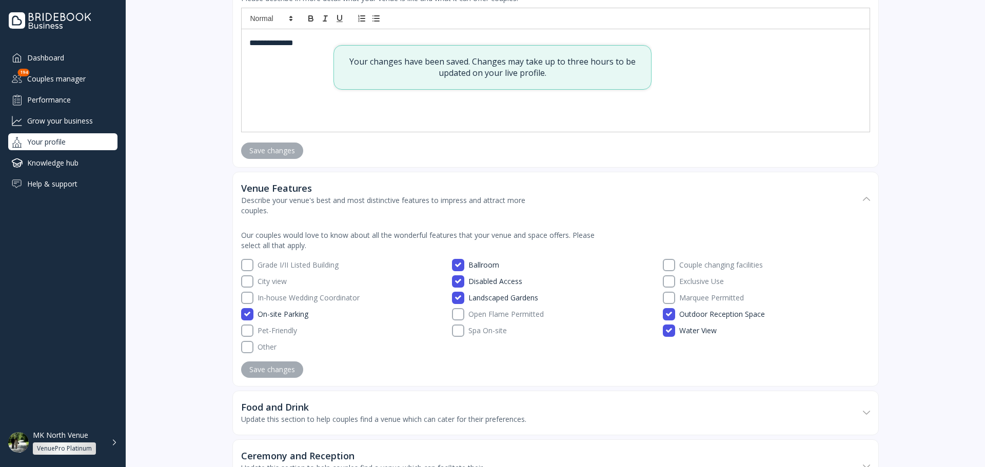
click at [290, 268] on label "Grade I/II Listed Building" at bounding box center [350, 265] width 194 height 12
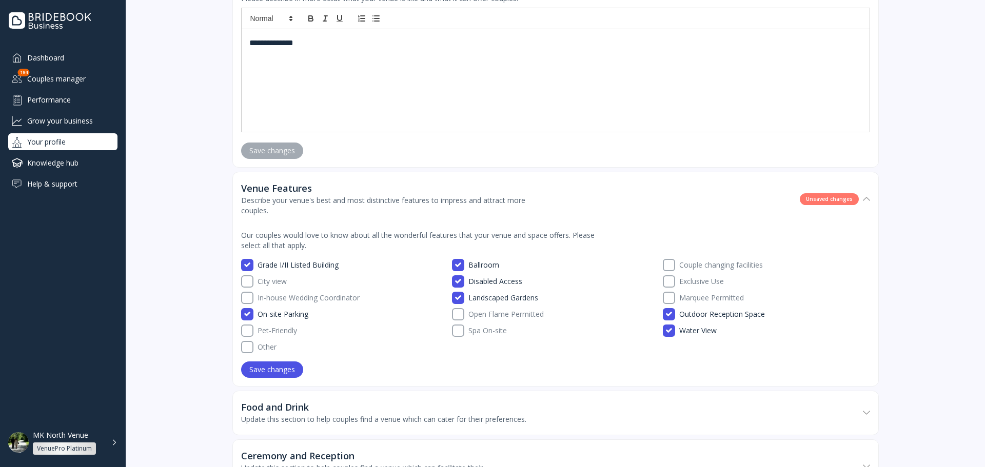
click at [280, 370] on div "Save changes" at bounding box center [272, 370] width 46 height 8
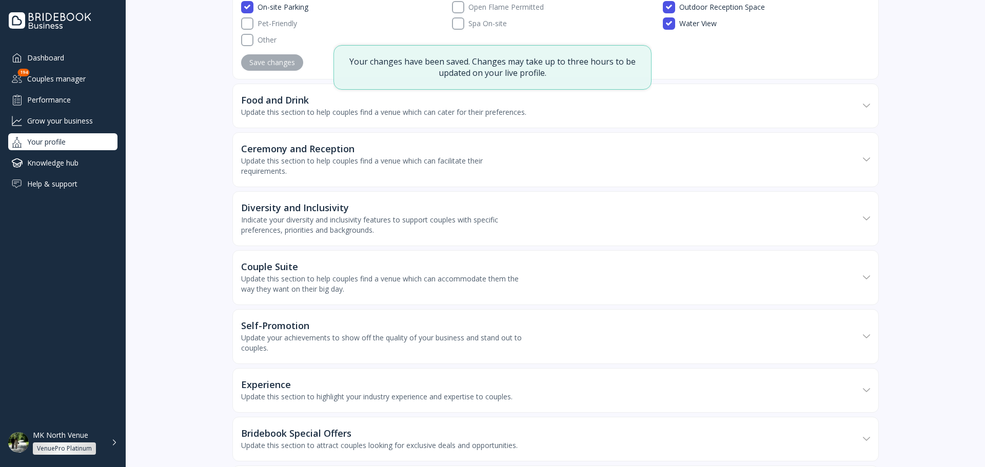
scroll to position [1591, 0]
click at [279, 113] on div "Update this section to help couples find a venue which can cater for their pref…" at bounding box center [383, 112] width 285 height 10
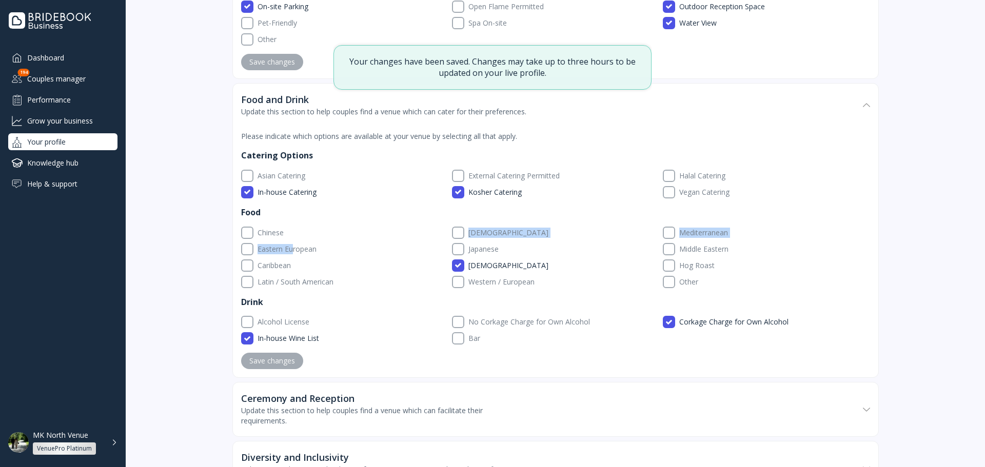
click at [291, 251] on div "Chinese Indian Mediterranean Eastern European Japanese Middle Eastern Caribbean…" at bounding box center [555, 258] width 629 height 62
click at [281, 252] on div "Chinese Indian Mediterranean Eastern European Japanese Middle Eastern Caribbean…" at bounding box center [555, 258] width 629 height 62
click at [270, 251] on div "Chinese Indian Mediterranean Eastern European Japanese Middle Eastern Caribbean…" at bounding box center [555, 258] width 629 height 62
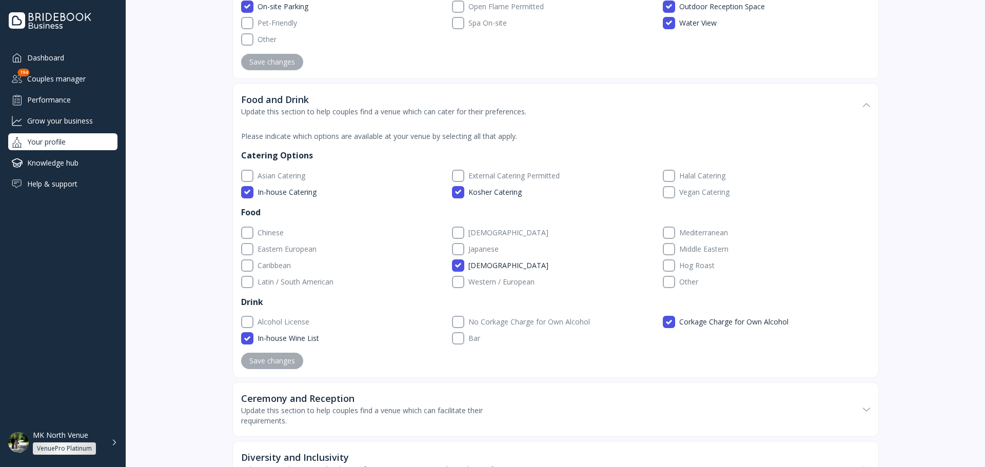
click at [271, 256] on label "Eastern European" at bounding box center [350, 249] width 194 height 12
click at [283, 366] on button "Save changes" at bounding box center [272, 361] width 62 height 16
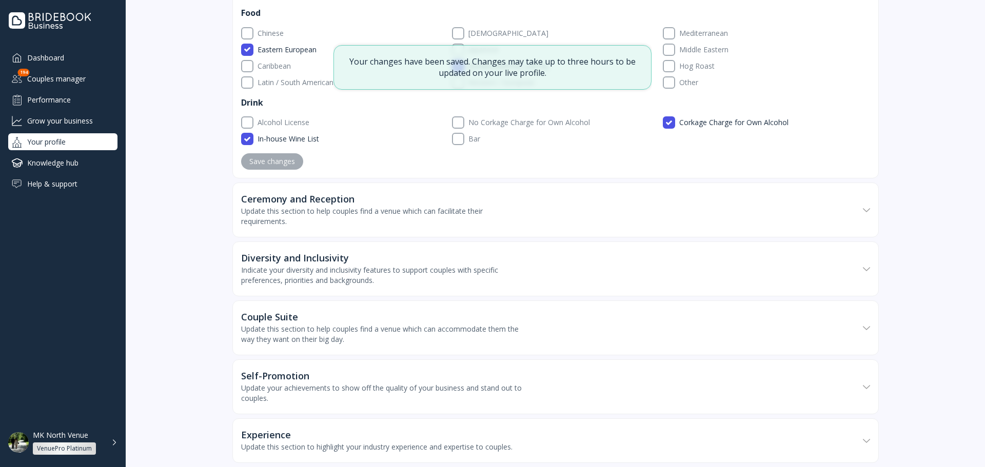
scroll to position [1796, 0]
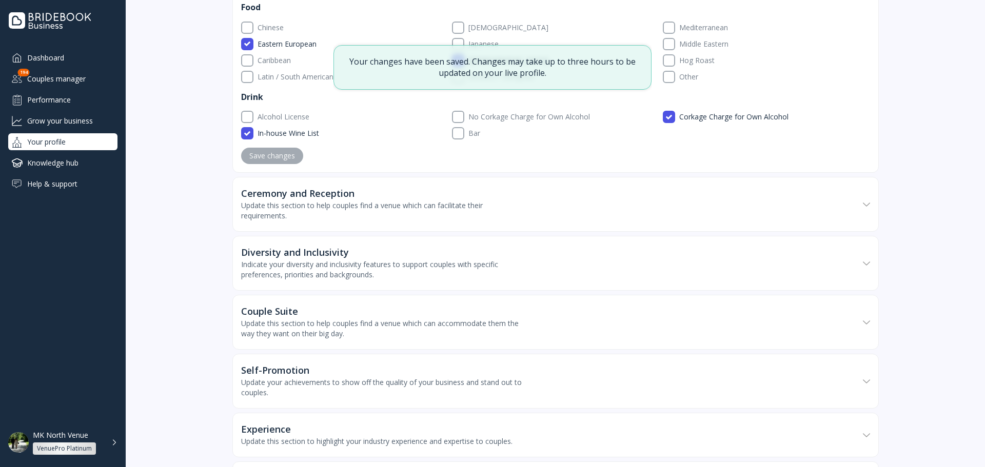
click at [316, 199] on div "Ceremony and Reception" at bounding box center [297, 193] width 113 height 10
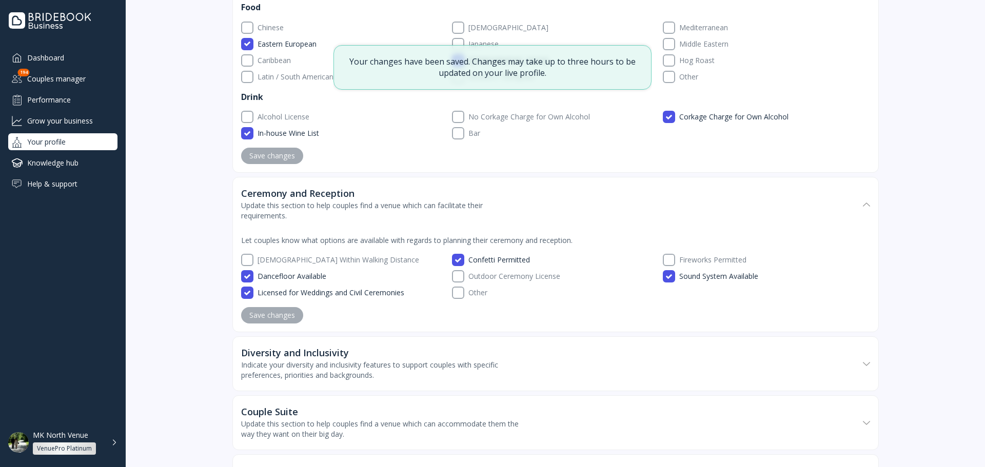
click at [291, 277] on div "[DEMOGRAPHIC_DATA] Within Walking Distance Confetti Permitted Fireworks Permitt…" at bounding box center [555, 276] width 629 height 45
click at [290, 266] on label "[DEMOGRAPHIC_DATA] Within Walking Distance" at bounding box center [350, 260] width 194 height 12
click at [281, 320] on div "Save changes" at bounding box center [272, 315] width 46 height 8
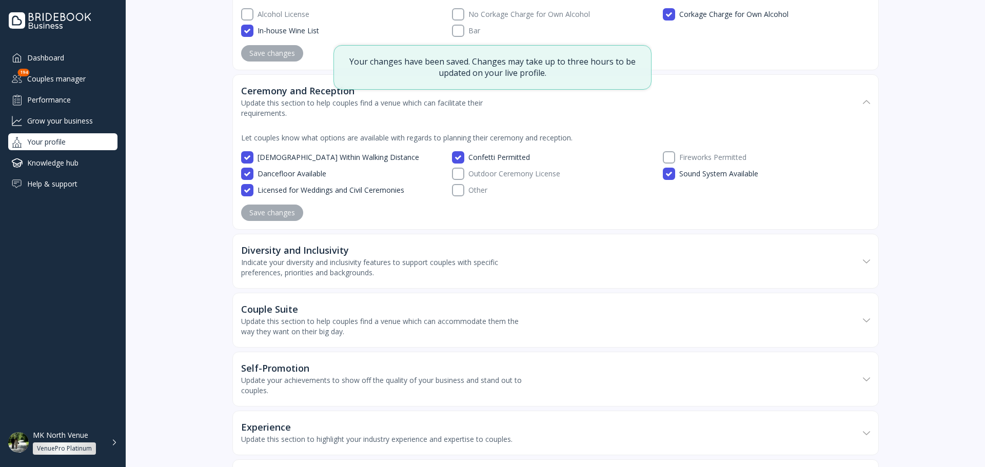
click at [322, 271] on div "Indicate your diversity and inclusivity features to support couples with specif…" at bounding box center [384, 268] width 287 height 21
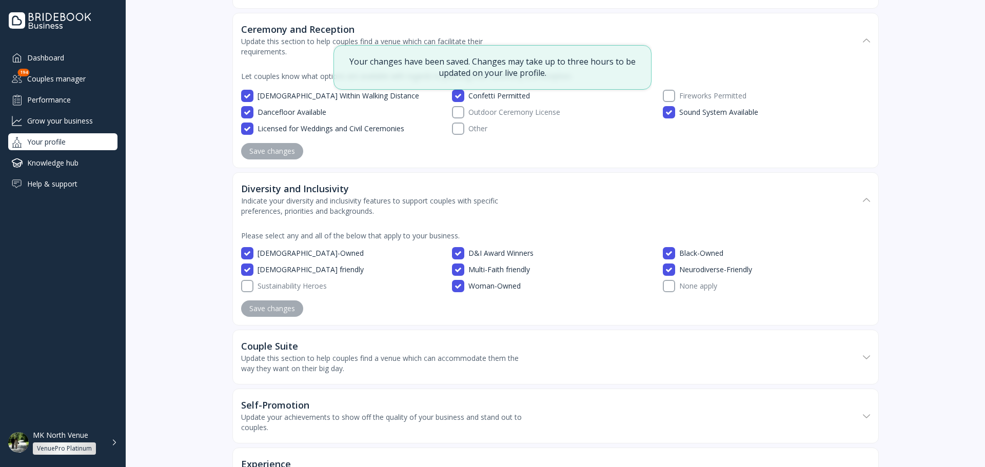
scroll to position [2052, 0]
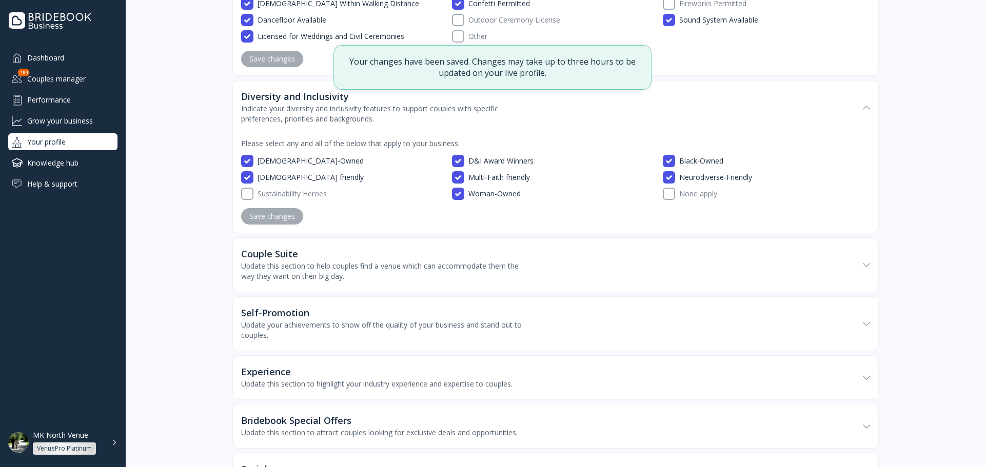
click at [261, 200] on label "Sustainability Heroes" at bounding box center [350, 194] width 194 height 12
click at [269, 221] on button "Save changes" at bounding box center [272, 216] width 62 height 16
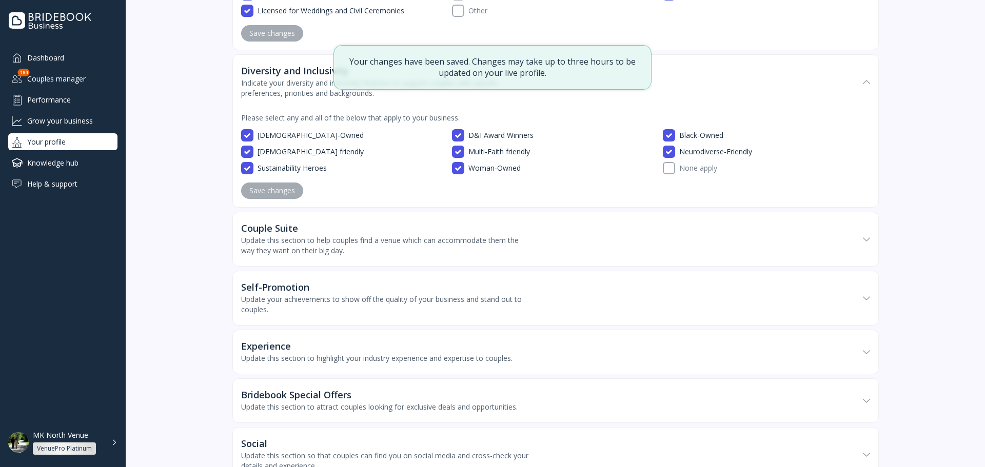
scroll to position [2104, 0]
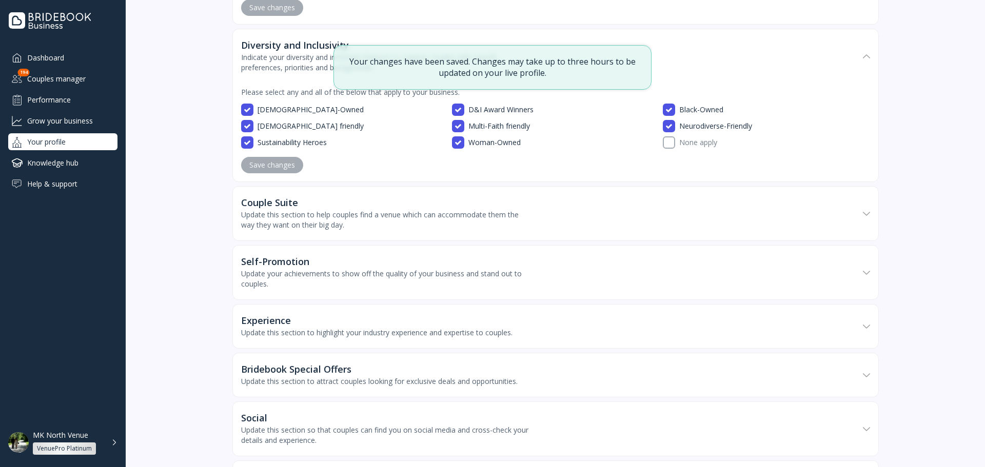
click at [334, 208] on div "Couple Suite" at bounding box center [384, 203] width 287 height 10
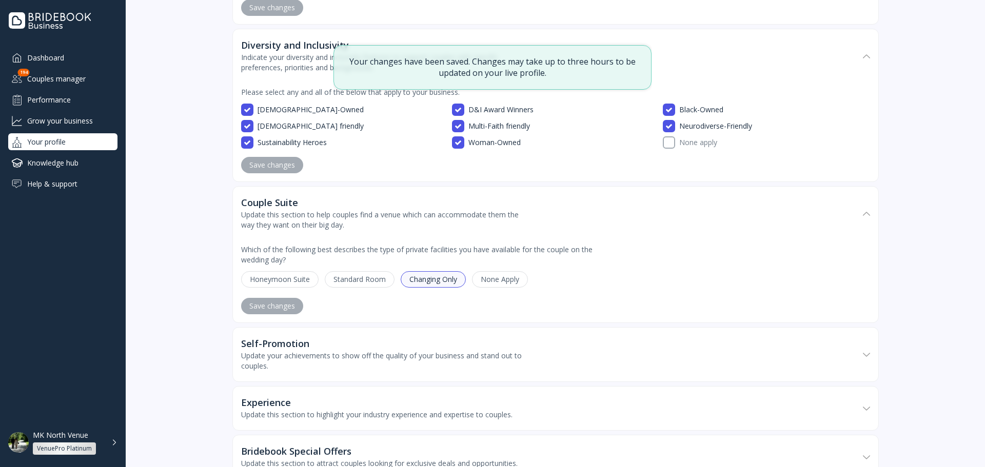
click at [344, 288] on div "Standard Room" at bounding box center [360, 279] width 70 height 16
click at [290, 310] on div "Save changes" at bounding box center [272, 306] width 46 height 8
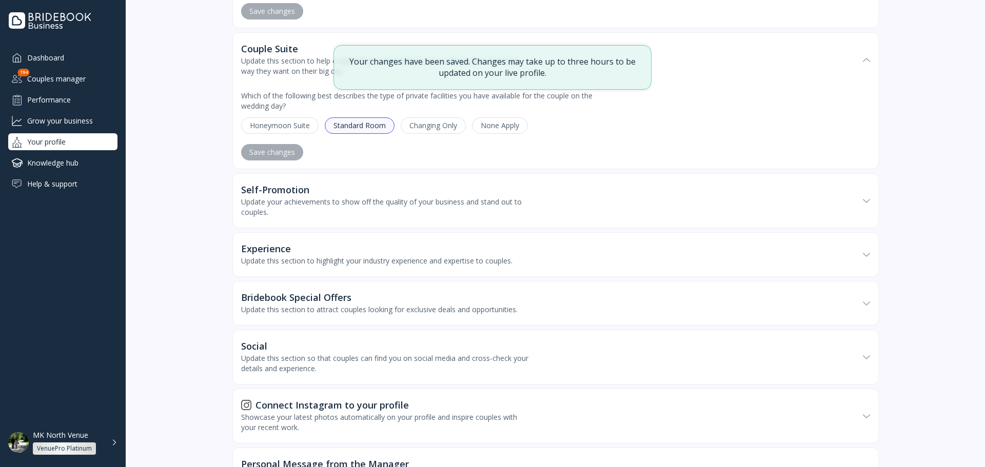
click at [313, 195] on div "Self-Promotion" at bounding box center [384, 190] width 287 height 10
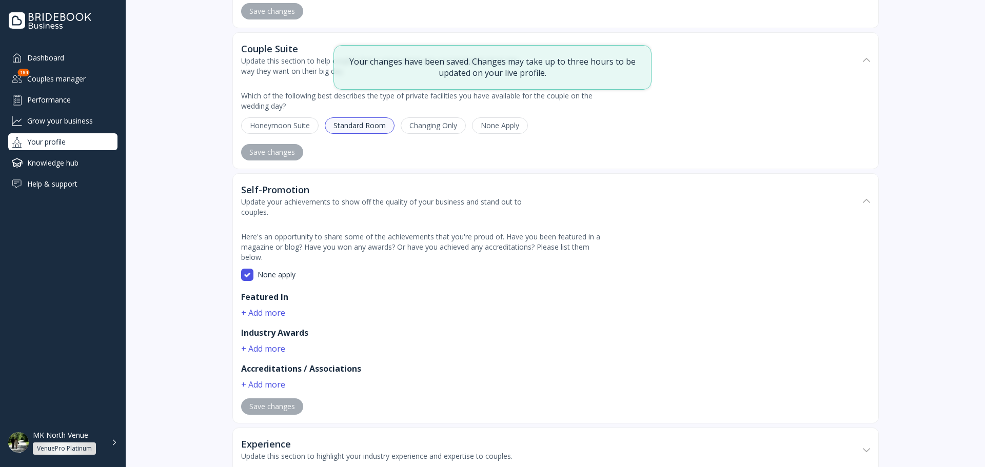
click at [281, 281] on label "None apply" at bounding box center [561, 275] width 617 height 12
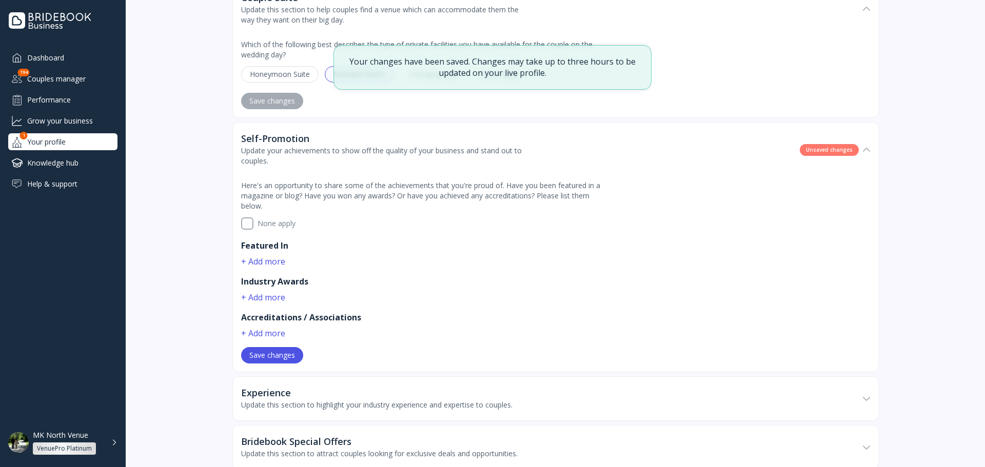
click at [286, 360] on div "Save changes" at bounding box center [272, 355] width 46 height 8
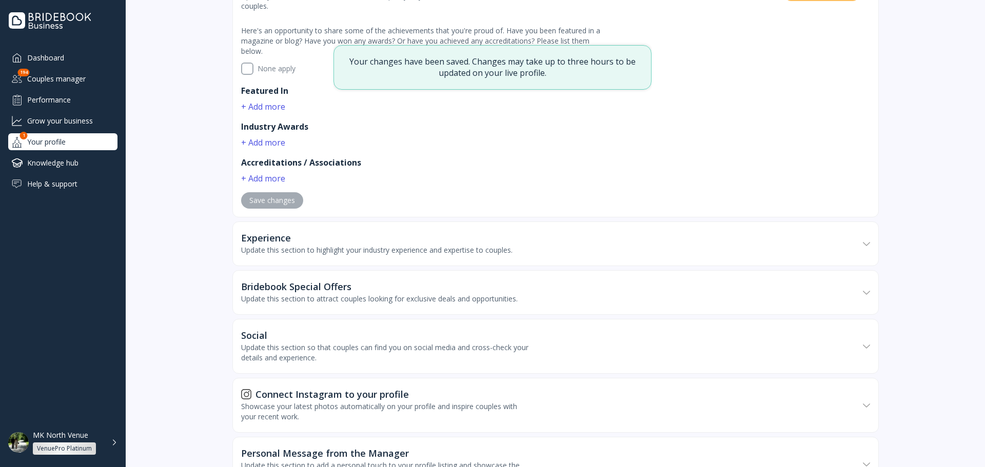
scroll to position [2514, 0]
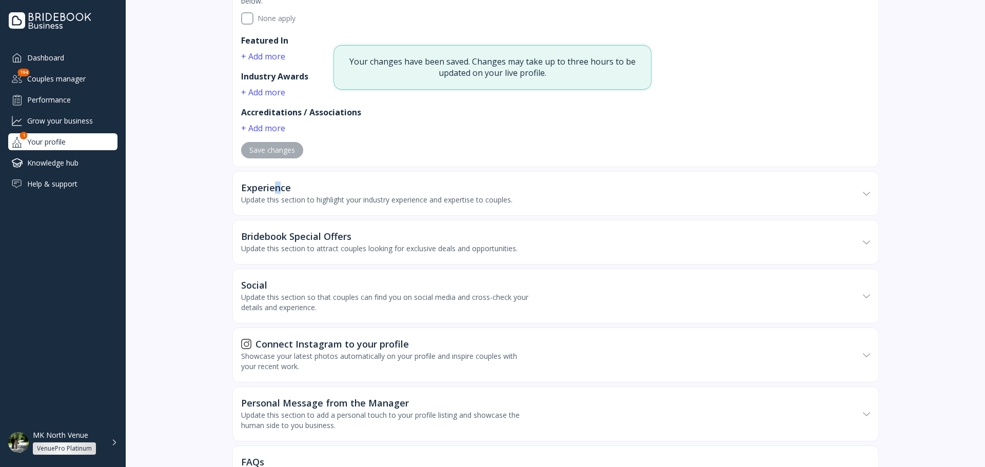
click at [274, 193] on div "Experience" at bounding box center [266, 188] width 50 height 10
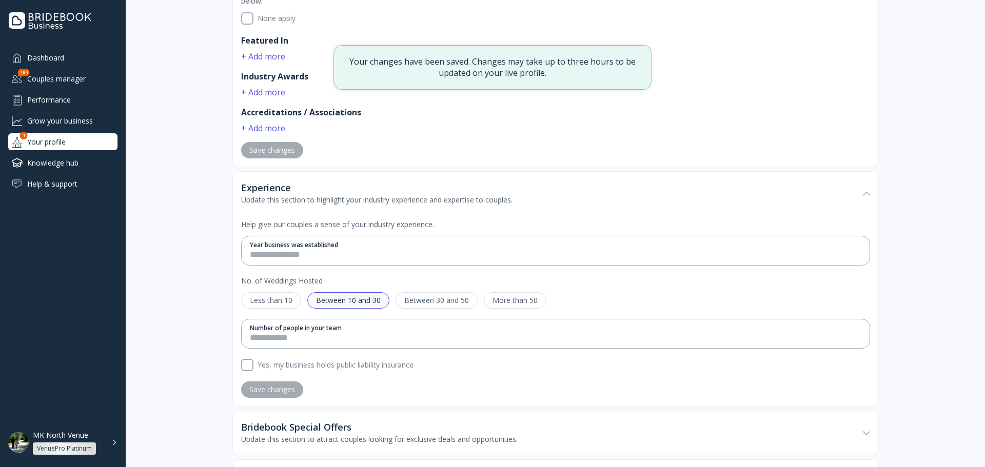
click at [420, 309] on div "Between 30 and 50" at bounding box center [437, 300] width 82 height 16
click at [268, 394] on button "Save changes" at bounding box center [272, 390] width 62 height 16
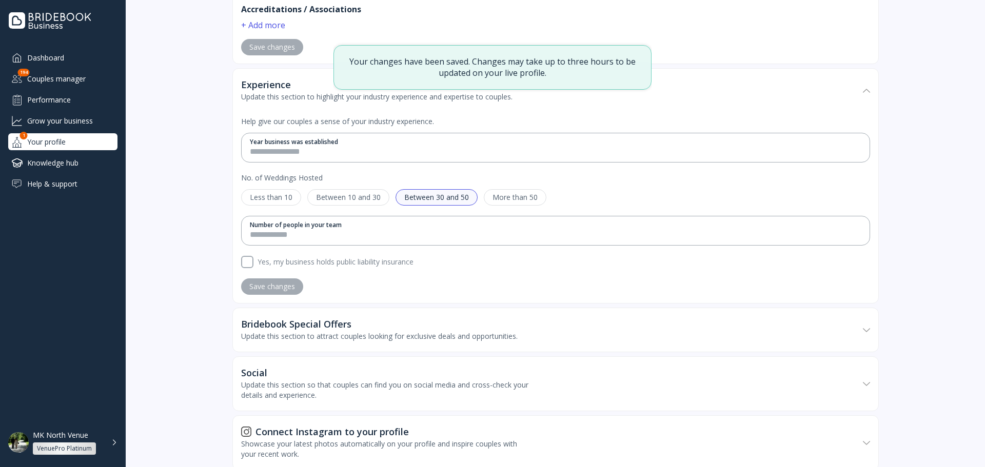
scroll to position [2771, 0]
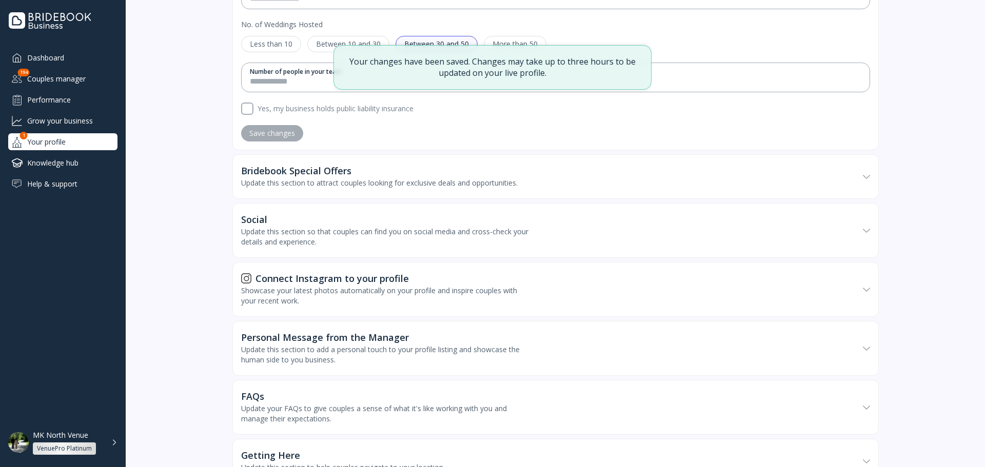
click at [282, 188] on div "Update this section to attract couples looking for exclusive deals and opportun…" at bounding box center [379, 183] width 277 height 10
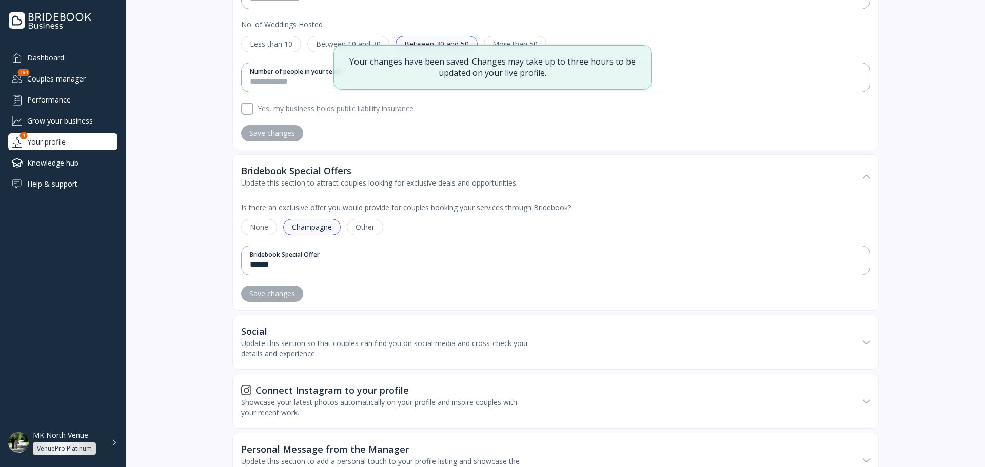
click at [254, 227] on div "Is there an exclusive offer you would provide for couples booking your services…" at bounding box center [555, 255] width 629 height 112
click at [320, 236] on div "Champagne" at bounding box center [311, 227] width 57 height 16
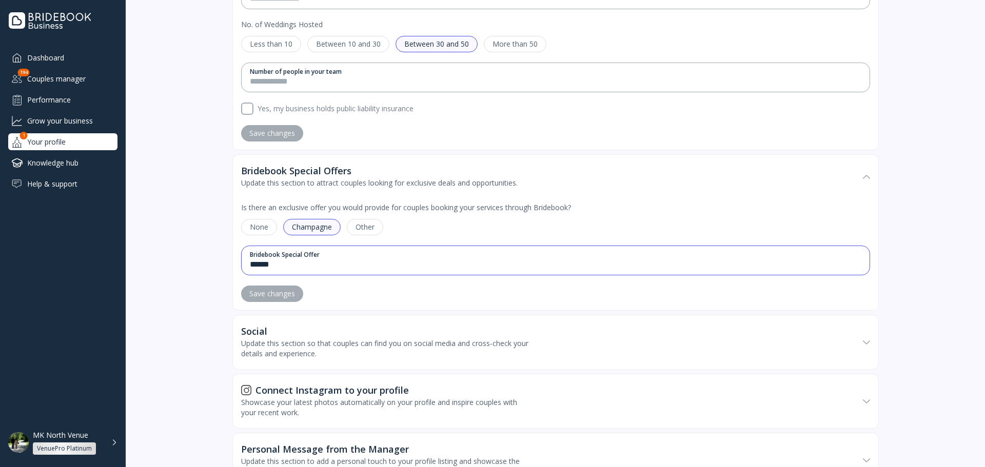
click at [285, 271] on input "******" at bounding box center [556, 265] width 612 height 12
type input "*********"
click at [266, 298] on div "Save changes" at bounding box center [272, 294] width 46 height 8
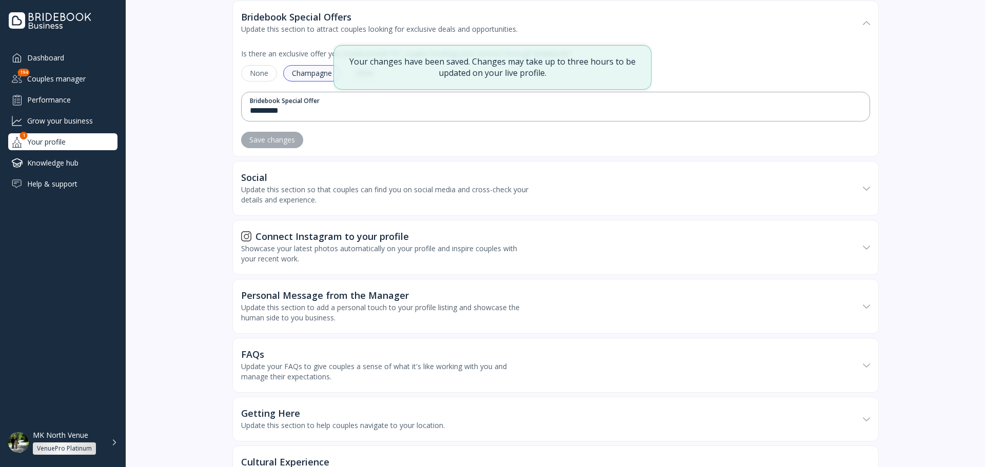
click at [286, 205] on div "Update this section so that couples can find you on social media and cross-chec…" at bounding box center [384, 195] width 287 height 21
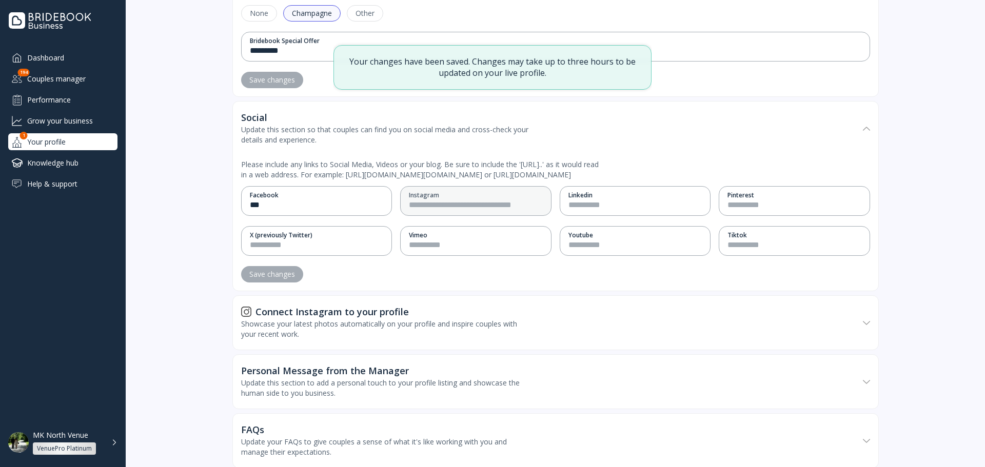
scroll to position [3079, 0]
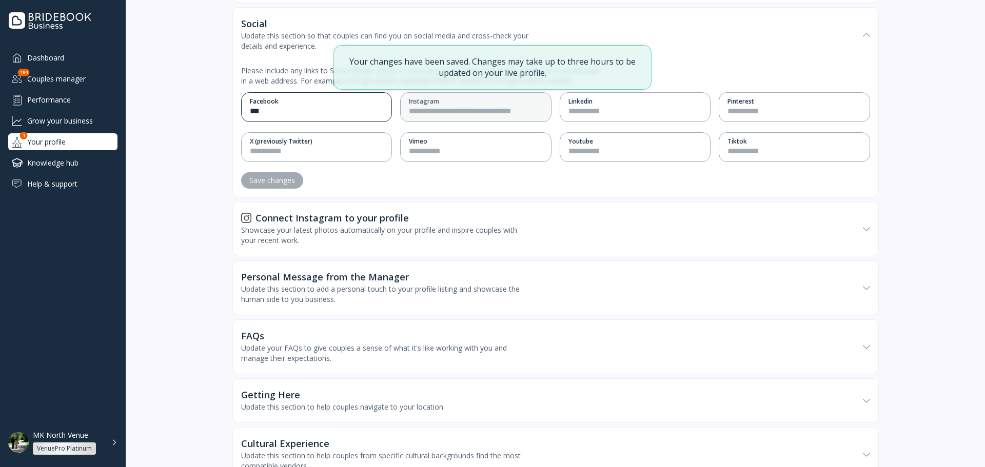
click at [282, 106] on div "Facebook" at bounding box center [317, 101] width 134 height 9
type input "******"
click at [295, 158] on input "text" at bounding box center [317, 152] width 134 height 12
click at [295, 193] on div "**********" at bounding box center [555, 129] width 629 height 135
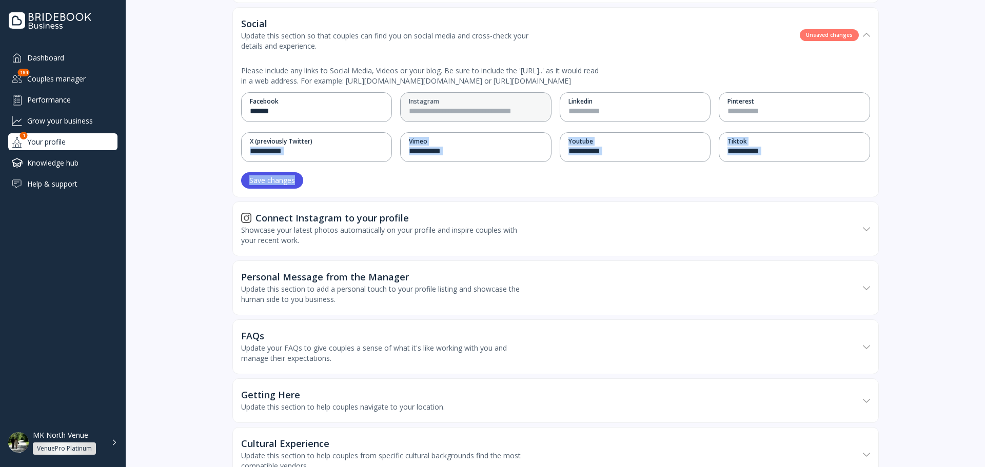
click at [295, 189] on button "Save changes" at bounding box center [272, 180] width 62 height 16
click at [338, 197] on div "**********" at bounding box center [555, 129] width 629 height 135
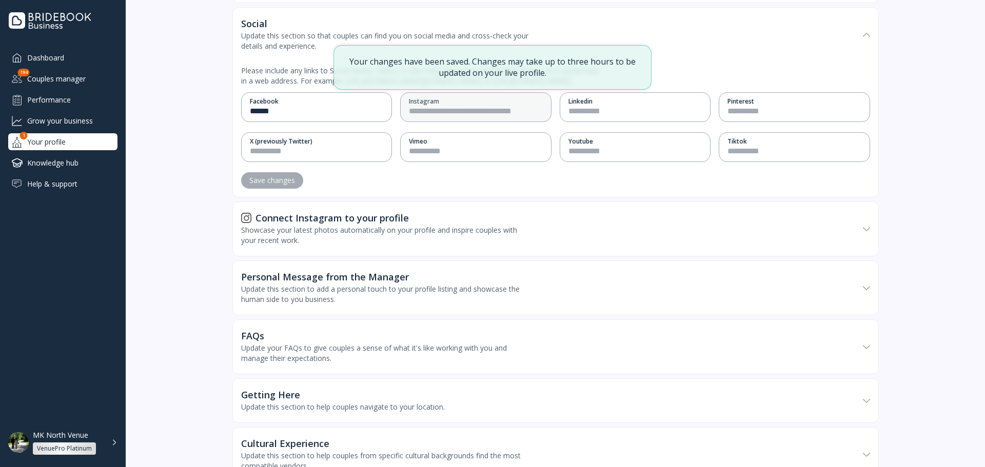
click at [335, 223] on div "Connect Instagram to your profile" at bounding box center [325, 218] width 168 height 10
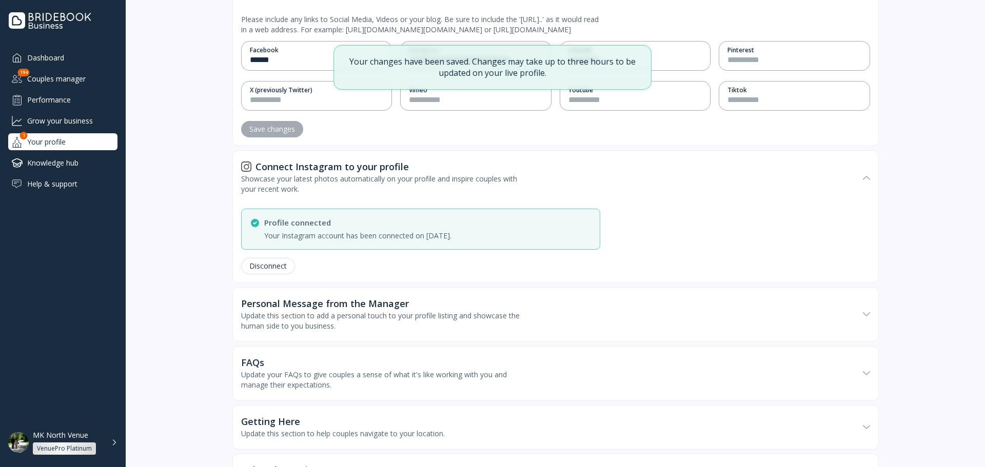
click at [320, 309] on div "Personal Message from the Manager" at bounding box center [325, 304] width 168 height 10
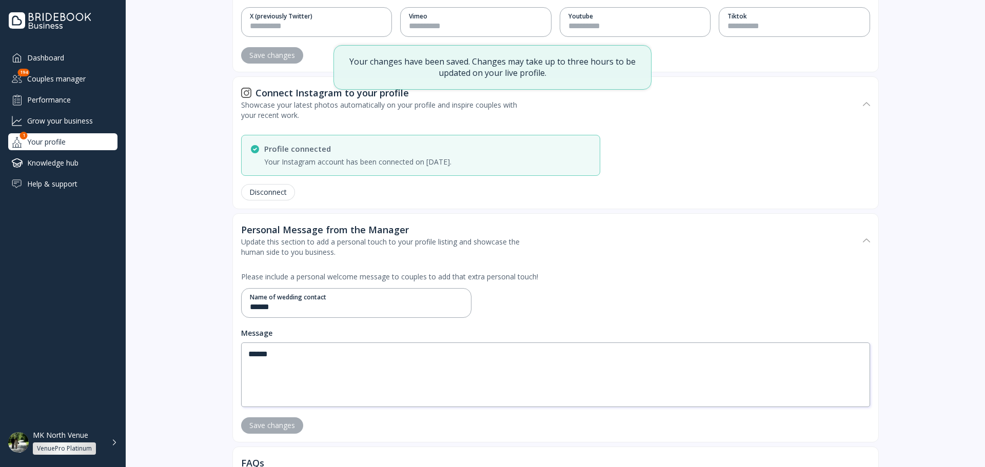
scroll to position [3335, 0]
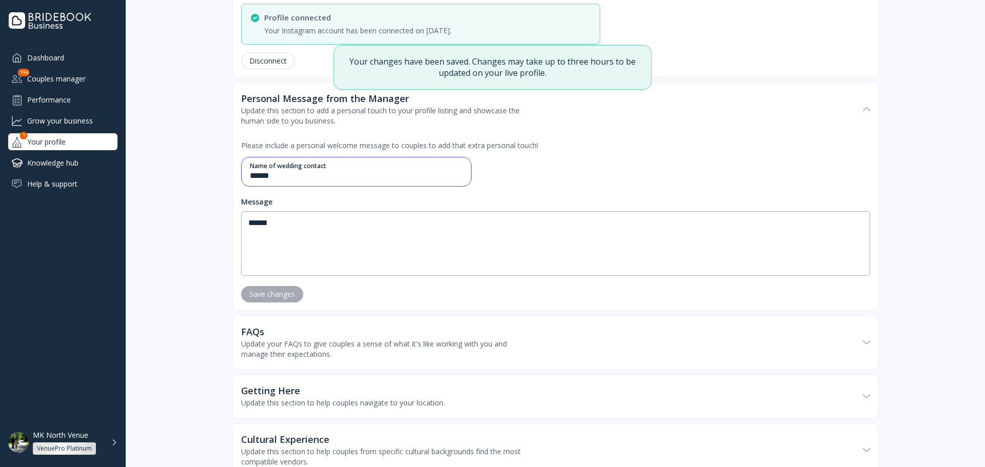
click at [294, 182] on input "******" at bounding box center [356, 176] width 213 height 12
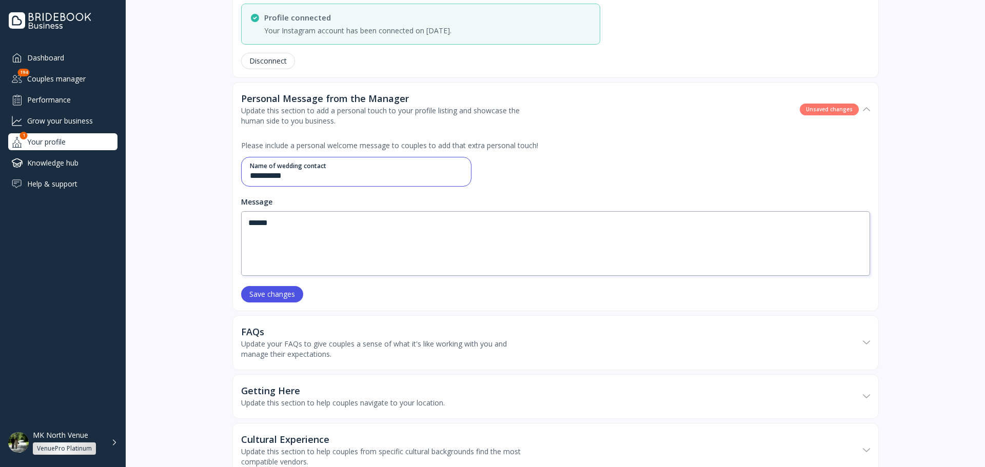
type input "**********"
type textarea "**********"
click at [276, 299] on div "Save changes" at bounding box center [272, 294] width 46 height 8
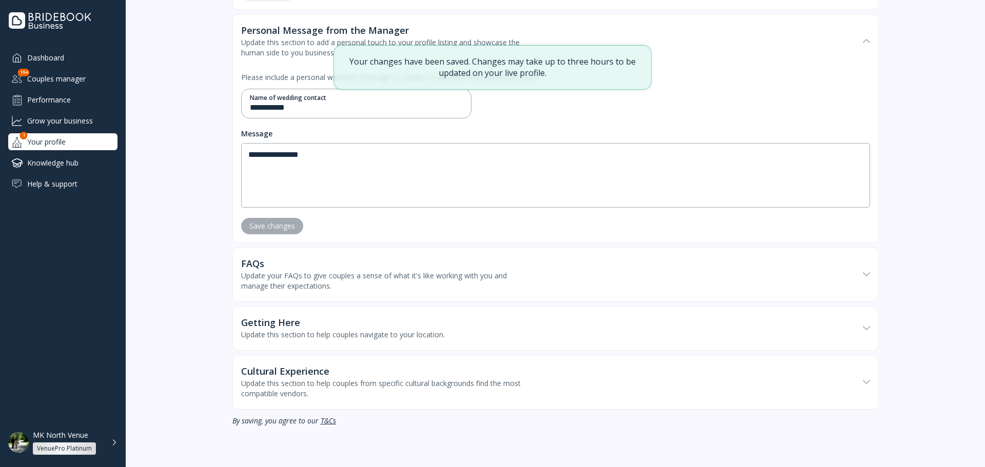
click at [304, 267] on div "FAQs" at bounding box center [384, 264] width 287 height 10
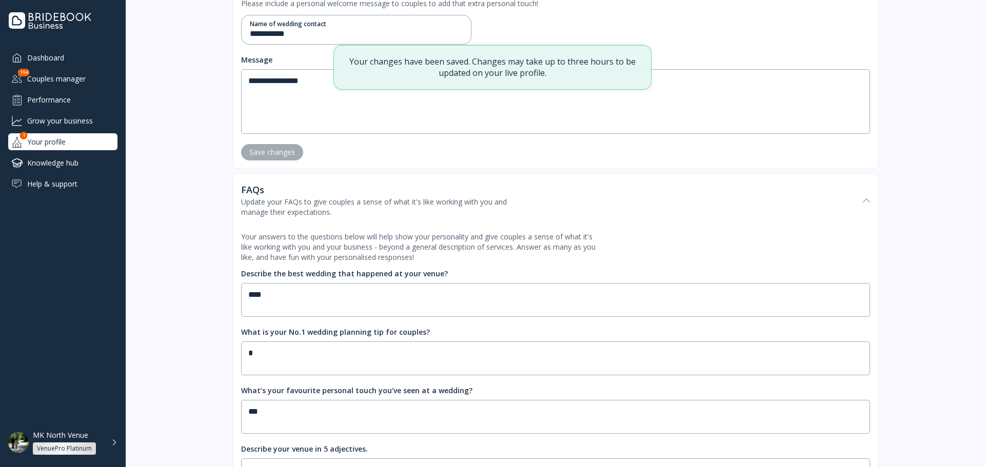
scroll to position [3629, 0]
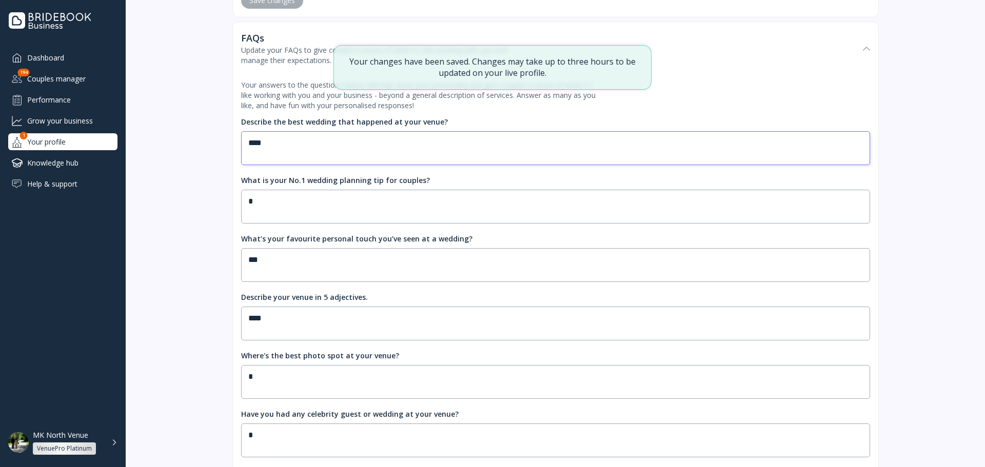
click at [273, 165] on textarea "****" at bounding box center [555, 148] width 629 height 34
type textarea "*******"
click at [270, 218] on textarea "*" at bounding box center [555, 207] width 629 height 34
type textarea "****"
click at [299, 282] on textarea "***" at bounding box center [555, 265] width 629 height 34
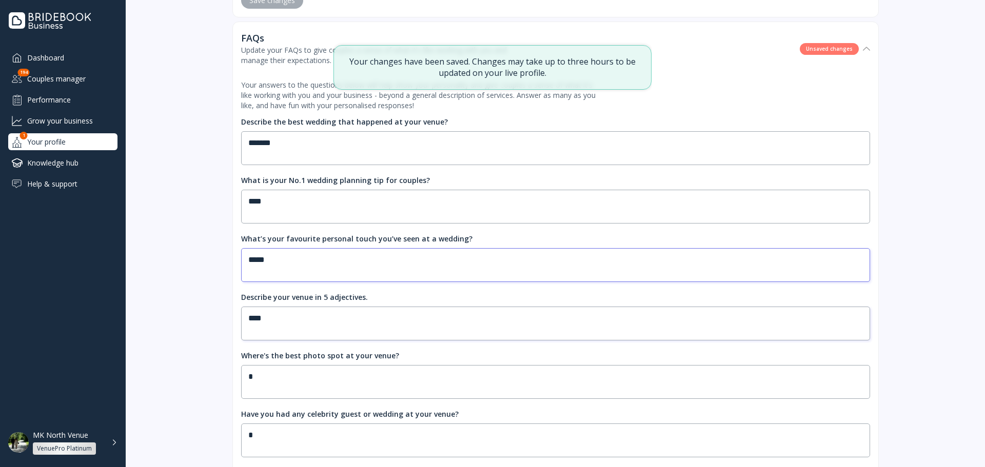
type textarea "*****"
click at [305, 330] on textarea "****" at bounding box center [555, 324] width 629 height 34
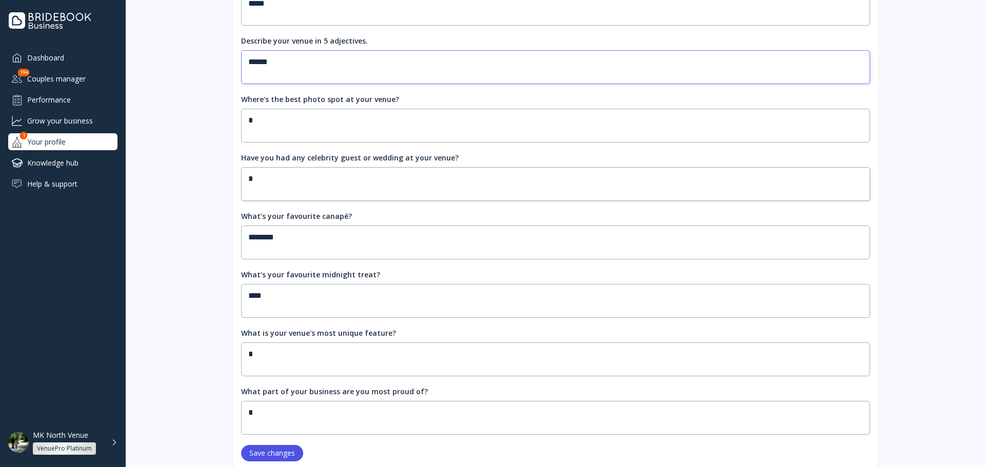
type textarea "******"
click at [266, 196] on textarea "*" at bounding box center [555, 184] width 629 height 34
type textarea "**"
click at [275, 143] on textarea "*" at bounding box center [555, 126] width 629 height 34
type textarea "***"
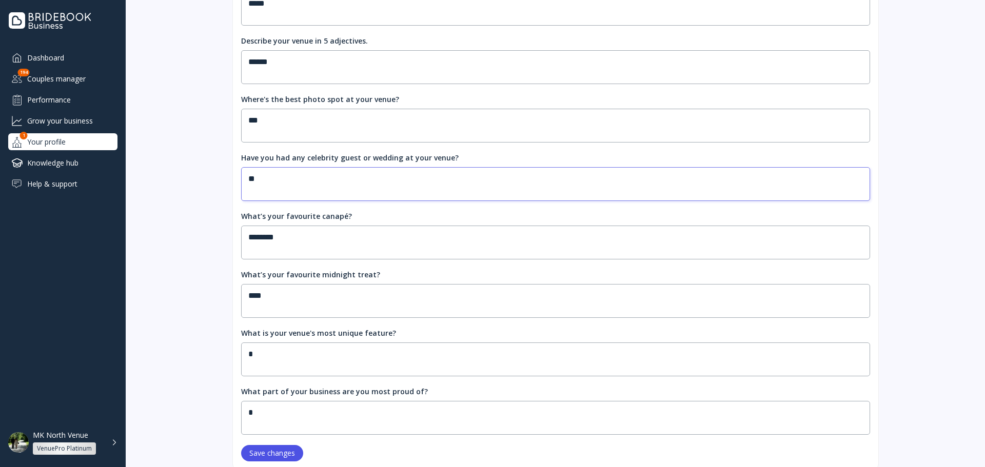
click at [283, 198] on textarea "**" at bounding box center [555, 184] width 629 height 34
type textarea "***"
click at [307, 286] on div "Your answers to the questions below will help show your personality and give co…" at bounding box center [555, 144] width 629 height 651
click at [309, 260] on textarea "********" at bounding box center [555, 243] width 629 height 34
type textarea "**********"
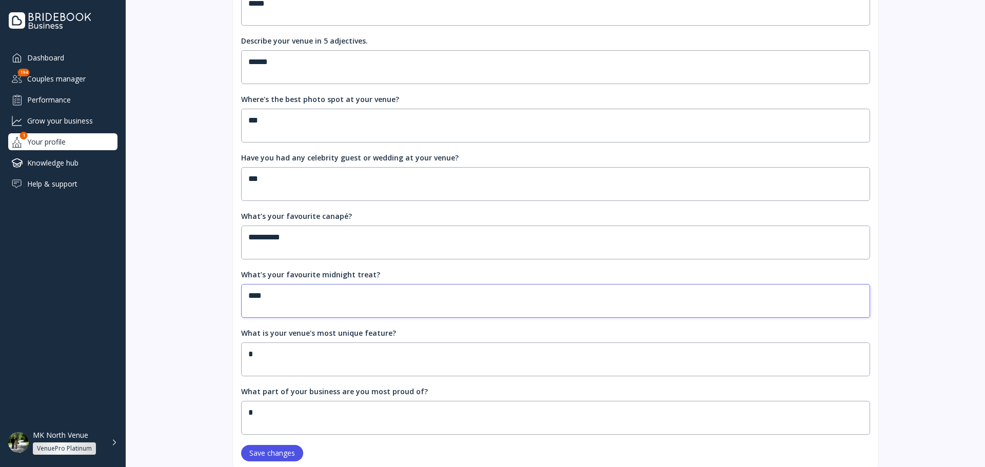
click at [301, 318] on textarea "****" at bounding box center [555, 301] width 629 height 34
type textarea "*****"
click at [325, 376] on textarea "*" at bounding box center [555, 360] width 629 height 34
type textarea "***"
click at [327, 397] on div "What part of your business are you most proud of?" at bounding box center [334, 392] width 187 height 10
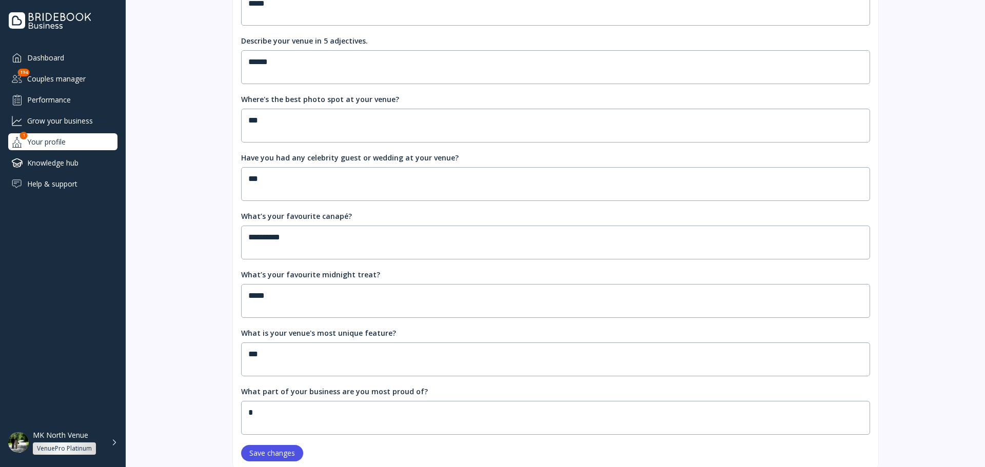
drag, startPoint x: 332, startPoint y: 420, endPoint x: 332, endPoint y: 406, distance: 13.9
click at [333, 420] on div "What part of your business are you most proud of? *" at bounding box center [555, 411] width 629 height 48
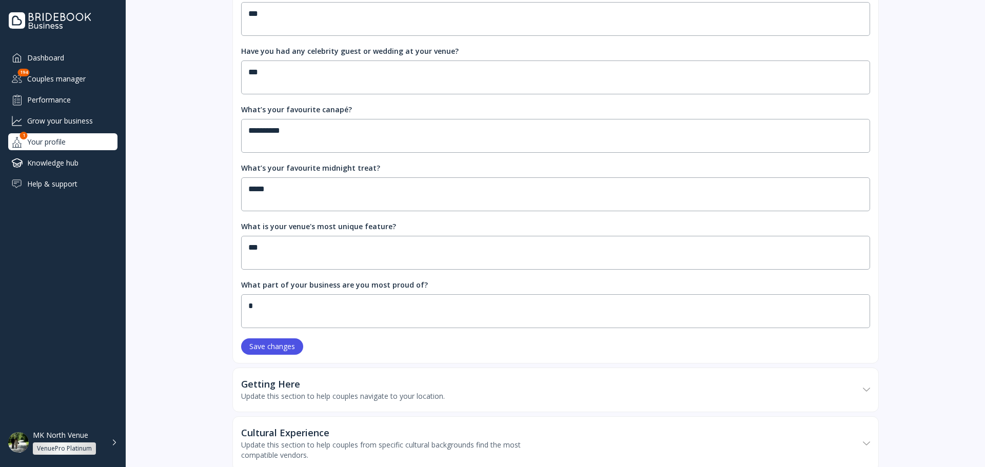
scroll to position [4075, 0]
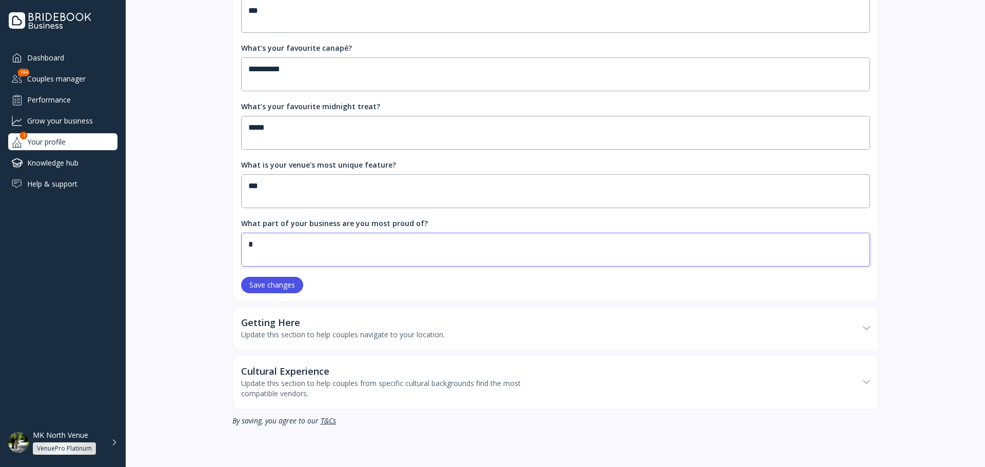
click at [266, 253] on textarea "*" at bounding box center [555, 250] width 629 height 34
type textarea "***"
click at [272, 289] on div "Save changes" at bounding box center [272, 285] width 46 height 8
click at [386, 325] on div "Getting Here" at bounding box center [343, 323] width 204 height 10
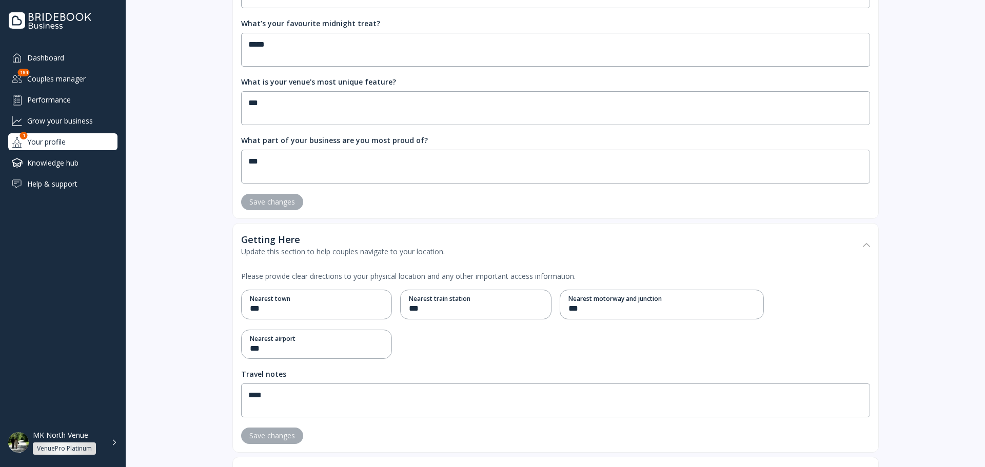
scroll to position [4228, 0]
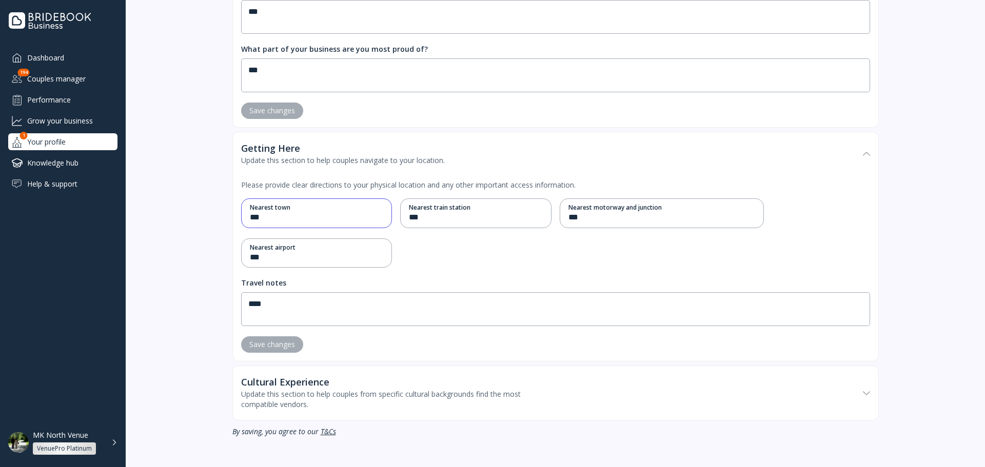
click at [293, 224] on input "***" at bounding box center [317, 218] width 134 height 12
type input "******"
click at [469, 224] on input "***" at bounding box center [476, 218] width 134 height 12
type input "*****"
click at [329, 264] on input "****" at bounding box center [317, 258] width 134 height 12
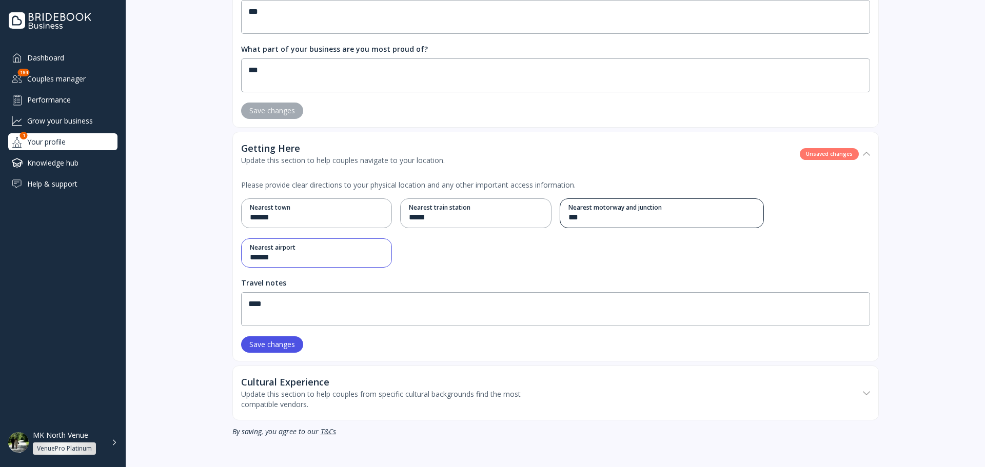
type input "******"
click at [676, 212] on div "Nearest motorway and junction" at bounding box center [662, 207] width 187 height 9
click at [675, 212] on div "Nearest motorway and junction" at bounding box center [662, 207] width 187 height 9
type input "******"
click at [426, 326] on textarea "****" at bounding box center [555, 309] width 629 height 34
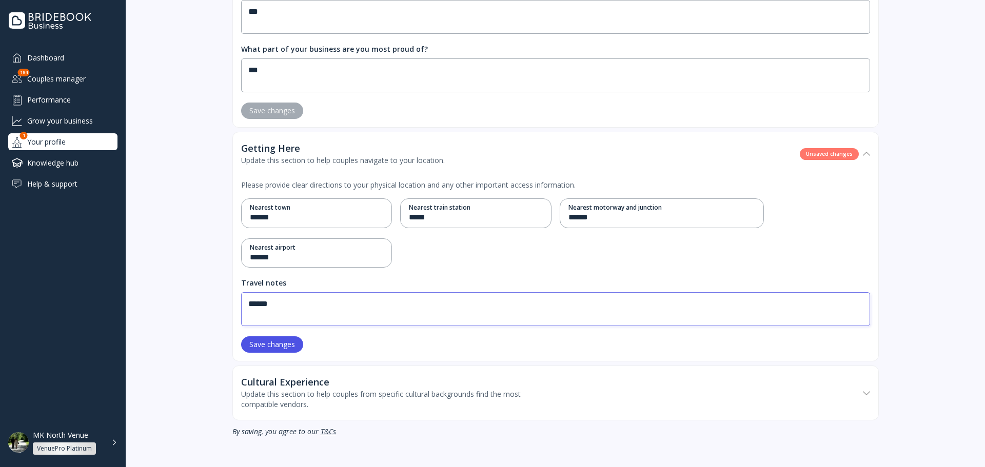
type textarea "******"
click at [299, 362] on div "Please provide clear directions to your physical location and any other importa…" at bounding box center [555, 269] width 629 height 186
click at [292, 353] on button "Save changes" at bounding box center [272, 345] width 62 height 16
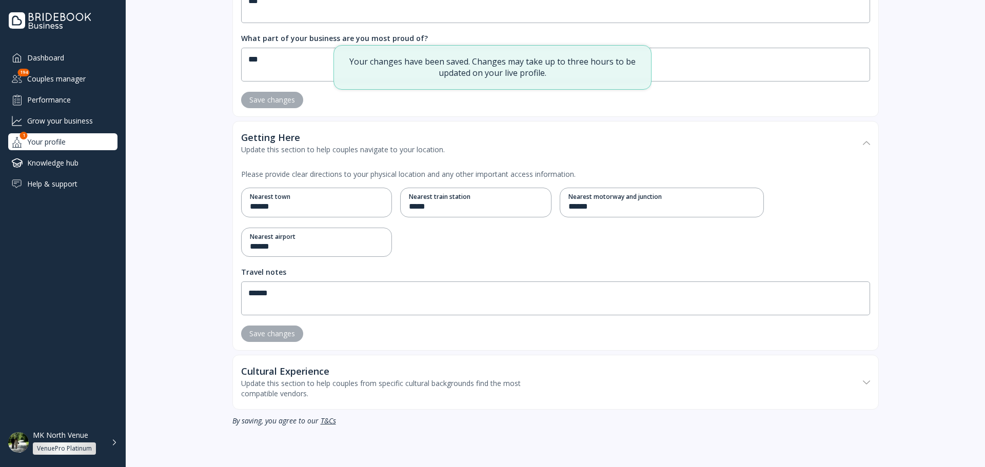
drag, startPoint x: 378, startPoint y: 346, endPoint x: 375, endPoint y: 368, distance: 22.4
click at [378, 347] on div "Please provide clear directions to your physical location and any other importa…" at bounding box center [555, 258] width 629 height 186
click at [375, 368] on div "Cultural Experience Update this section to help couples from specific cultural …" at bounding box center [550, 382] width 618 height 53
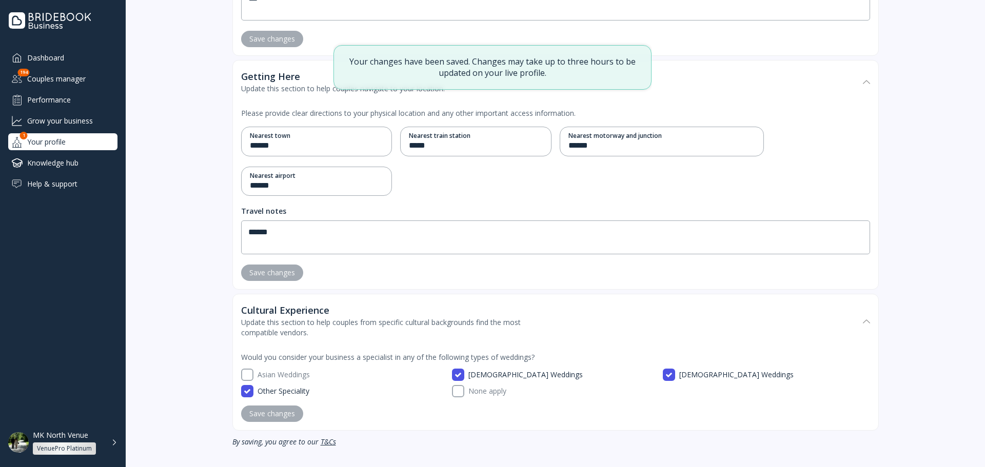
scroll to position [4342, 0]
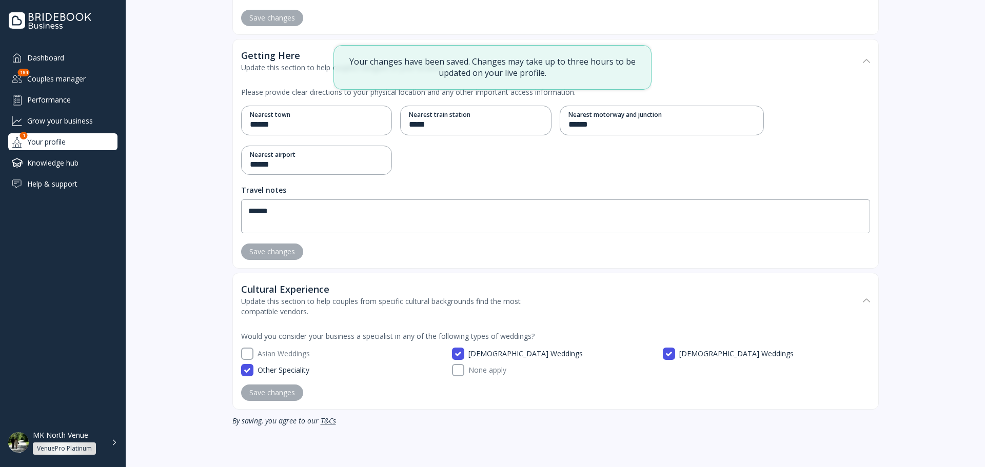
click at [281, 350] on label "Asian Weddings" at bounding box center [350, 354] width 194 height 12
click at [293, 391] on button "Save changes" at bounding box center [272, 393] width 62 height 16
drag, startPoint x: 178, startPoint y: 237, endPoint x: 184, endPoint y: 226, distance: 13.1
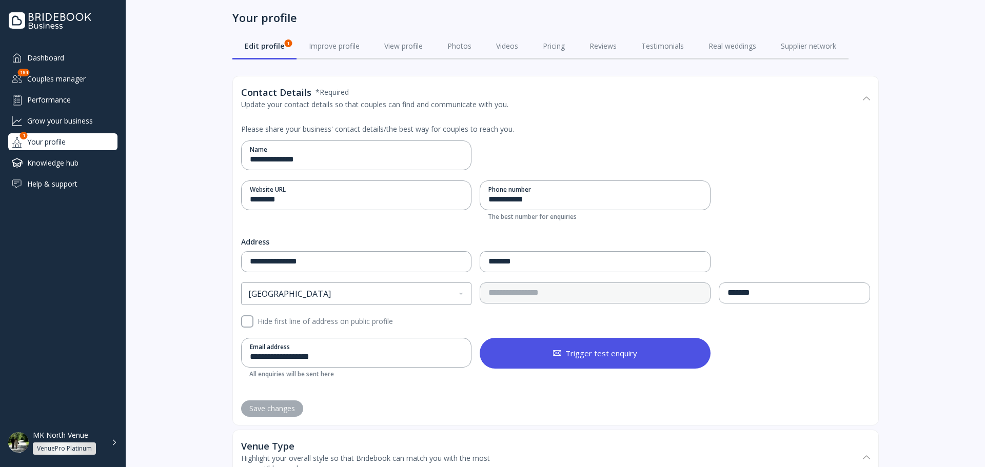
scroll to position [0, 0]
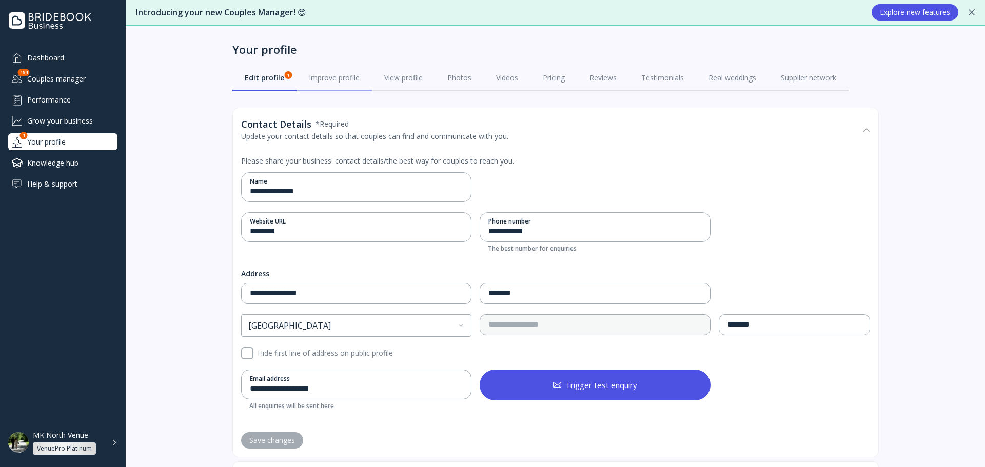
click at [312, 87] on link "Improve profile" at bounding box center [334, 78] width 75 height 27
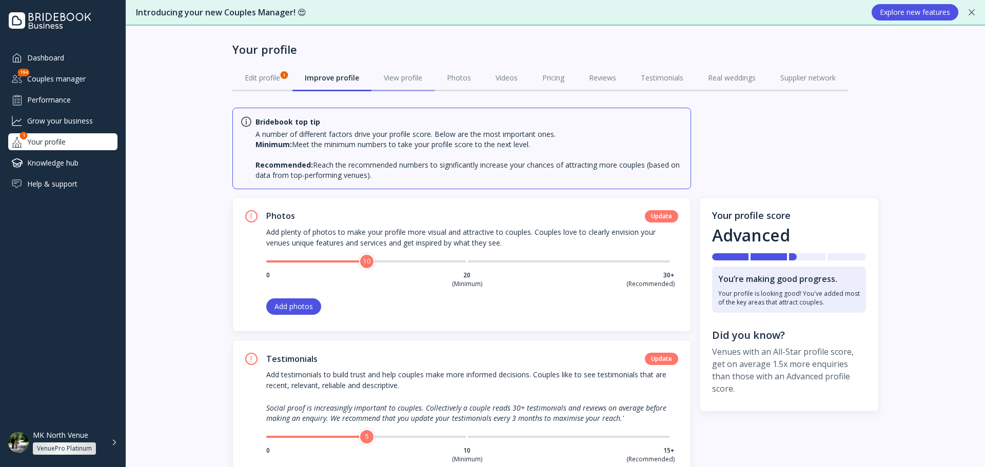
click at [418, 80] on div "View profile" at bounding box center [403, 78] width 38 height 10
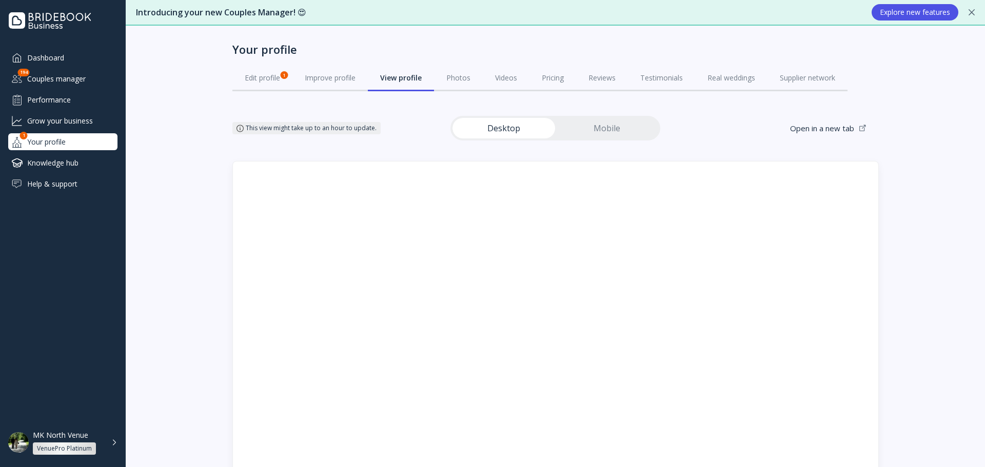
click at [577, 126] on link "Mobile" at bounding box center [606, 128] width 103 height 21
click at [459, 74] on div "Photos" at bounding box center [458, 78] width 24 height 10
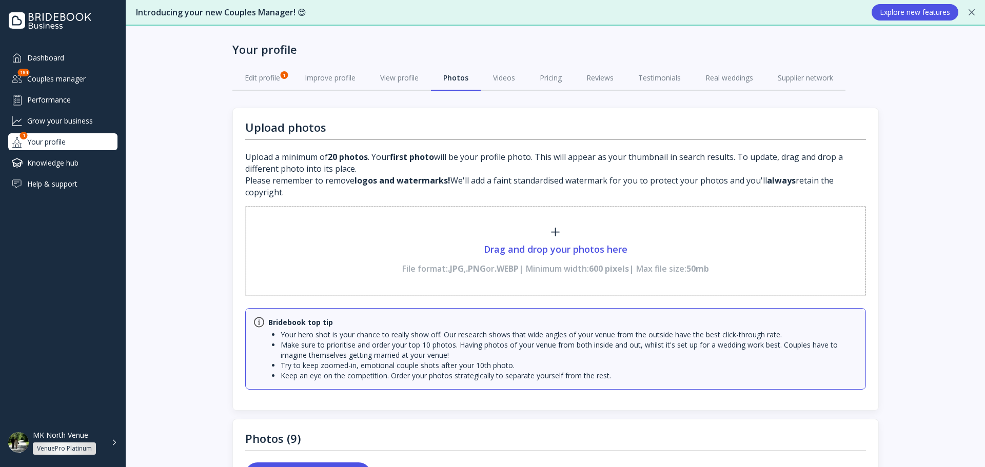
click at [536, 259] on div "File format: .JPG , .PNG or .WEBP | Minimum width: 600 pixels | Max file size: …" at bounding box center [555, 264] width 307 height 19
type input "**********"
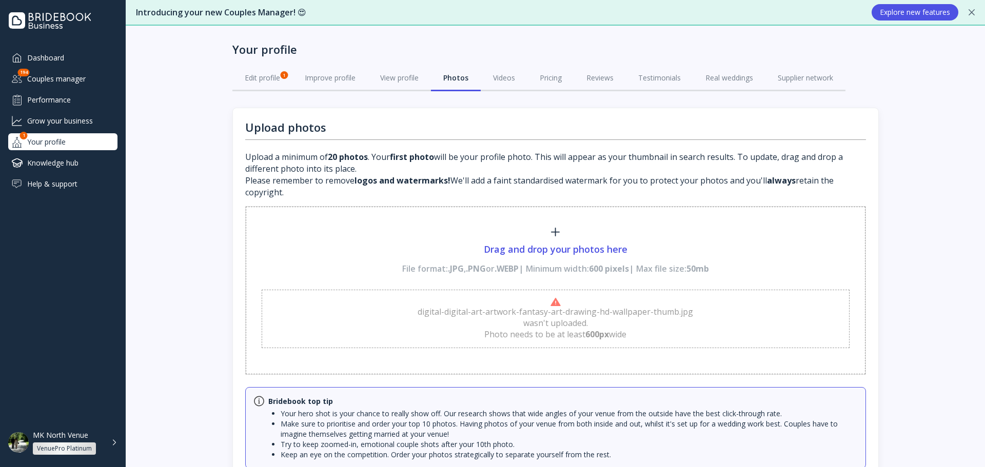
click at [519, 239] on div "Drag and drop your photos here File format: .JPG , .PNG or .WEBP | Minimum widt…" at bounding box center [555, 251] width 307 height 47
type input "**********"
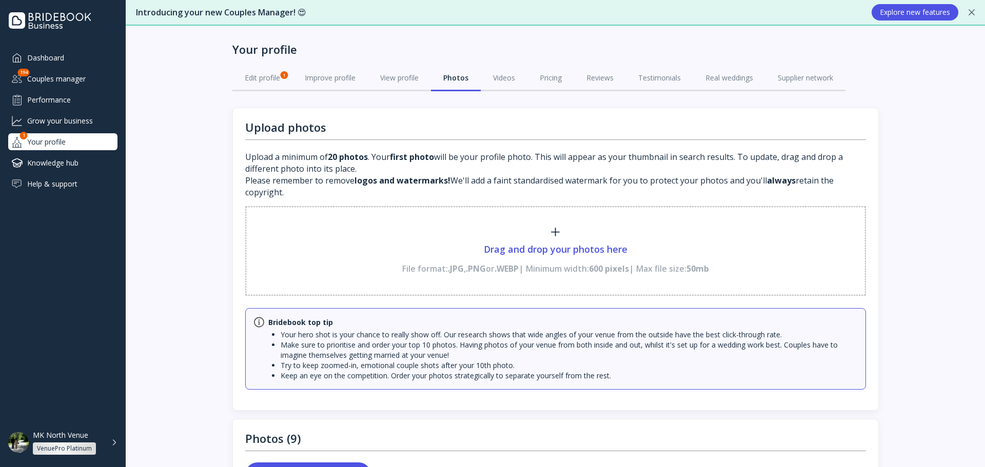
click at [502, 77] on div "Videos" at bounding box center [504, 78] width 22 height 10
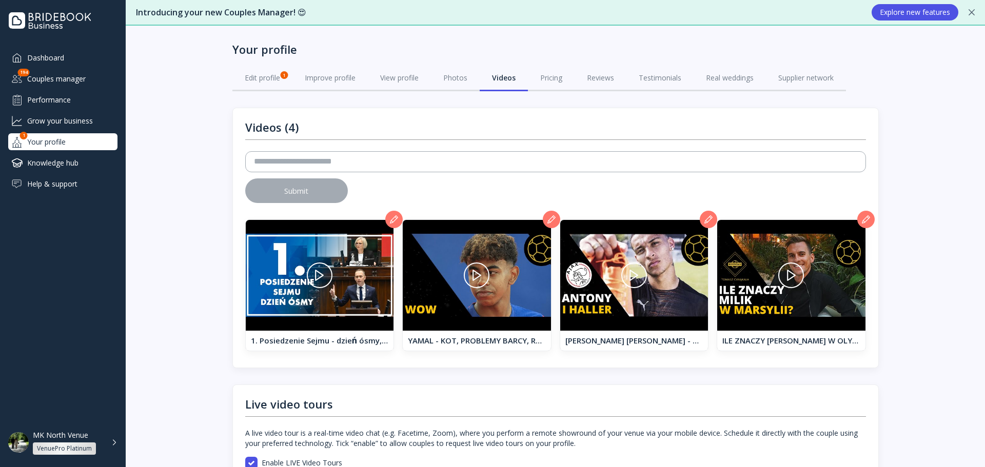
click at [393, 222] on icon at bounding box center [394, 220] width 8 height 8
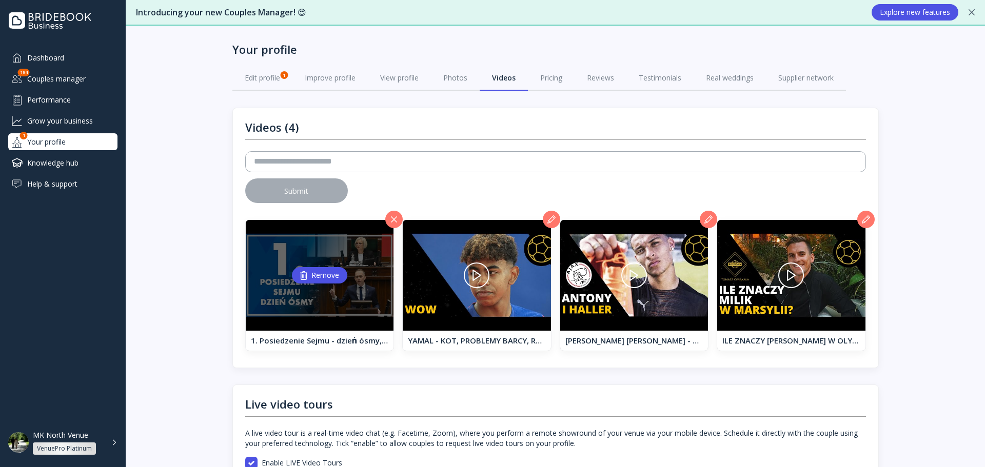
click at [326, 279] on div "Remove" at bounding box center [319, 275] width 39 height 9
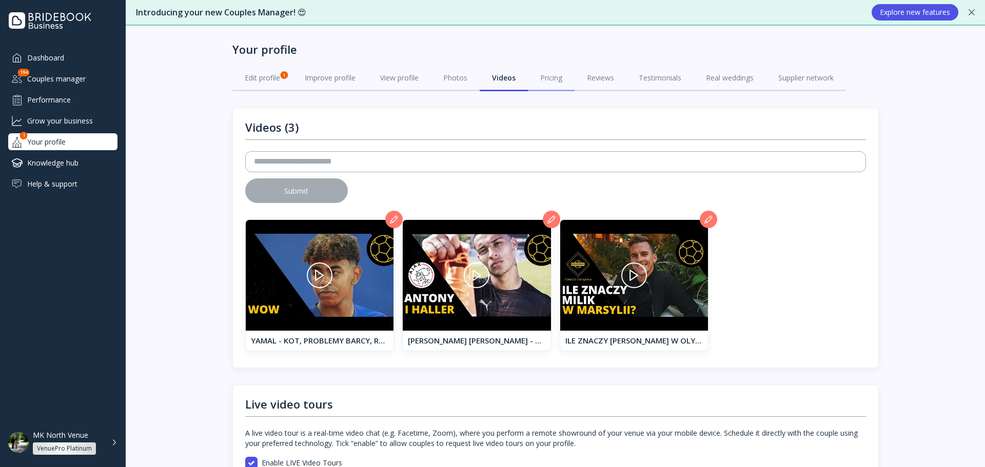
click at [557, 89] on link "Pricing" at bounding box center [551, 78] width 47 height 27
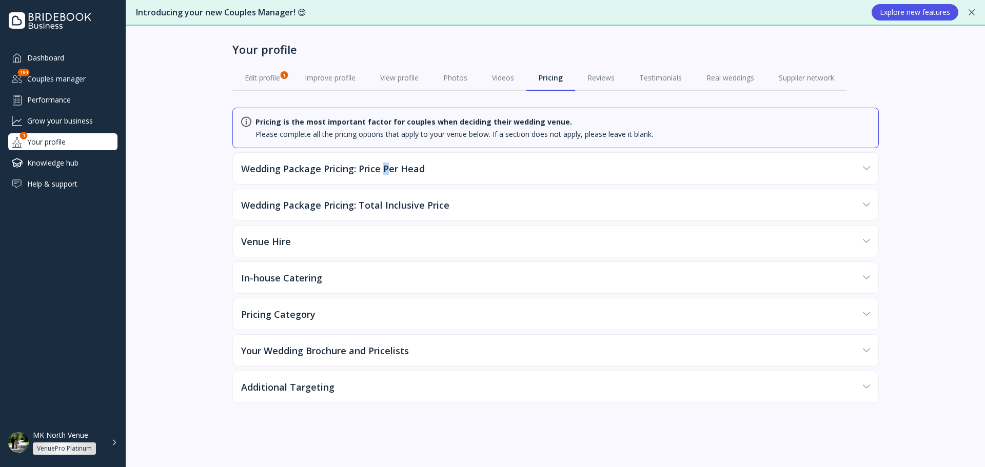
click at [384, 173] on div "Wedding Package Pricing: Price Per Head" at bounding box center [333, 169] width 184 height 10
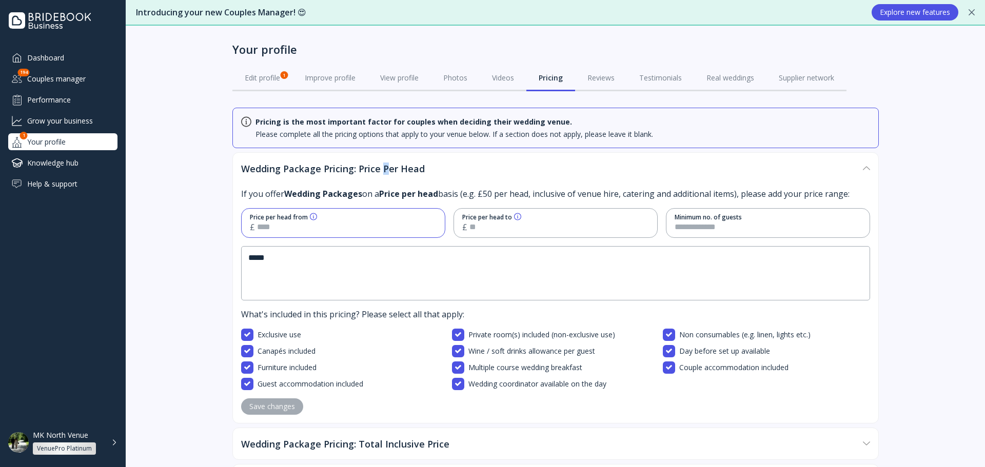
click at [327, 232] on input "*****" at bounding box center [347, 228] width 180 height 12
drag, startPoint x: 284, startPoint y: 230, endPoint x: 271, endPoint y: 230, distance: 12.3
click at [271, 230] on input "*****" at bounding box center [347, 228] width 180 height 12
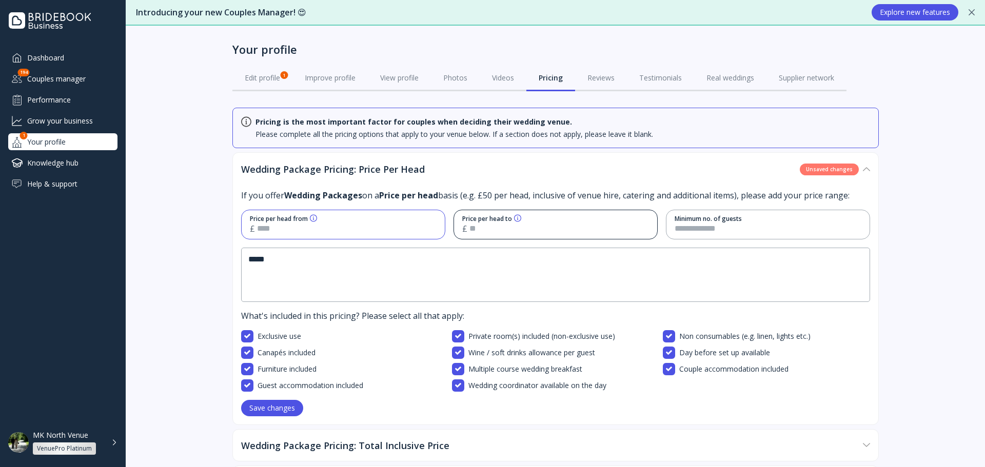
type input "*****"
drag, startPoint x: 477, startPoint y: 227, endPoint x: 493, endPoint y: 227, distance: 16.4
click at [493, 227] on input "****" at bounding box center [559, 229] width 180 height 12
type input "***"
click at [261, 400] on button "Save changes" at bounding box center [272, 408] width 62 height 16
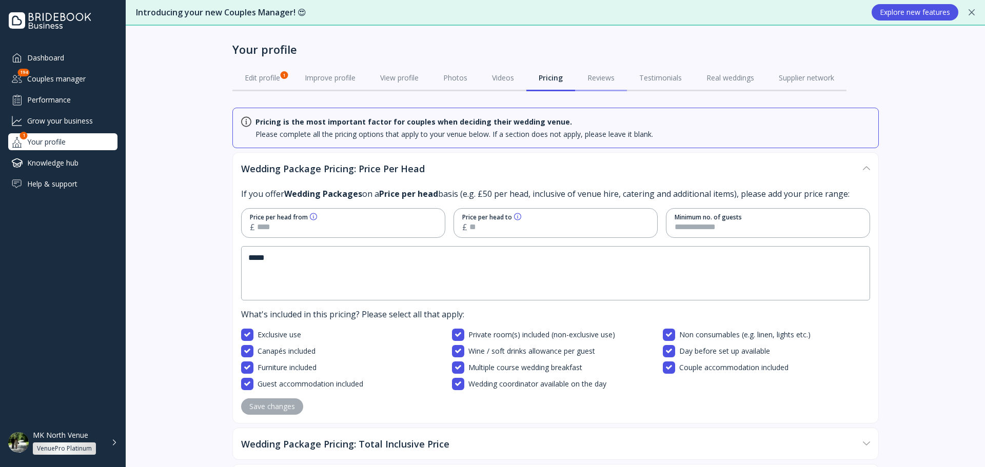
click at [606, 82] on div "Reviews" at bounding box center [601, 78] width 27 height 10
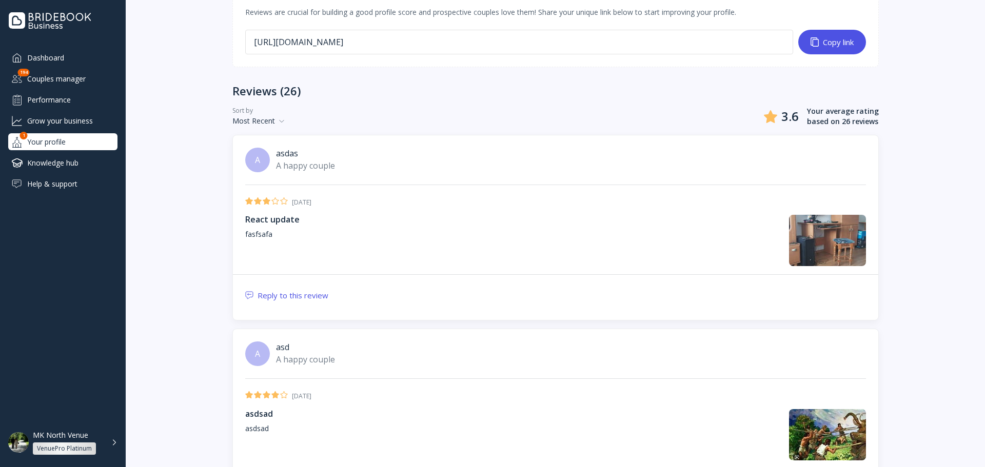
scroll to position [154, 0]
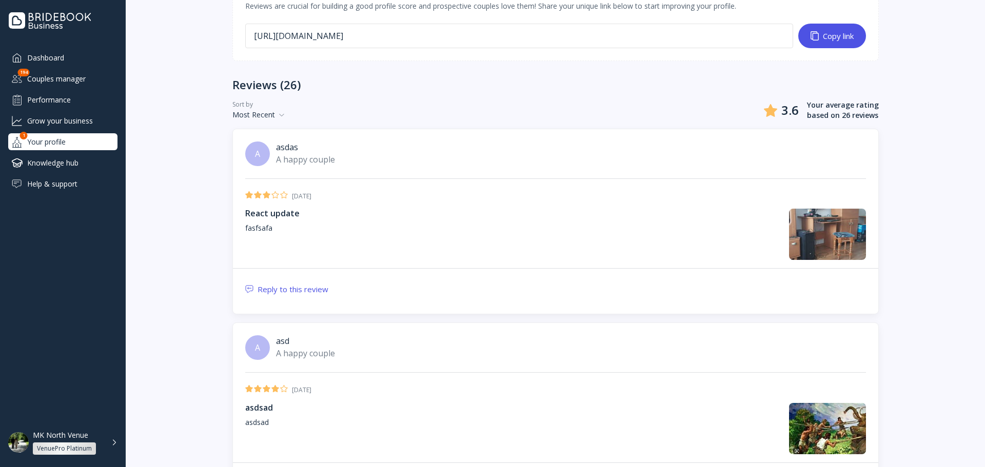
click at [286, 297] on button "Reply to this review" at bounding box center [286, 289] width 83 height 25
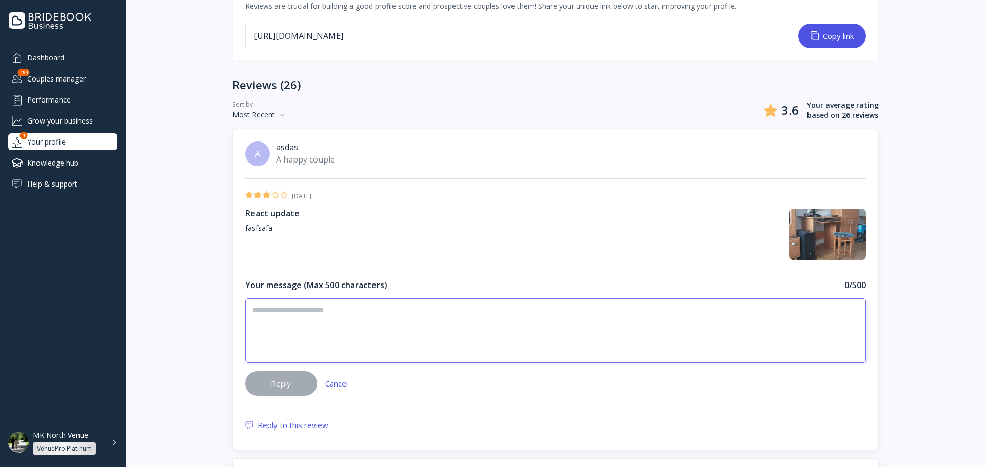
click at [315, 312] on textarea at bounding box center [555, 331] width 621 height 65
type textarea "**********"
click at [283, 384] on div "Reply" at bounding box center [281, 384] width 20 height 8
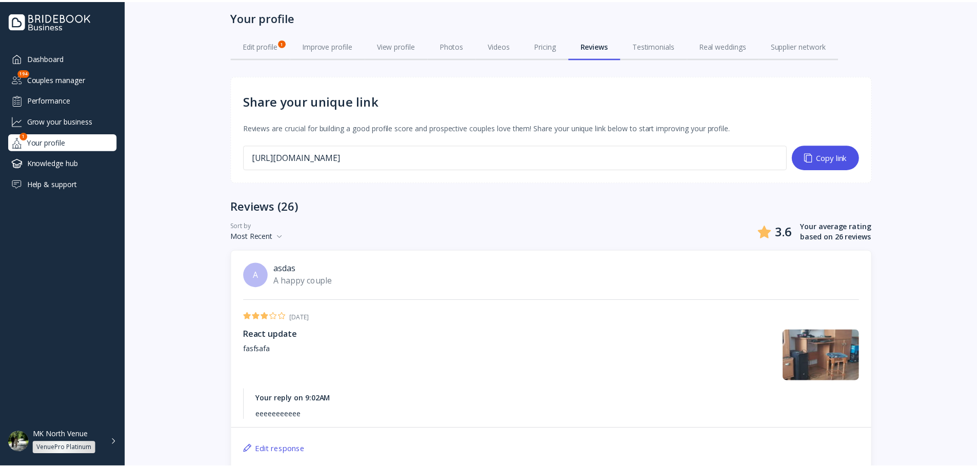
scroll to position [0, 0]
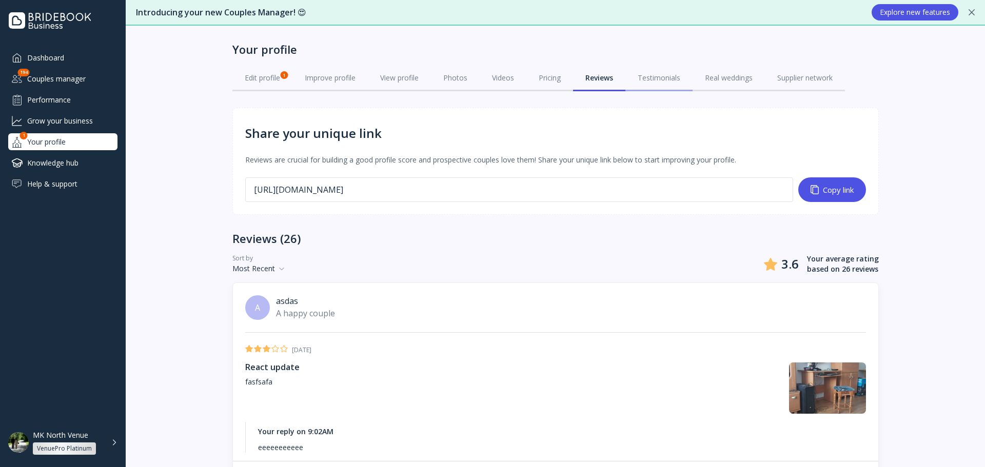
click at [637, 72] on link "Testimonials" at bounding box center [658, 78] width 67 height 27
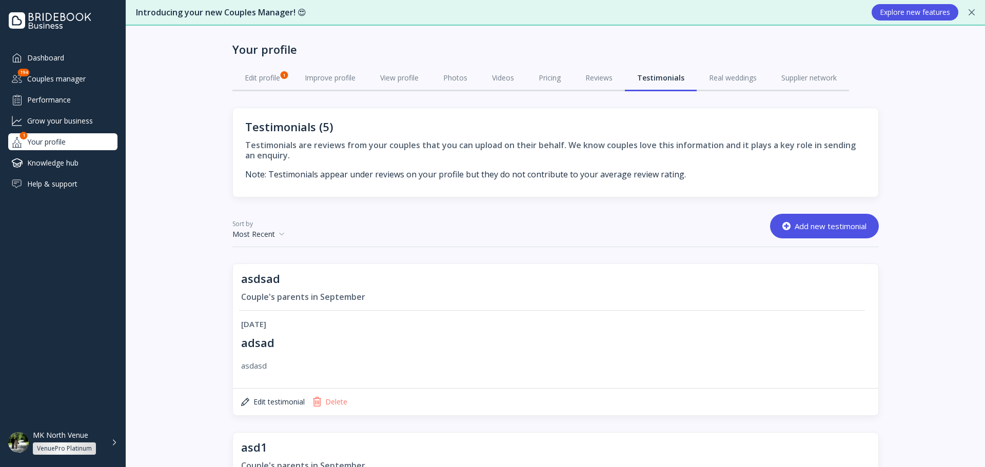
click at [794, 216] on button "Add new testimonial" at bounding box center [824, 226] width 109 height 25
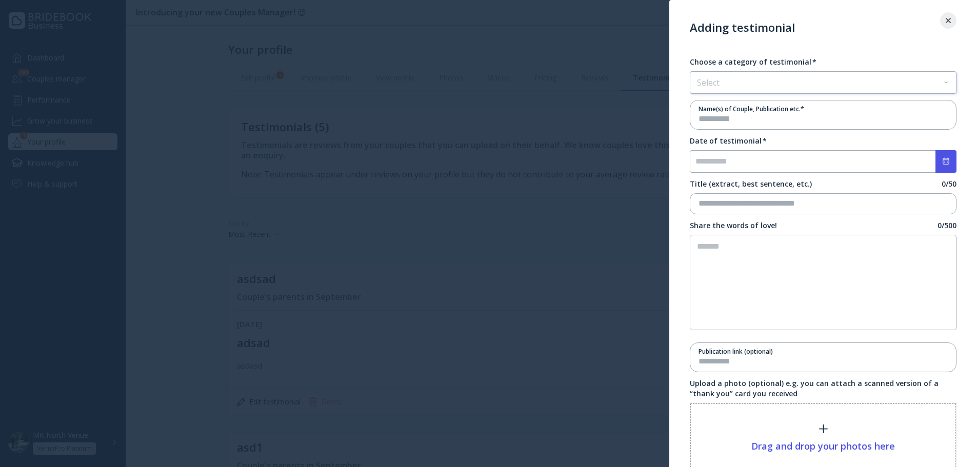
click at [764, 88] on div "Select" at bounding box center [824, 83] width 266 height 22
click at [747, 123] on input "text" at bounding box center [823, 119] width 249 height 12
type input "**********"
click at [726, 162] on input "none" at bounding box center [823, 161] width 267 height 23
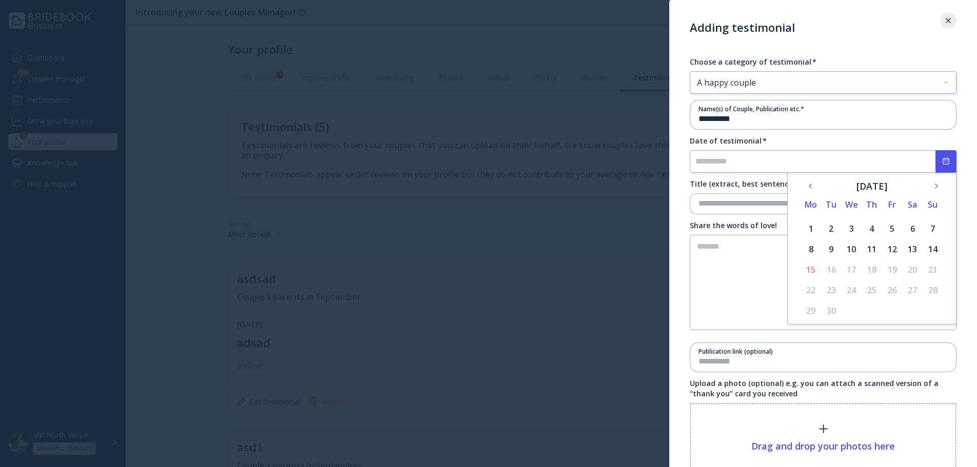
click at [899, 249] on div "12" at bounding box center [893, 249] width 14 height 14
type input "**********"
click at [770, 209] on input "text" at bounding box center [823, 204] width 249 height 12
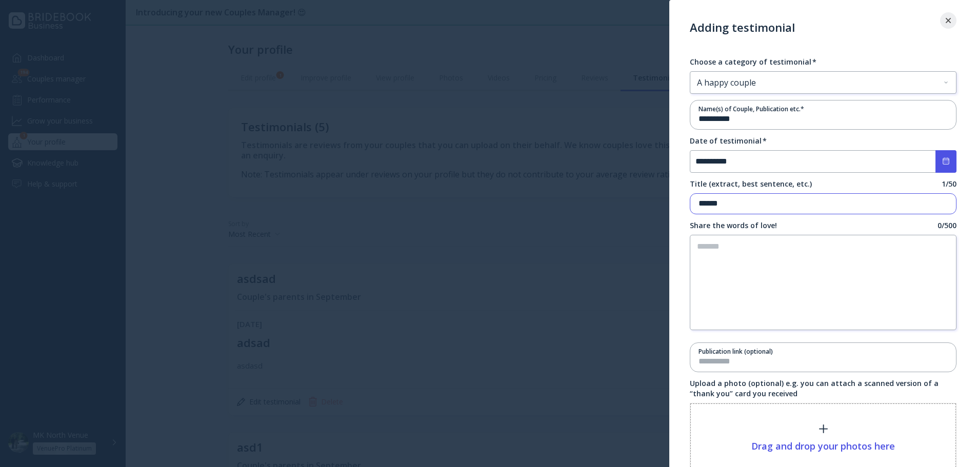
type input "******"
click at [740, 264] on textarea "*" at bounding box center [823, 282] width 267 height 95
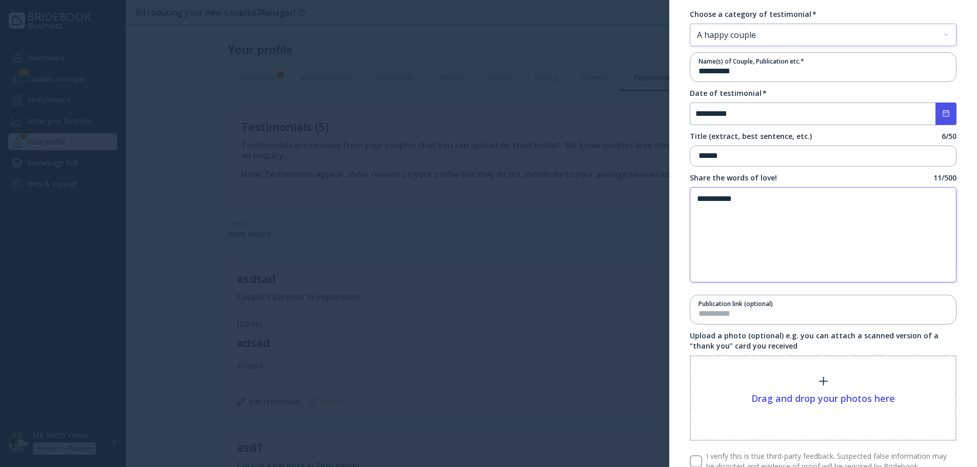
scroll to position [101, 0]
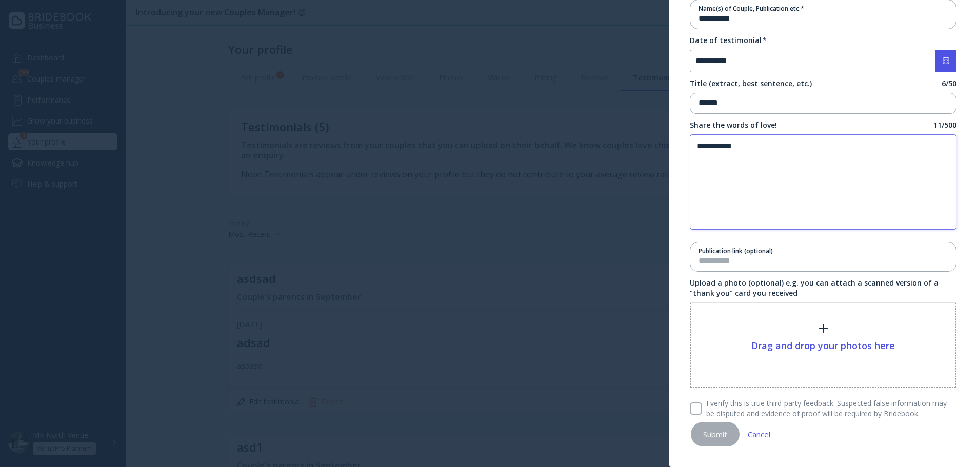
type textarea "**********"
click at [766, 326] on div at bounding box center [824, 328] width 144 height 9
type input "**********"
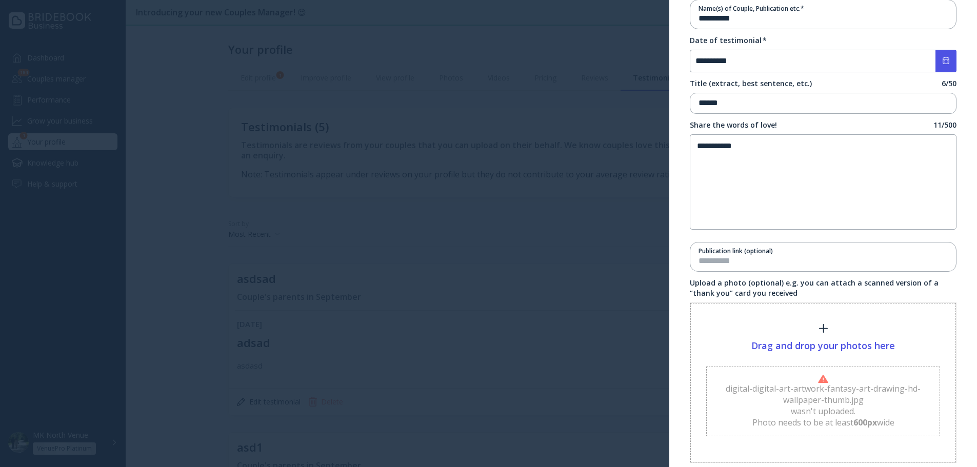
click at [789, 320] on div "Drag and drop your photos here digital-digital-art-artwork-fantasy-art-drawing-…" at bounding box center [824, 383] width 266 height 160
type input "**********"
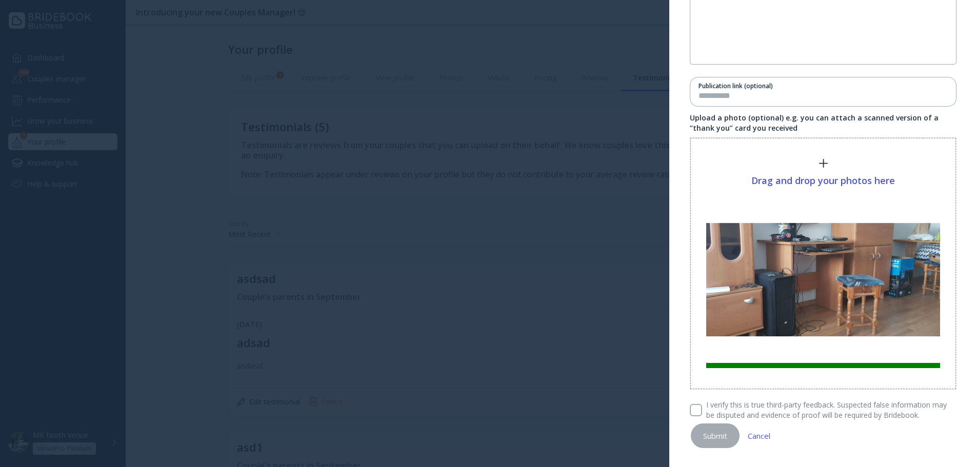
scroll to position [267, 0]
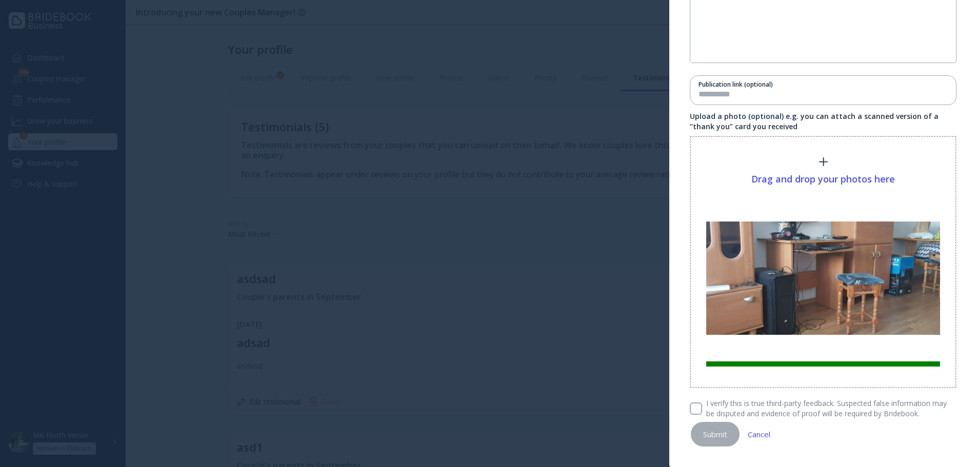
click at [717, 406] on label "I verify this is true third-party feedback. Suspected false information may be …" at bounding box center [829, 409] width 254 height 21
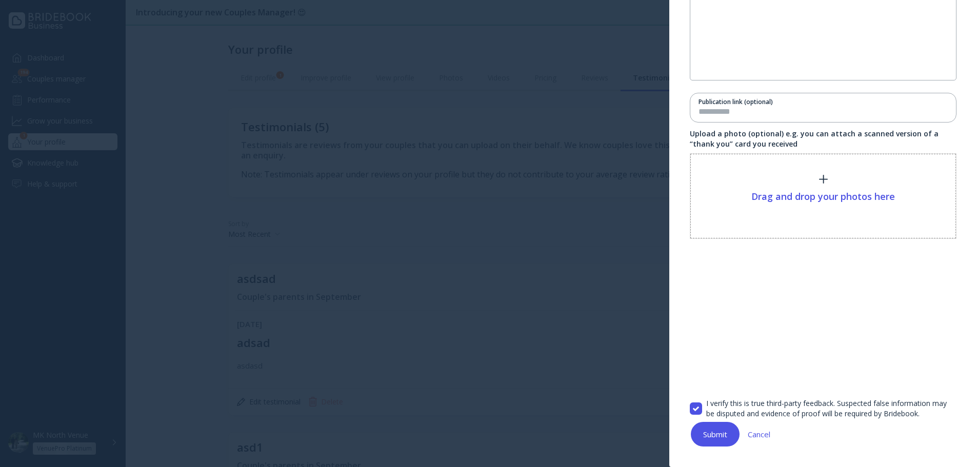
scroll to position [250, 0]
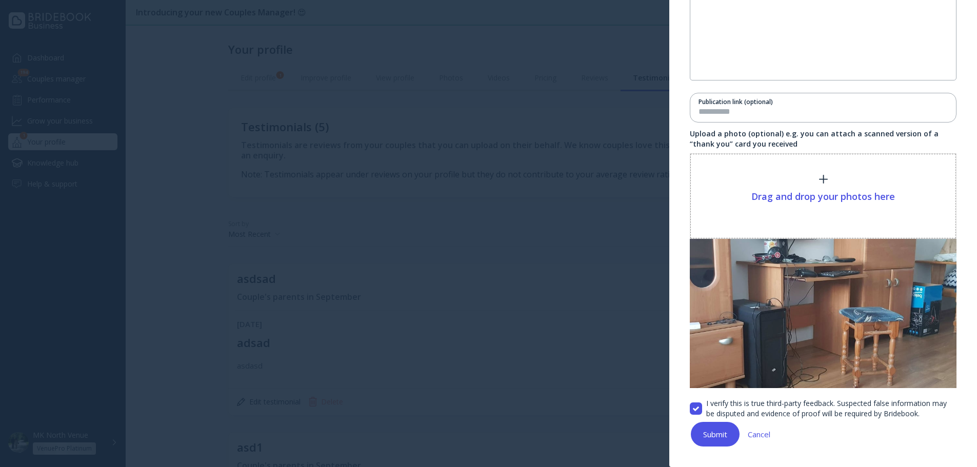
click at [713, 439] on div "Submit" at bounding box center [715, 434] width 24 height 8
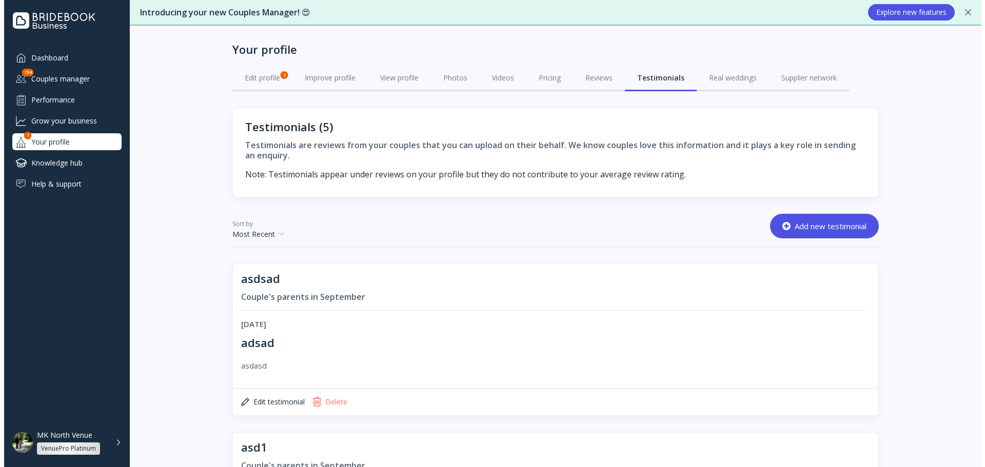
scroll to position [0, 0]
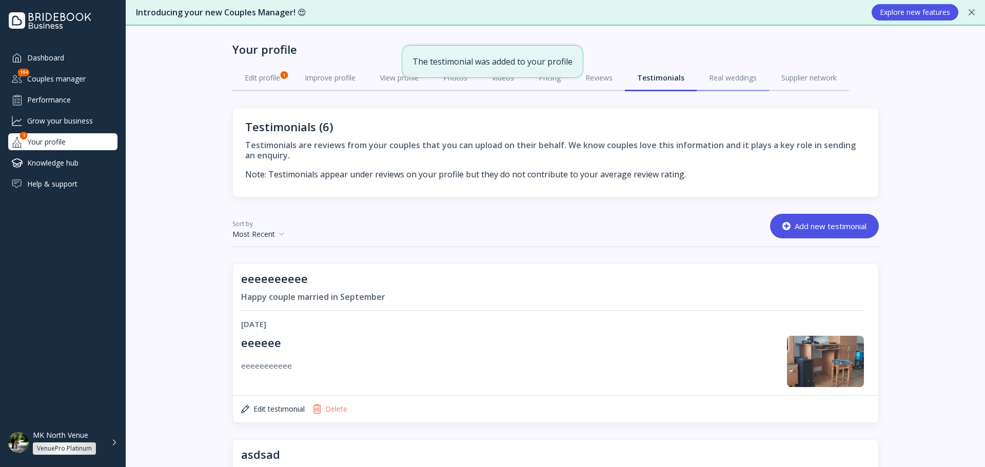
click at [700, 74] on link "Real weddings" at bounding box center [733, 78] width 72 height 27
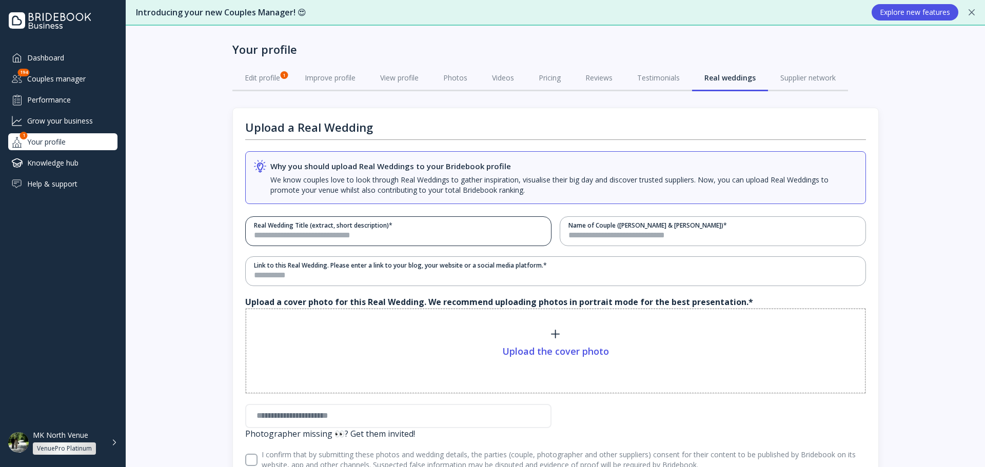
click at [383, 242] on div "Real Wedding Title (extract, short description) *" at bounding box center [394, 231] width 297 height 29
type input "*****"
click at [624, 230] on input "text" at bounding box center [713, 236] width 289 height 12
type input "********"
click at [322, 275] on input "text" at bounding box center [555, 276] width 603 height 12
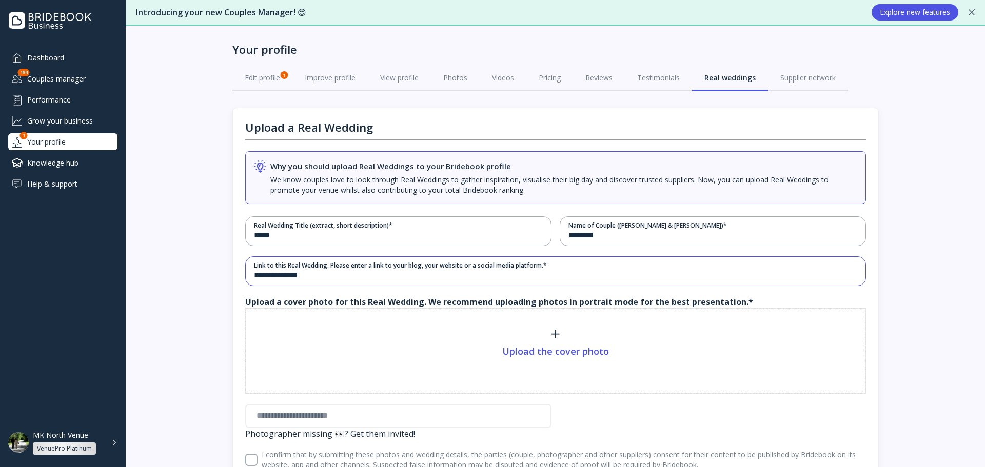
type input "**********"
click at [326, 343] on div "Upload the cover photo" at bounding box center [556, 351] width 620 height 85
click at [300, 276] on input "**********" at bounding box center [555, 276] width 603 height 12
type input "**********"
click at [428, 354] on div "Upload the cover photo" at bounding box center [556, 351] width 620 height 85
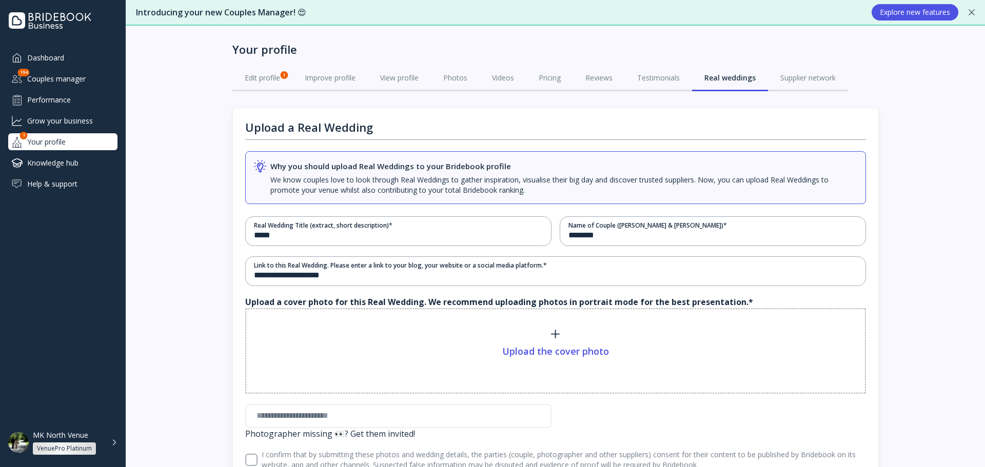
type input "**********"
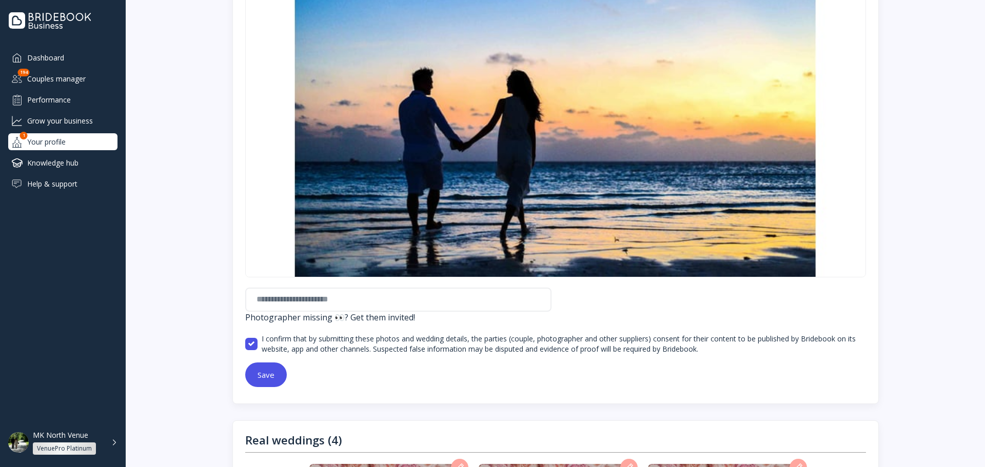
scroll to position [478, 0]
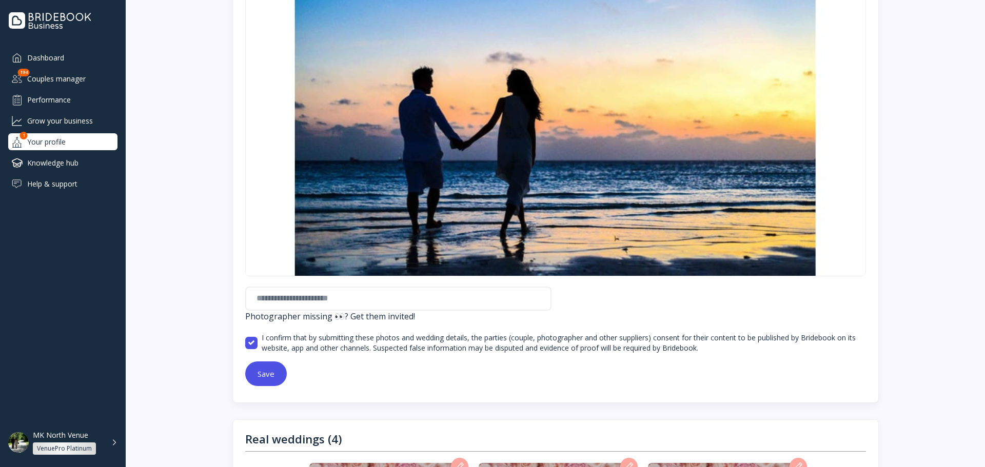
click at [270, 370] on div "Save" at bounding box center [266, 374] width 17 height 8
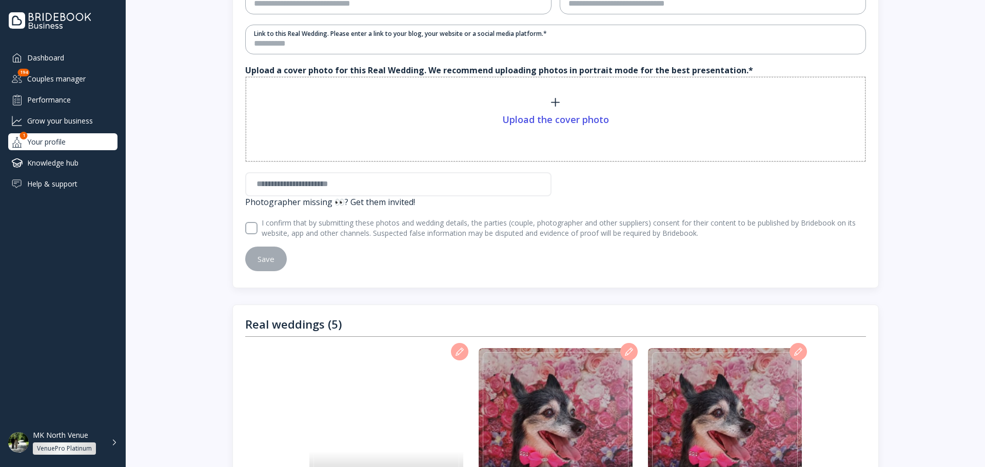
scroll to position [0, 0]
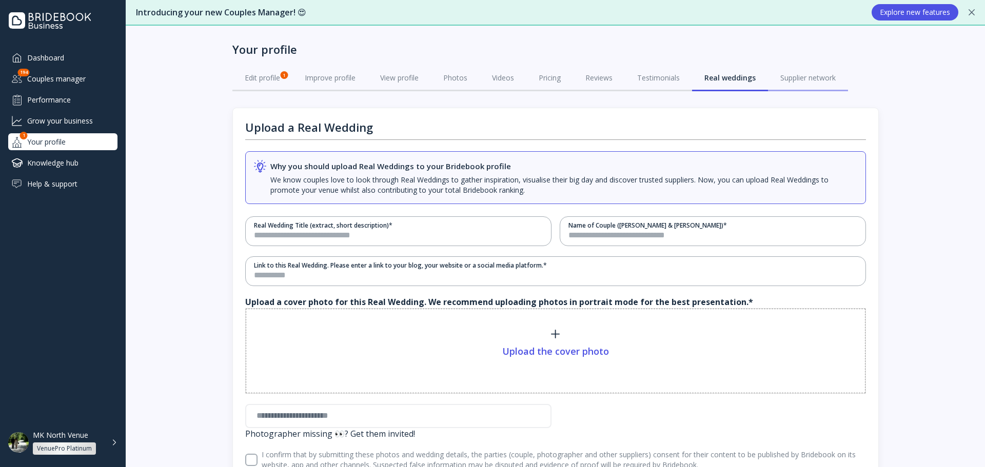
click at [828, 71] on link "Supplier network" at bounding box center [808, 78] width 80 height 27
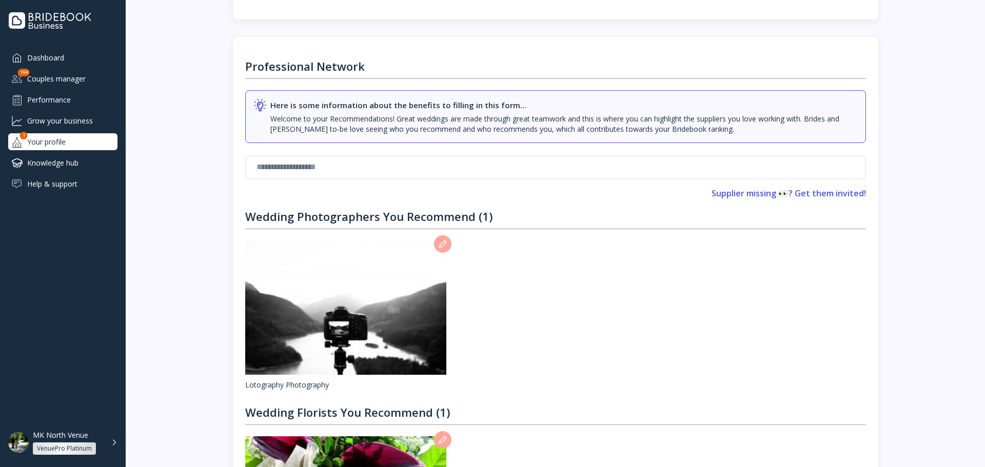
scroll to position [308, 0]
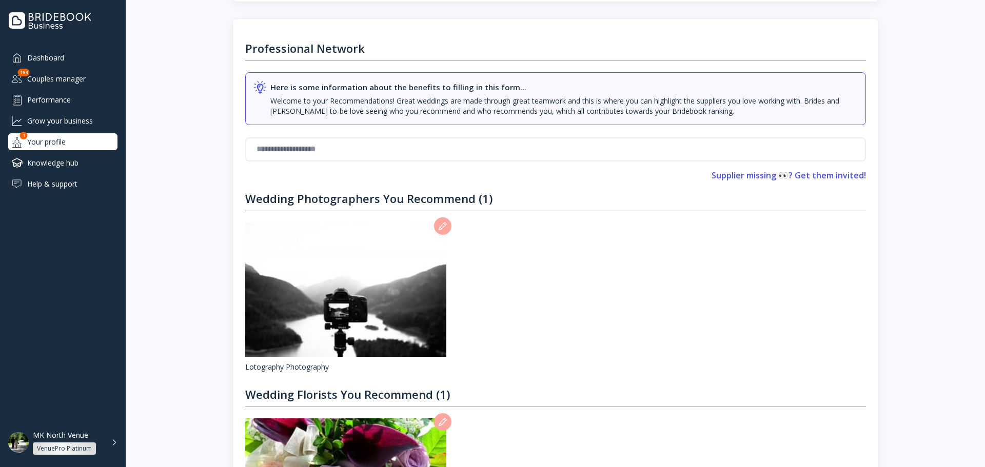
click at [361, 157] on input "text" at bounding box center [555, 150] width 621 height 24
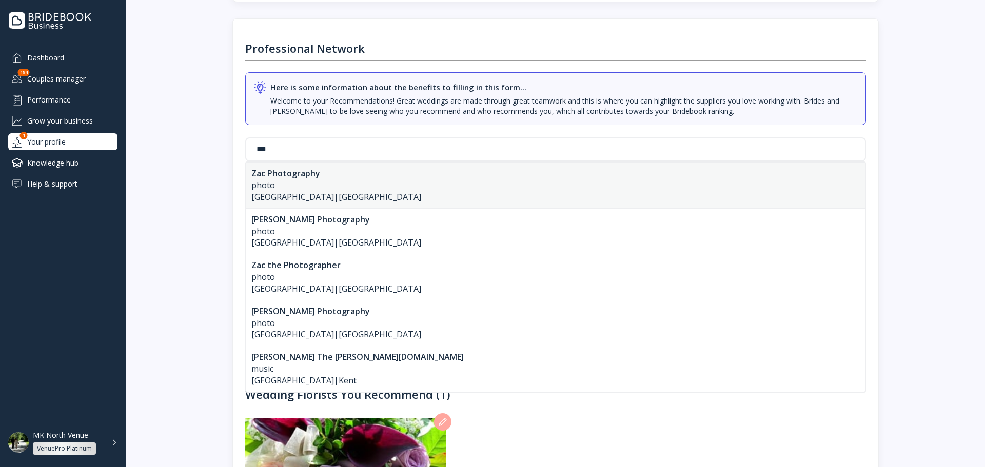
type input "***"
click at [336, 183] on div "photo" at bounding box center [555, 186] width 609 height 12
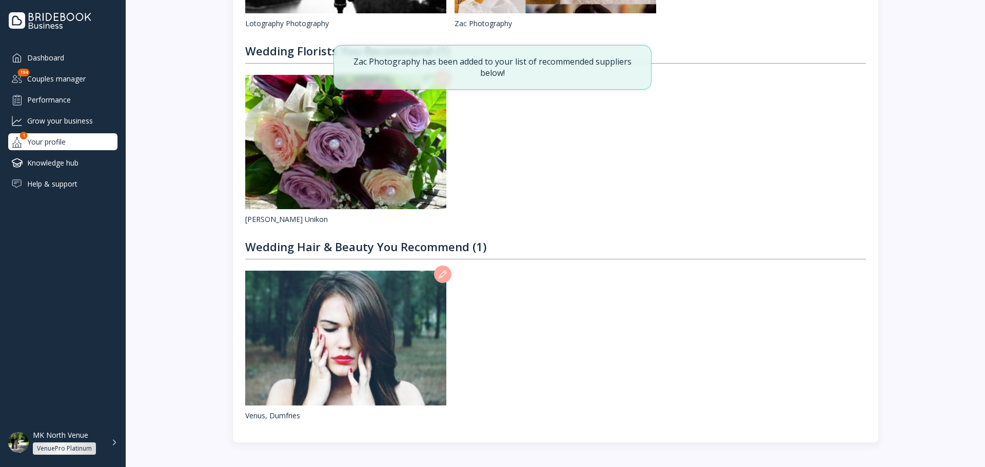
scroll to position [669, 0]
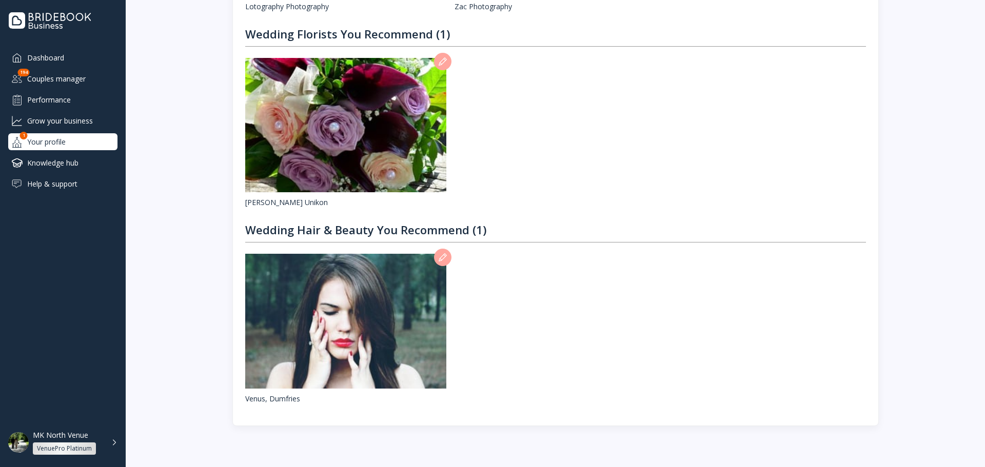
click at [67, 160] on div "Knowledge hub" at bounding box center [62, 162] width 109 height 17
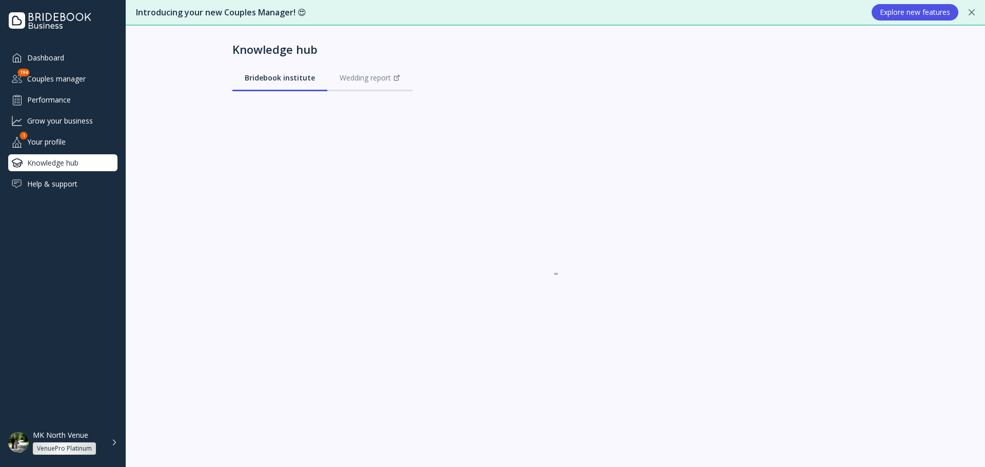
click at [73, 184] on div "Help & support" at bounding box center [62, 183] width 109 height 17
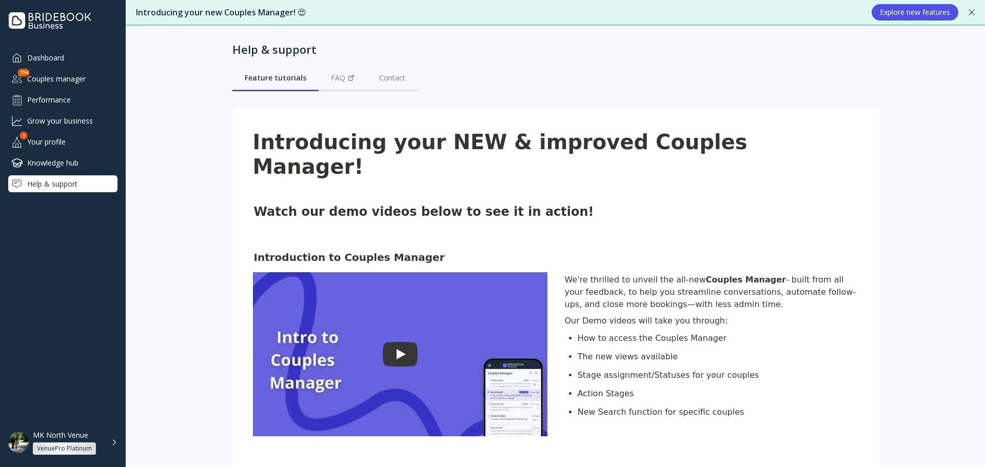
click at [74, 153] on div "Dashboard Couples manager 194 Performance Grow your business Your profile 1 Kno…" at bounding box center [62, 120] width 109 height 143
click at [73, 162] on div "Knowledge hub" at bounding box center [62, 162] width 109 height 17
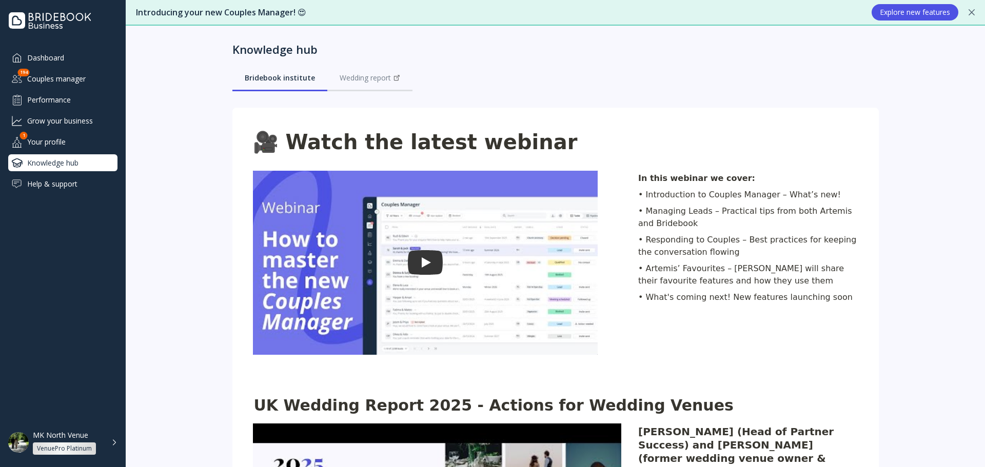
click at [93, 433] on div "MK North Venue VenuePro Platinum" at bounding box center [69, 443] width 72 height 24
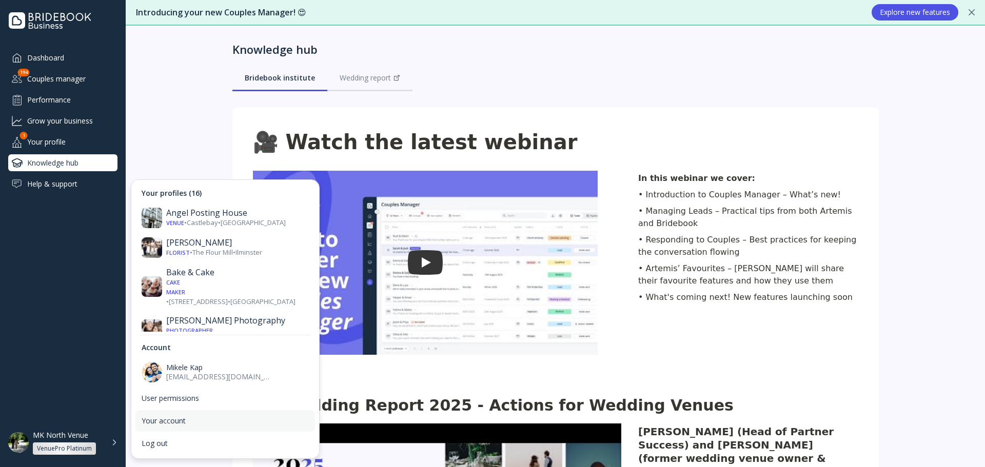
click at [180, 417] on div "Your account" at bounding box center [225, 421] width 167 height 9
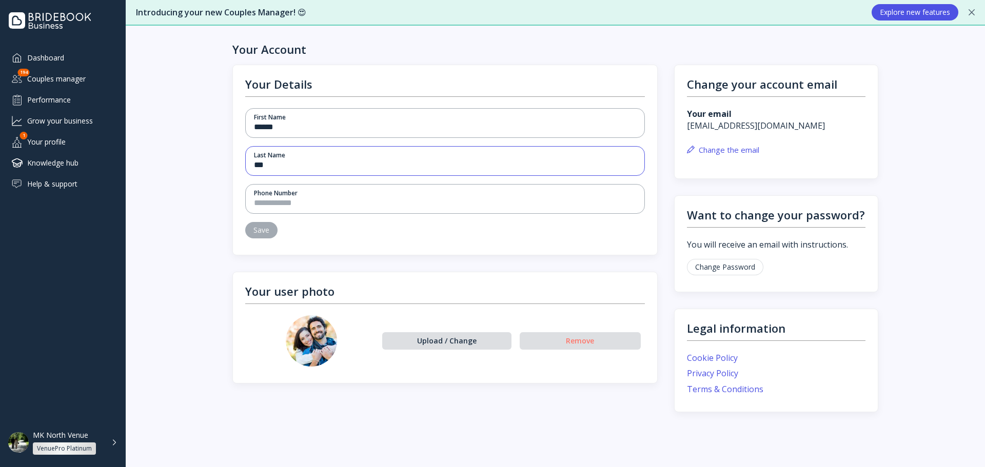
click at [314, 164] on input "***" at bounding box center [445, 166] width 382 height 12
click at [290, 167] on input "***" at bounding box center [445, 166] width 382 height 12
type input "****"
click at [282, 202] on input "text" at bounding box center [445, 204] width 382 height 12
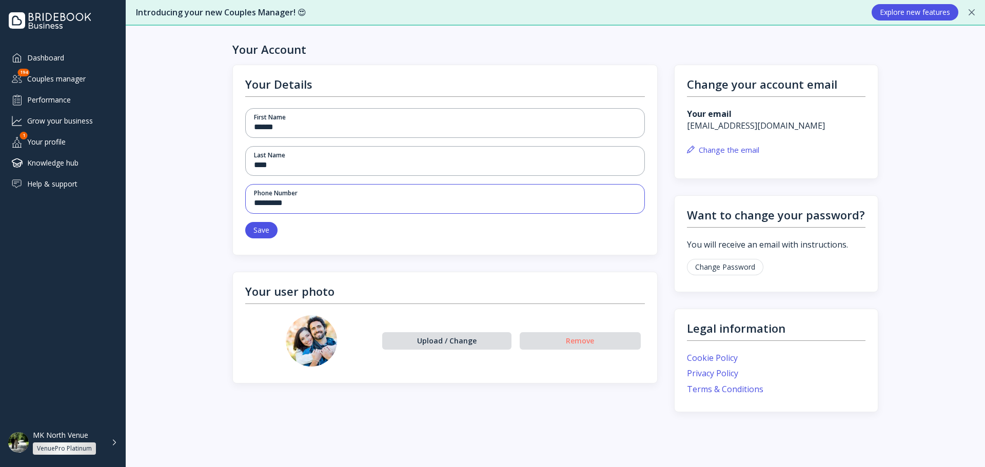
type input "*********"
click at [270, 229] on button "Save" at bounding box center [261, 230] width 32 height 16
click at [591, 345] on div "Remove" at bounding box center [580, 340] width 121 height 17
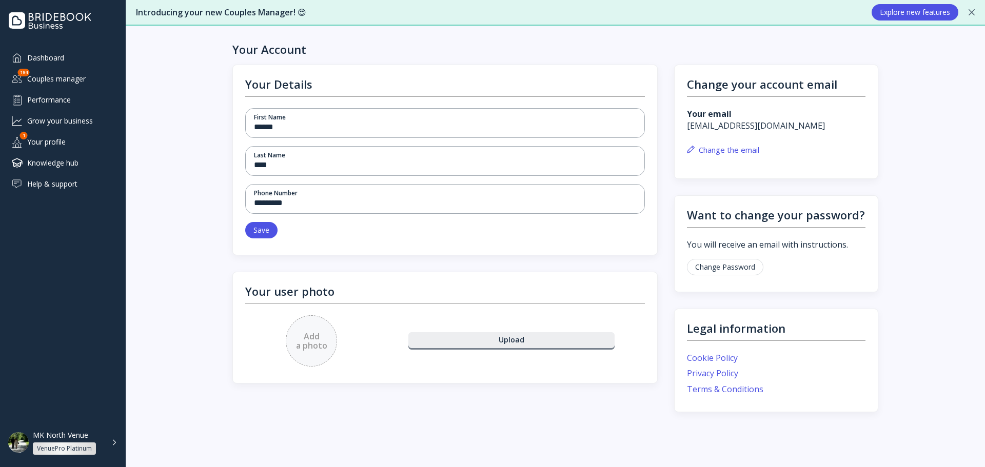
click at [485, 347] on div "Upload" at bounding box center [511, 340] width 207 height 17
click at [539, 341] on div "Remove" at bounding box center [580, 340] width 111 height 10
click at [471, 345] on div "Upload" at bounding box center [512, 340] width 197 height 10
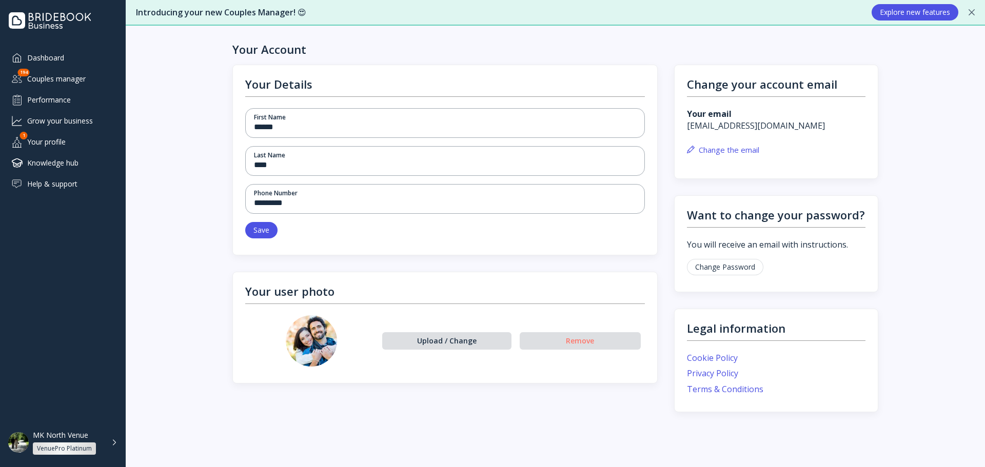
click at [73, 62] on div "Dashboard" at bounding box center [62, 57] width 109 height 17
